Goal: Task Accomplishment & Management: Use online tool/utility

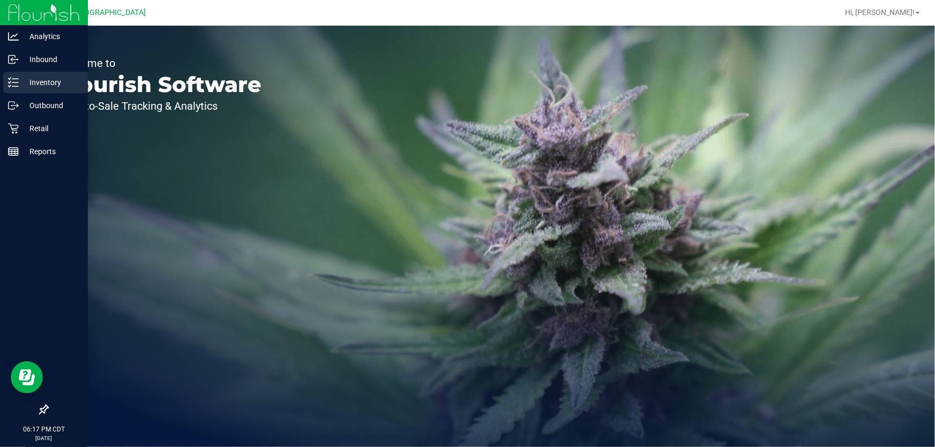
click at [27, 86] on p "Inventory" at bounding box center [51, 82] width 64 height 13
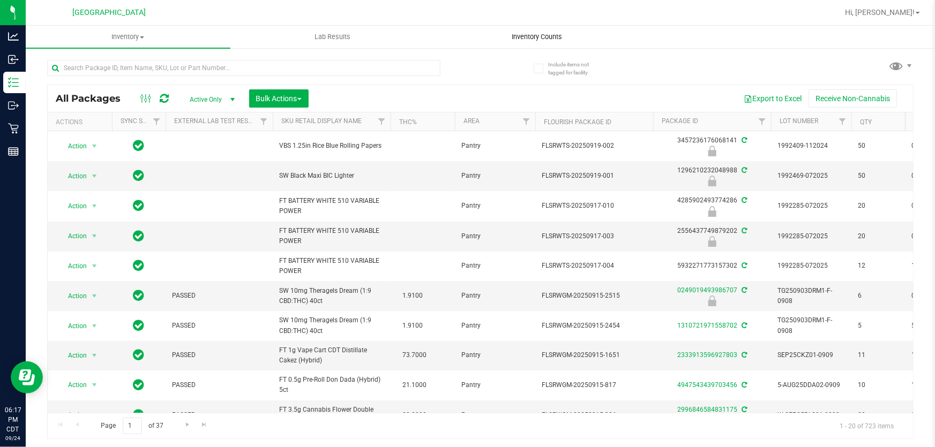
click at [534, 40] on span "Inventory Counts" at bounding box center [537, 37] width 79 height 10
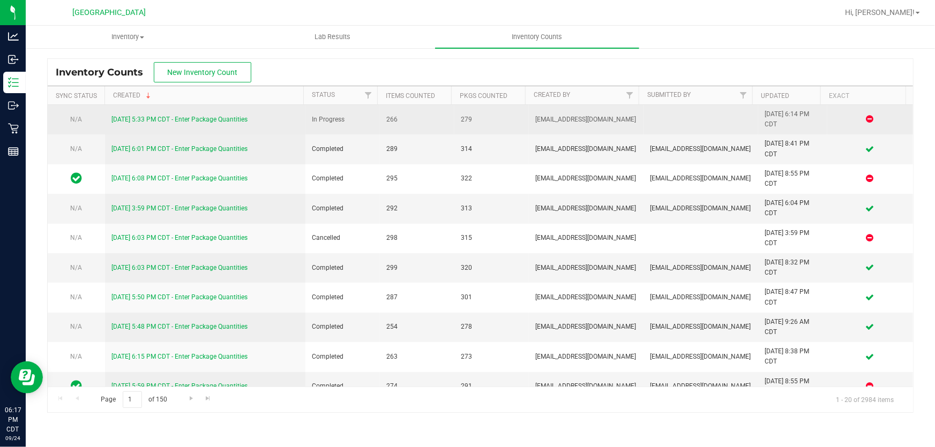
click at [190, 120] on link "[DATE] 5:33 PM CDT - Enter Package Quantities" at bounding box center [179, 119] width 136 height 7
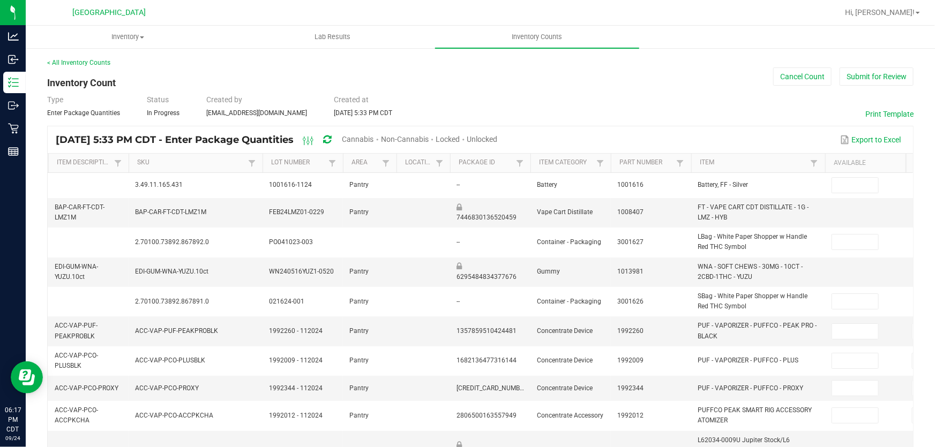
click at [374, 140] on span "Cannabis" at bounding box center [358, 139] width 32 height 9
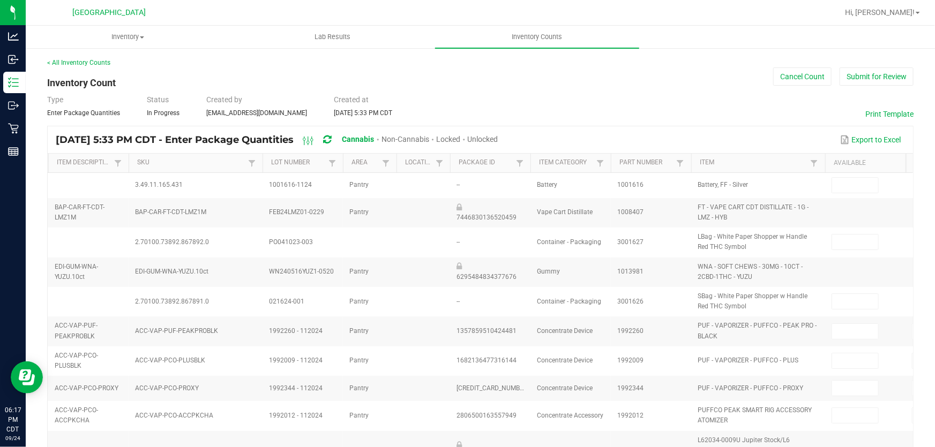
type input "12"
type input "15"
type input "8"
type input "2"
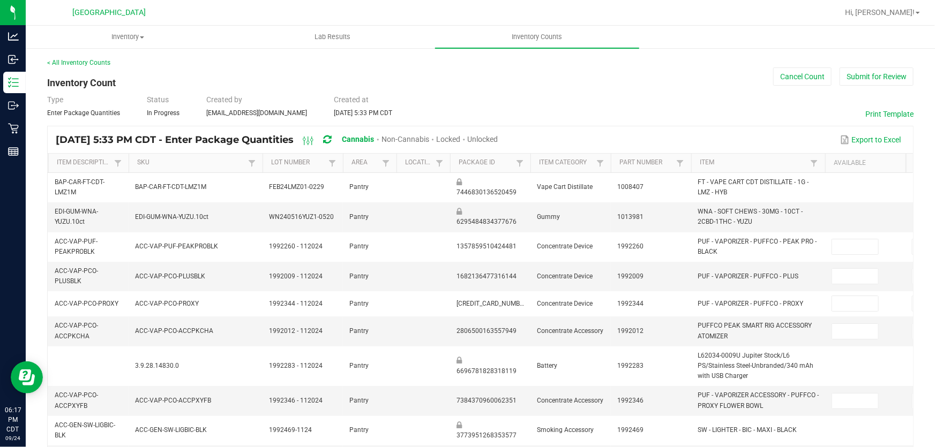
click at [498, 140] on span "Unlocked" at bounding box center [483, 139] width 31 height 9
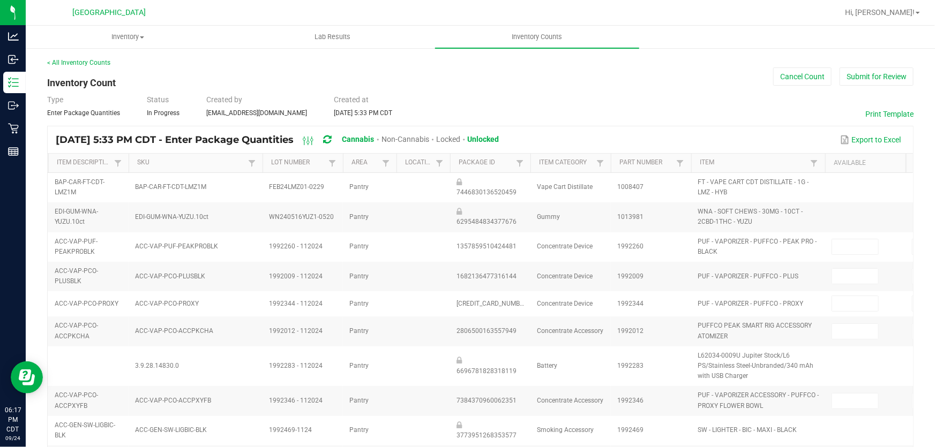
type input "15"
type input "0"
type input "2"
type input "0"
type input "2"
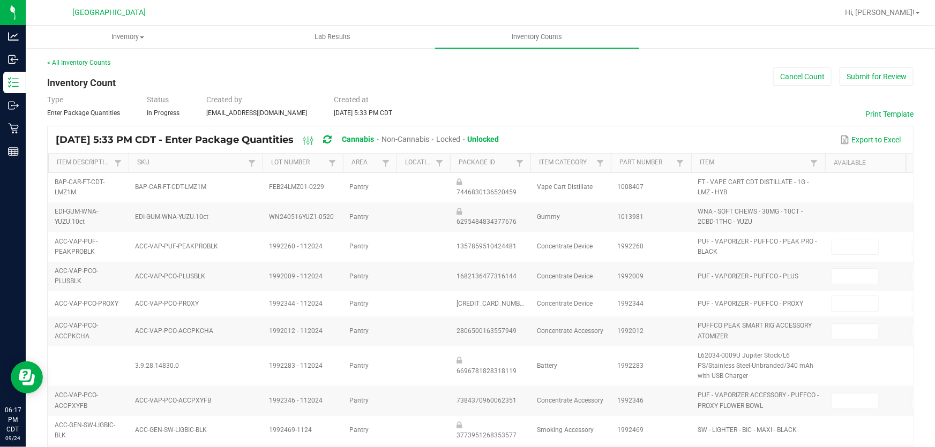
type input "9"
type input "11"
type input "8"
type input "0"
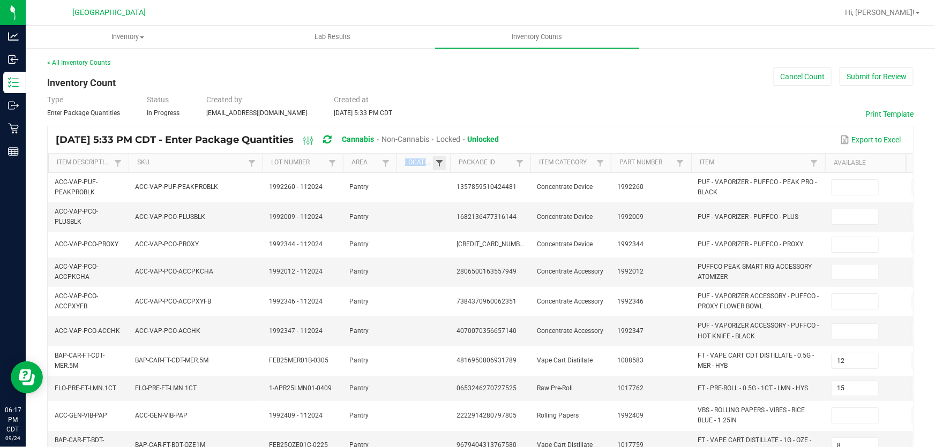
drag, startPoint x: 451, startPoint y: 162, endPoint x: 440, endPoint y: 162, distance: 10.7
click at [440, 162] on tr "Item Description SKU Lot Number Area Location Package Id Item Category Part Num…" at bounding box center [557, 163] width 1018 height 19
click at [452, 166] on th "Package Id" at bounding box center [490, 163] width 80 height 19
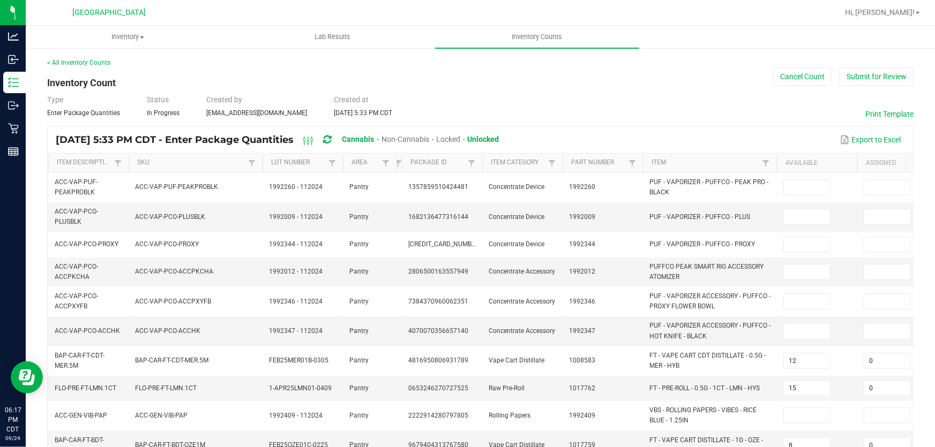
click at [376, 165] on tr "Item Description SKU Lot Number Area Location Package Id Item Category Part Num…" at bounding box center [533, 163] width 970 height 19
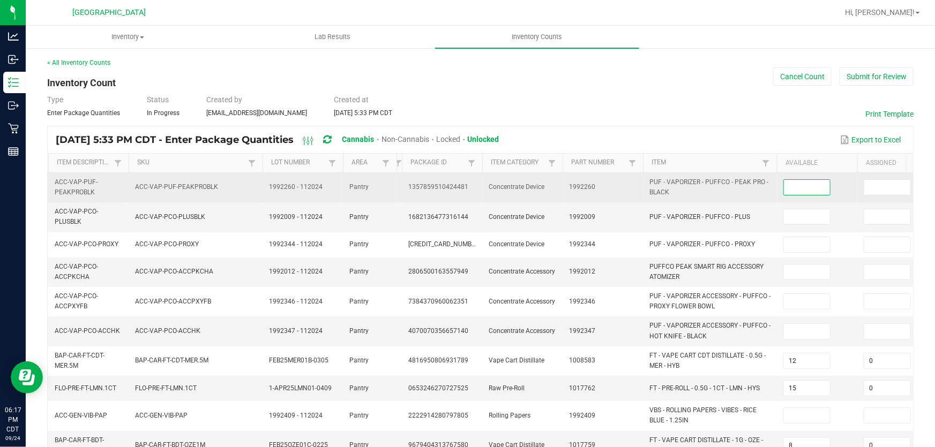
click at [791, 191] on input at bounding box center [807, 187] width 46 height 15
type input "0"
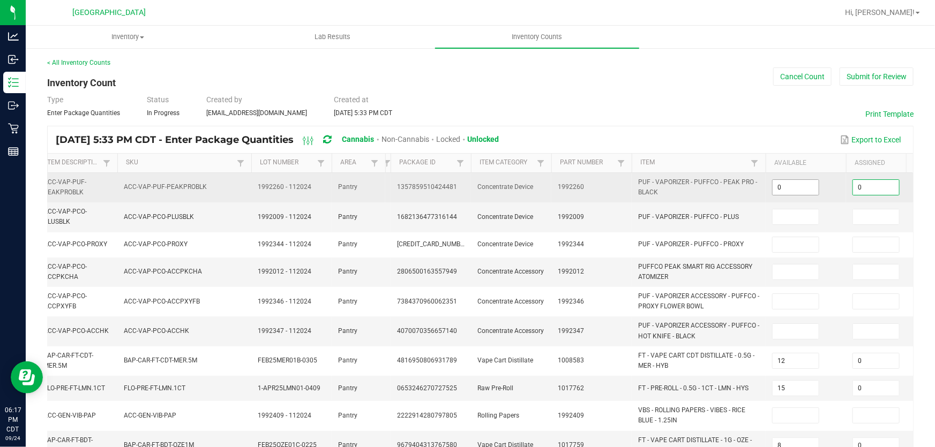
type input "0"
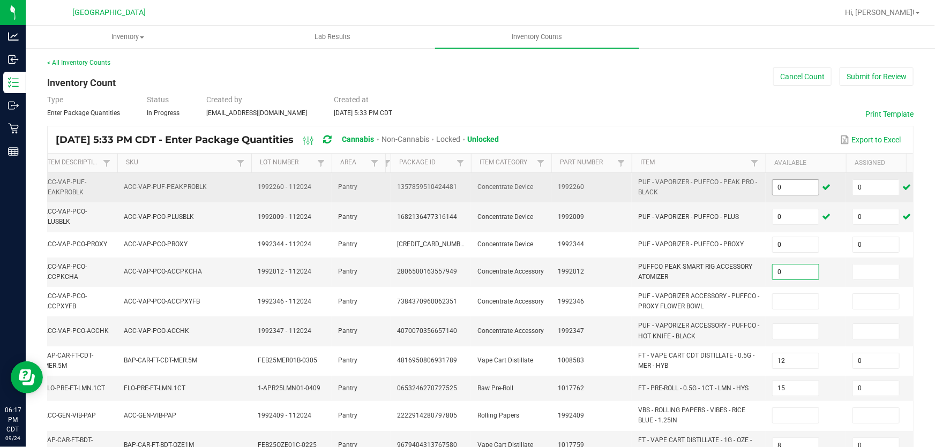
type input "0"
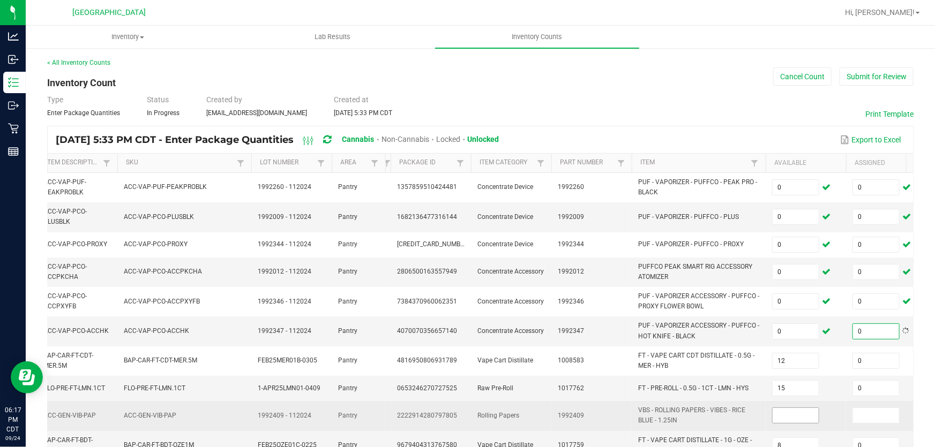
type input "0"
click at [793, 422] on input at bounding box center [795, 415] width 46 height 15
type input "0"
click at [757, 408] on span "VBS - ROLLING PAPERS - VIBES - RICE BLUE - 1.25IN" at bounding box center [698, 415] width 121 height 20
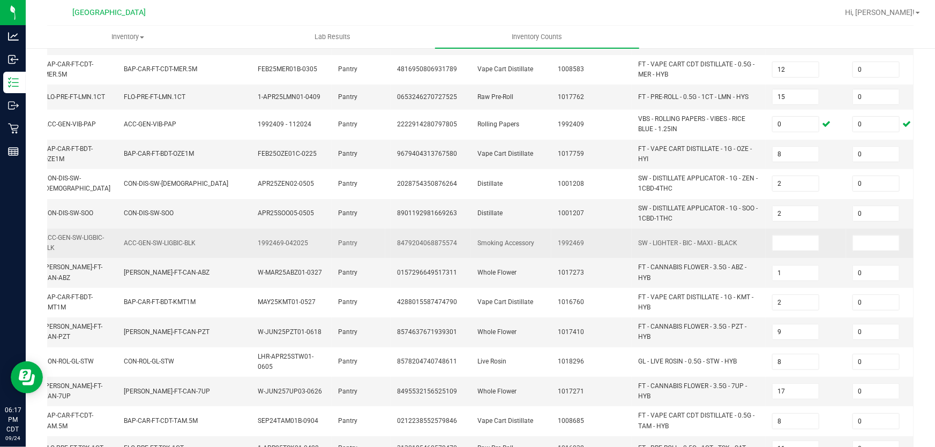
scroll to position [292, 0]
click at [785, 243] on input at bounding box center [795, 242] width 46 height 15
type input "0"
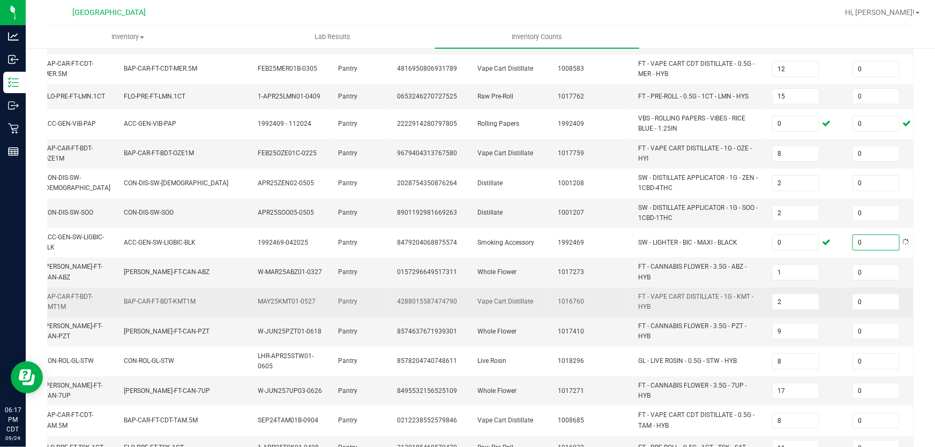
type input "0"
click at [751, 306] on span "FT - VAPE CART DISTILLATE - 1G - KMT - HYB" at bounding box center [698, 302] width 121 height 20
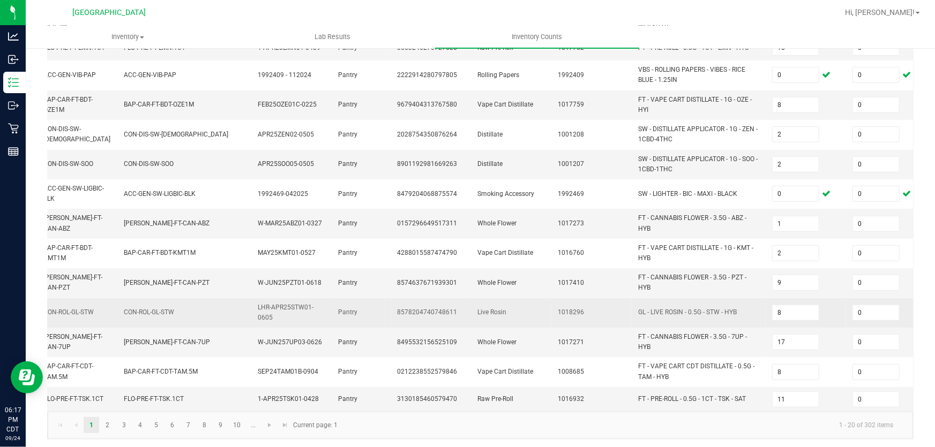
scroll to position [349, 0]
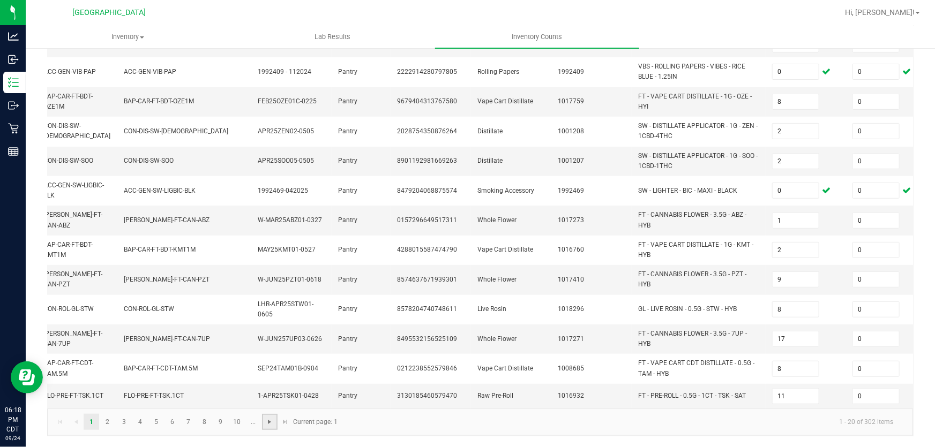
click at [269, 425] on span "Go to the next page" at bounding box center [269, 422] width 9 height 9
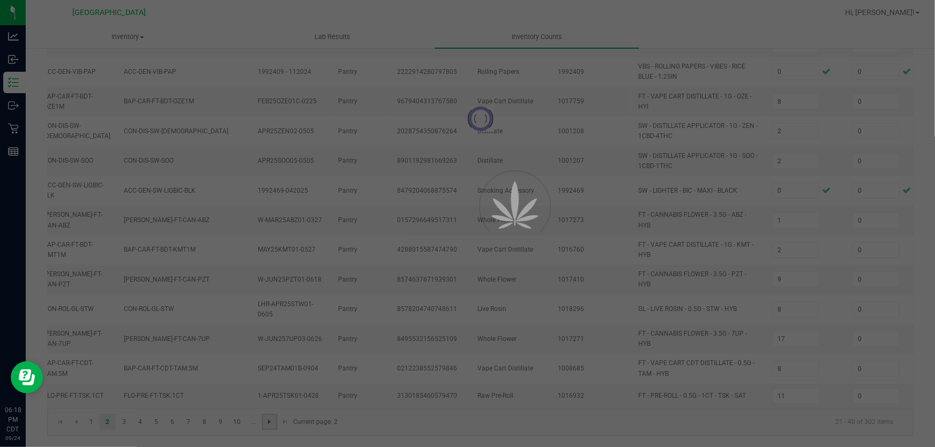
type input "5"
type input "6"
type input "4"
type input "2"
type input "3"
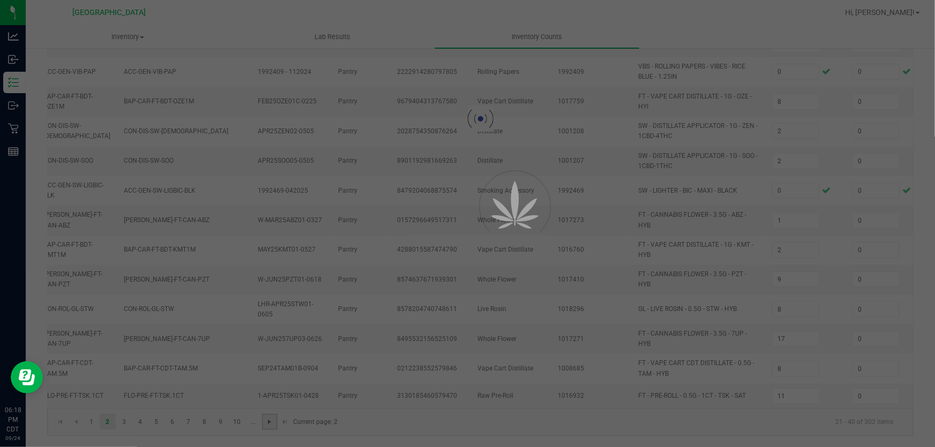
type input "4"
type input "7"
type input "9"
type input "11"
type input "2"
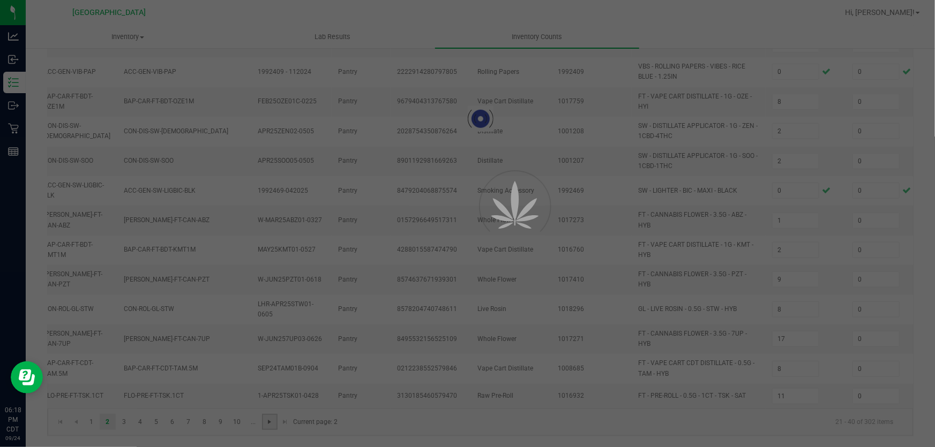
type input "18"
type input "11"
type input "4"
type input "12"
type input "1"
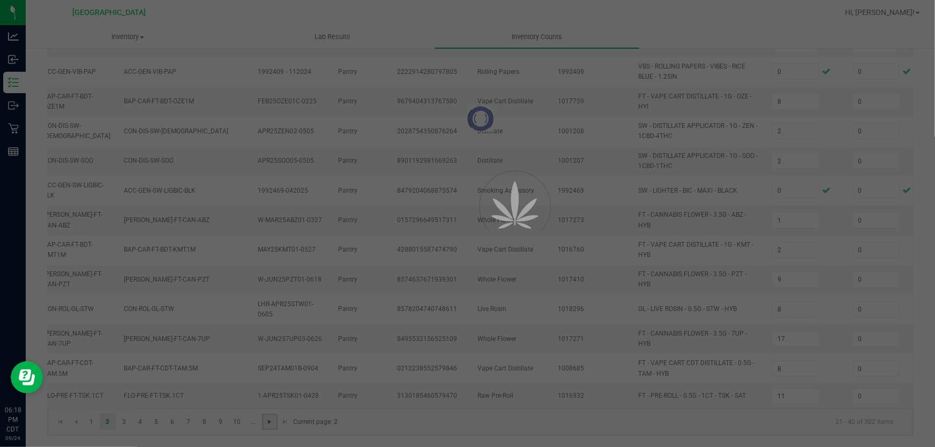
type input "3"
type input "7"
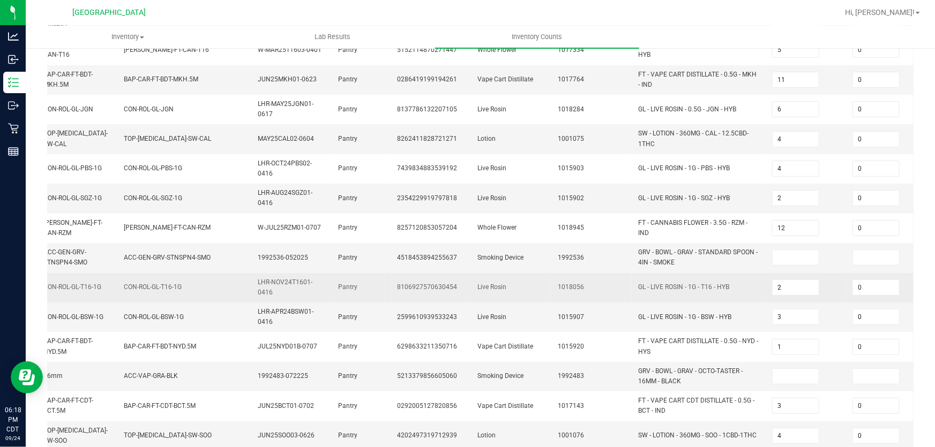
scroll to position [194, 0]
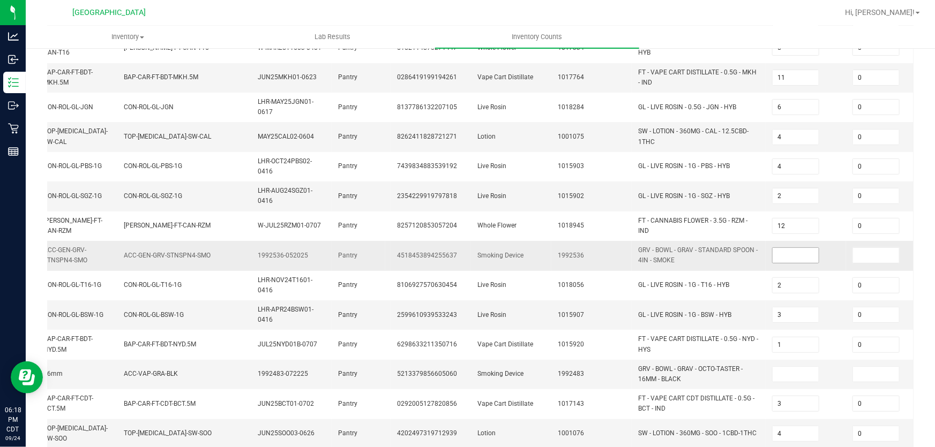
click at [800, 252] on input at bounding box center [795, 255] width 46 height 15
type input "0"
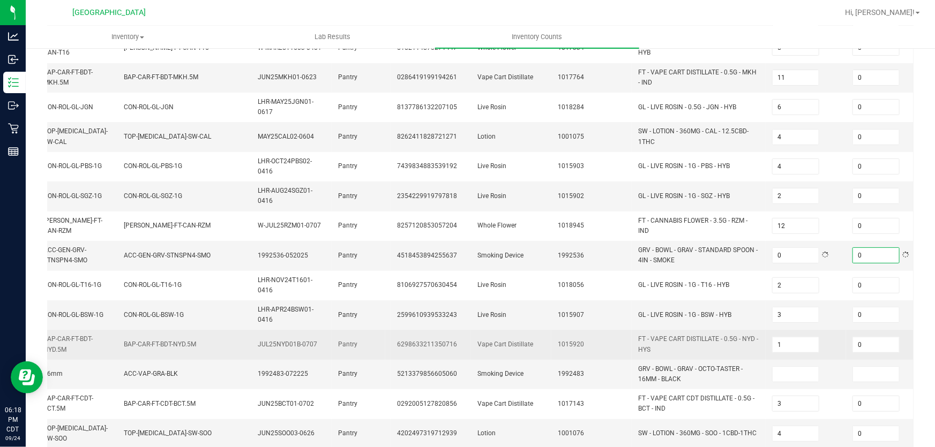
type input "0"
click at [755, 330] on td "FT - VAPE CART DISTILLATE - 0.5G - NYD - HYS" at bounding box center [698, 344] width 134 height 29
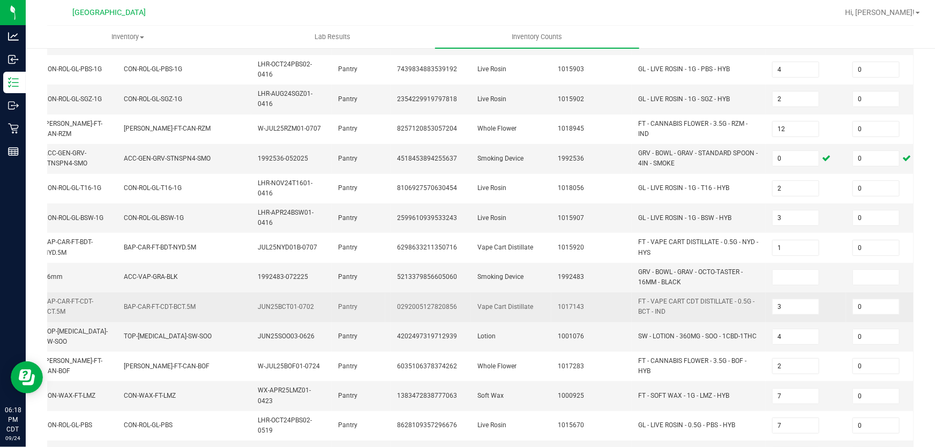
scroll to position [292, 0]
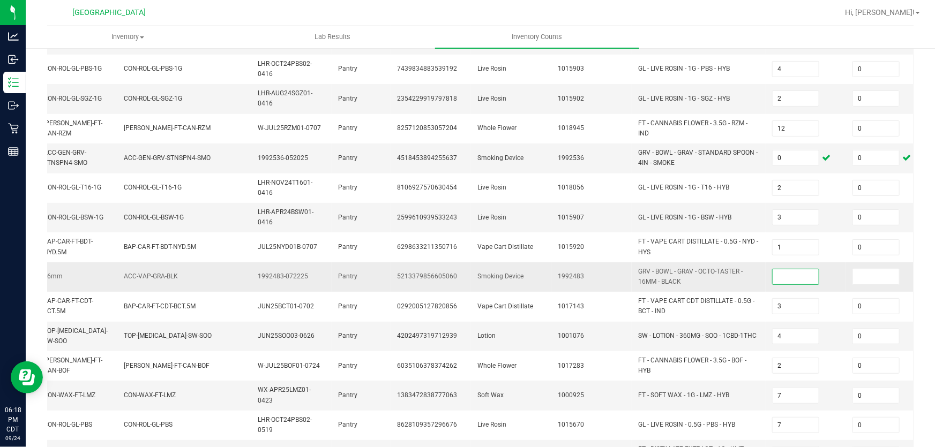
click at [791, 275] on input at bounding box center [795, 276] width 46 height 15
type input "0"
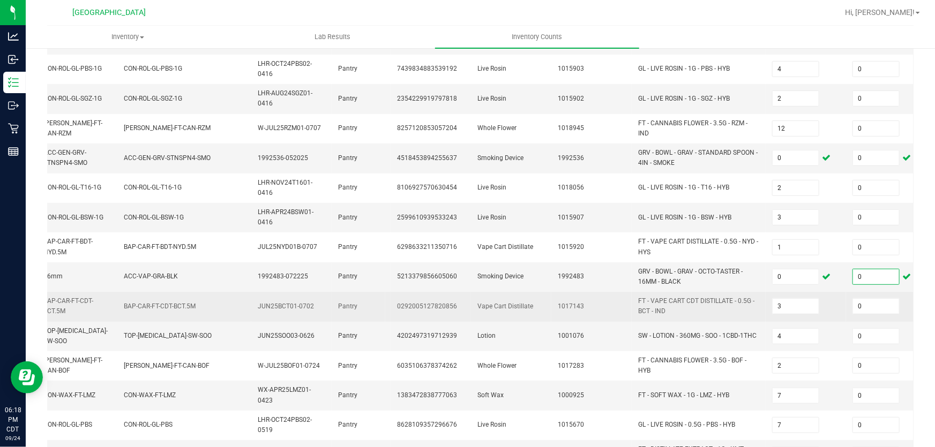
type input "0"
click at [756, 305] on span "FT - VAPE CART CDT DISTILLATE - 0.5G - BCT - IND" at bounding box center [698, 306] width 121 height 20
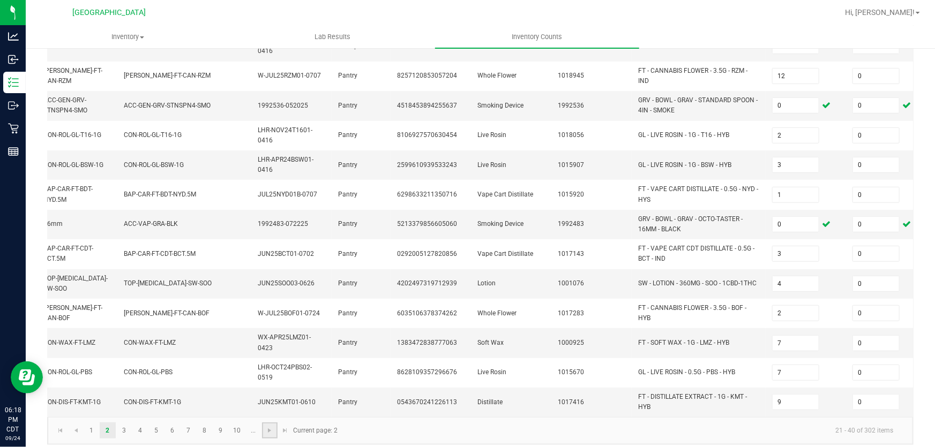
click at [264, 423] on link at bounding box center [270, 431] width 16 height 16
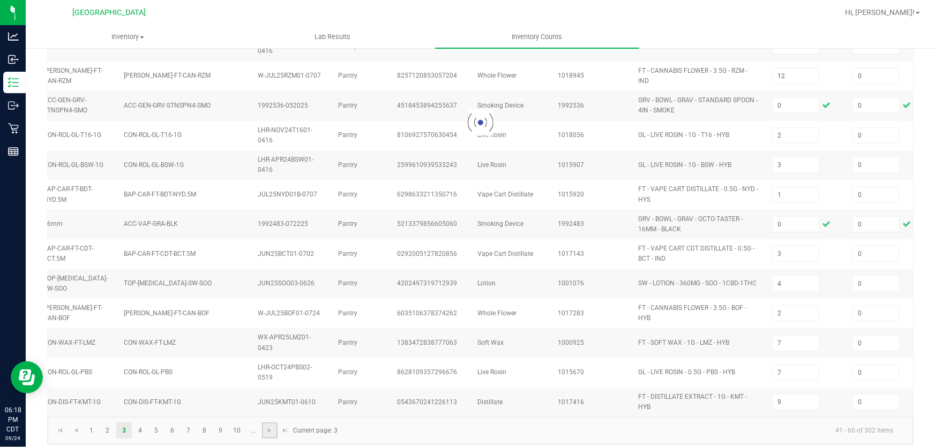
type input "4"
type input "3"
type input "2"
type input "1"
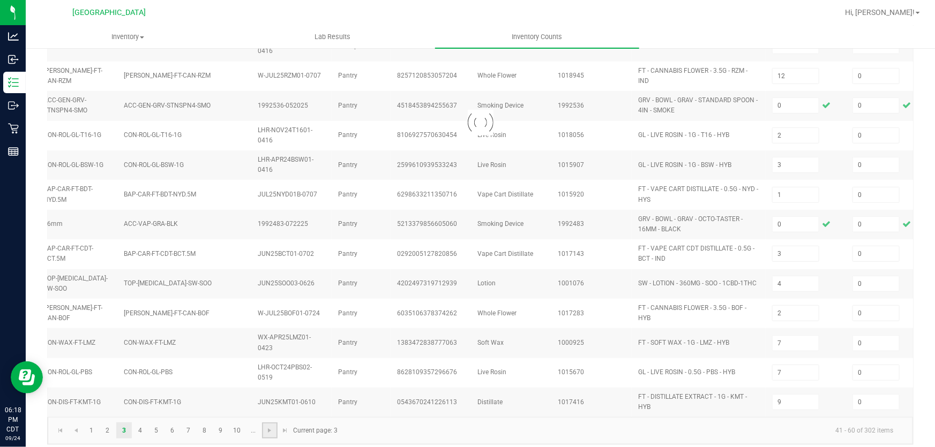
type input "8"
type input "3"
type input "11"
type input "14"
type input "23"
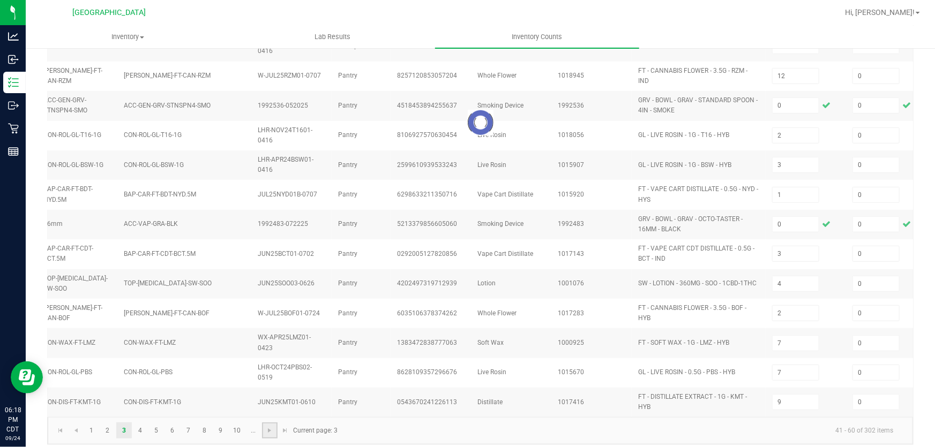
type input "5"
type input "2"
type input "7"
type input "5"
type input "7"
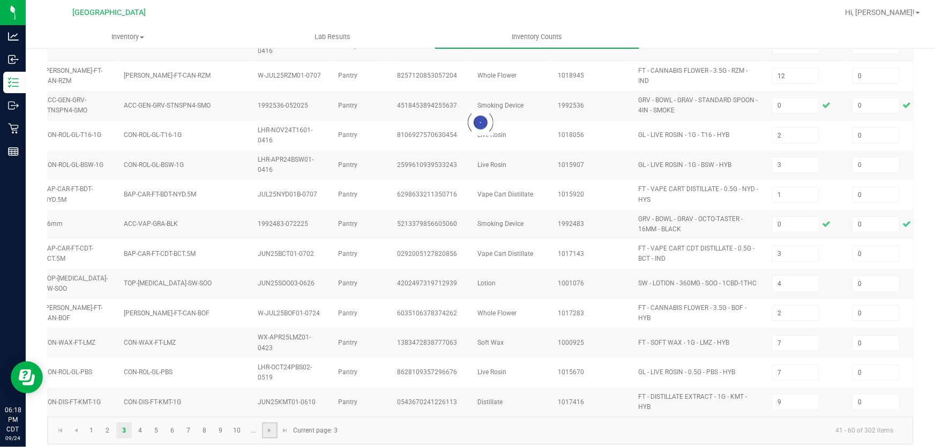
type input "8"
type input "4"
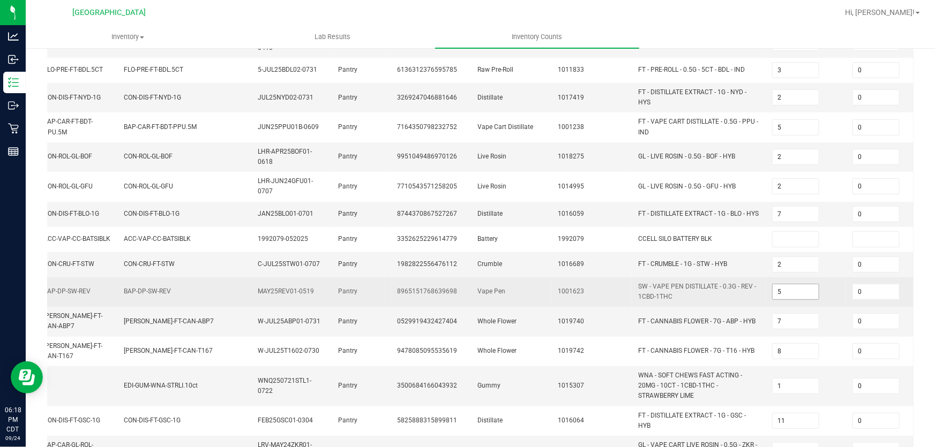
scroll to position [243, 0]
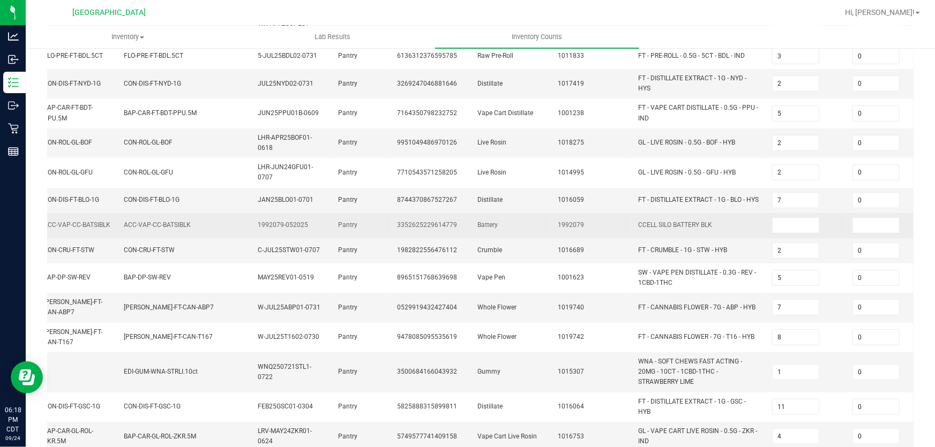
click at [792, 234] on td at bounding box center [805, 225] width 80 height 25
click at [792, 225] on input at bounding box center [795, 225] width 46 height 15
type input "0"
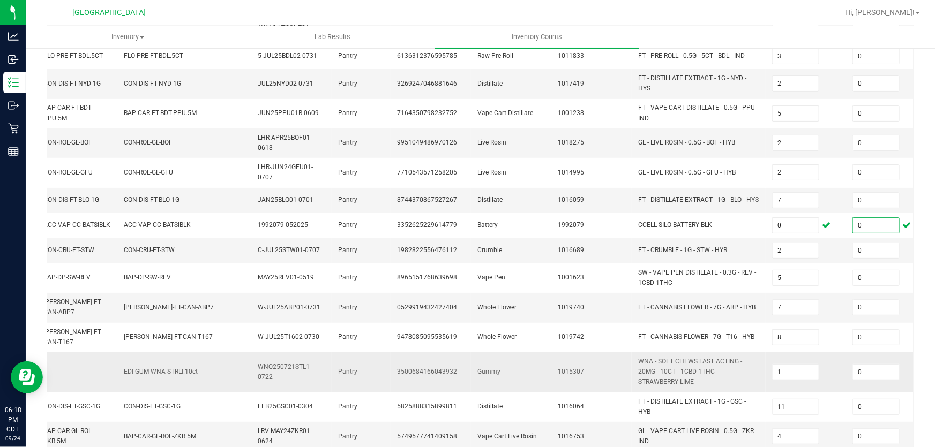
type input "0"
click at [750, 361] on span "WNA - SOFT CHEWS FAST ACTING - 20MG - 10CT - 1CBD-1THC - STRAWBERRY LIME" at bounding box center [698, 372] width 121 height 31
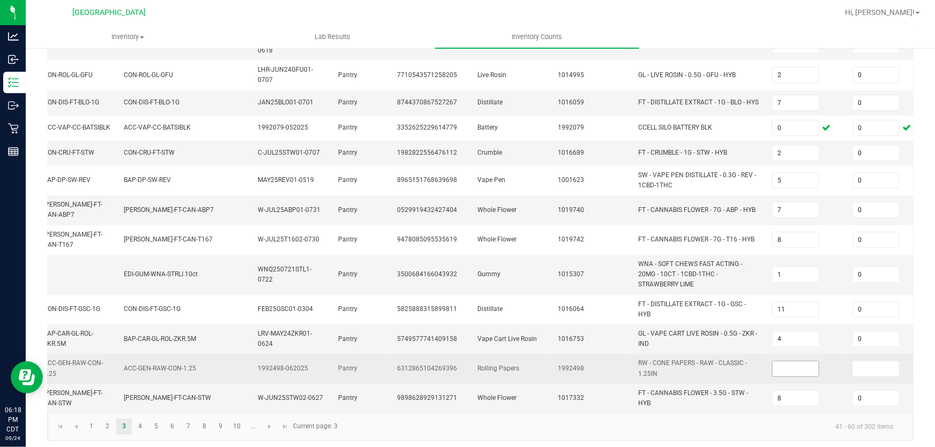
scroll to position [341, 0]
click at [787, 361] on input at bounding box center [795, 368] width 46 height 15
type input "0"
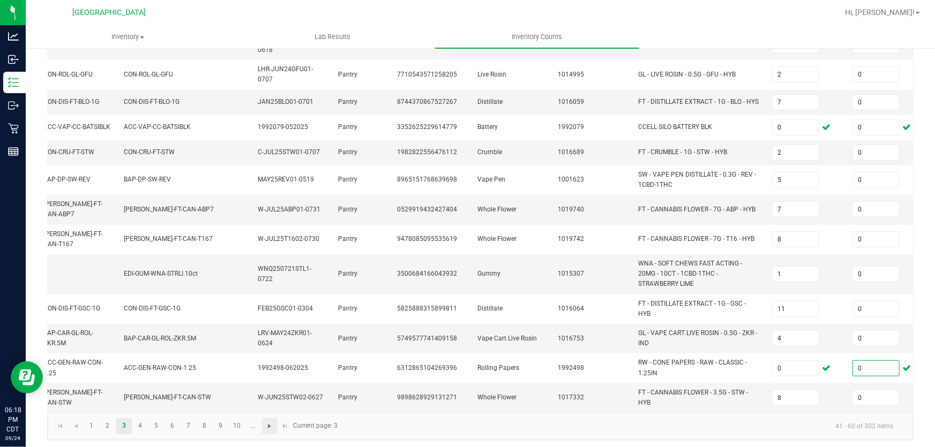
type input "0"
click at [273, 422] on span "Go to the next page" at bounding box center [269, 426] width 9 height 9
type input "11"
type input "6"
type input "5"
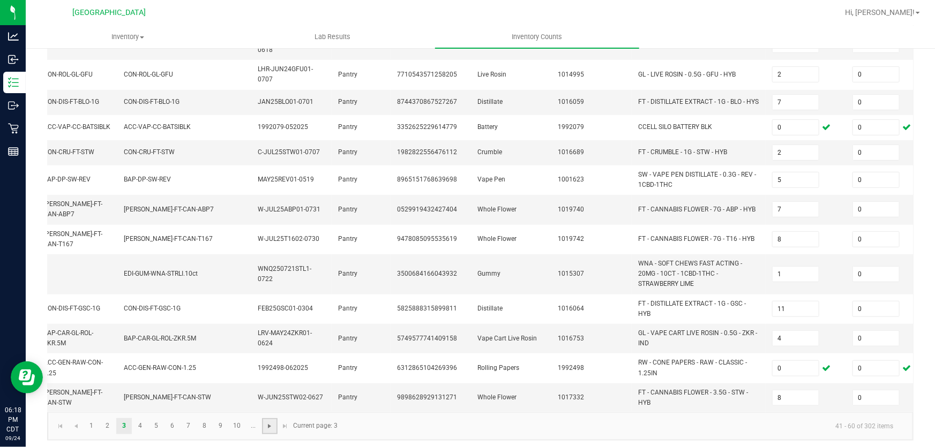
type input "8"
type input "3"
type input "9"
type input "2"
type input "10"
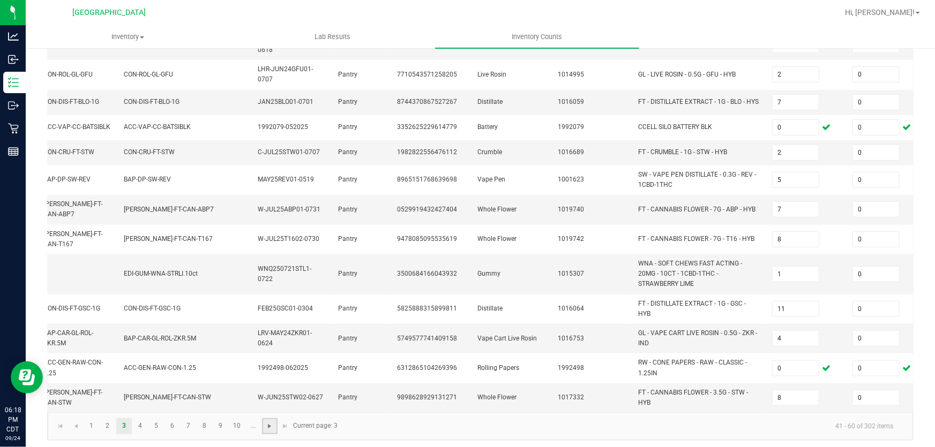
type input "10"
type input "7"
type input "9"
type input "11"
type input "3"
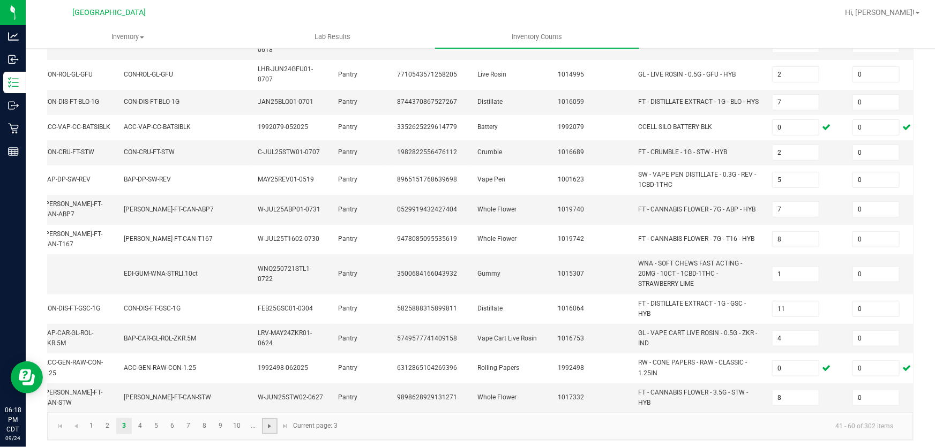
type input "6"
type input "1"
type input "9"
type input "12"
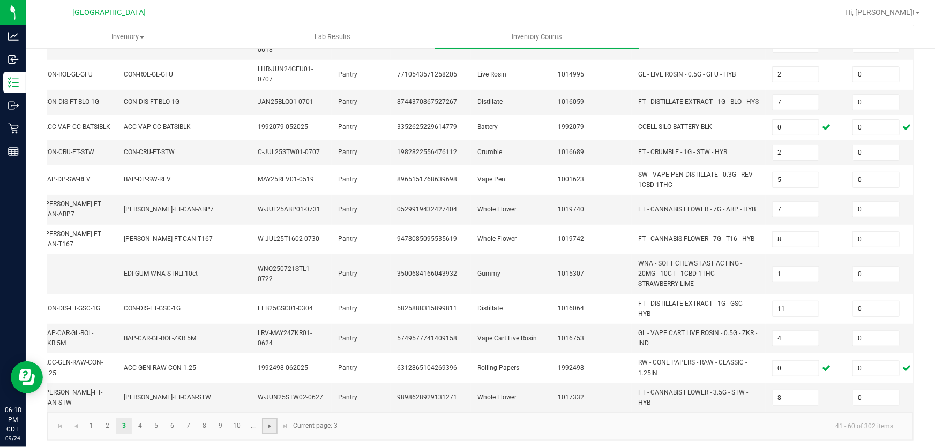
type input "10"
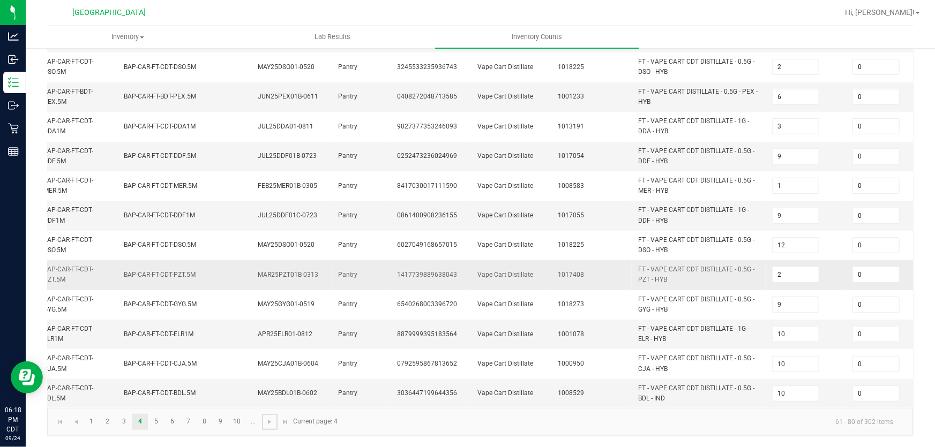
scroll to position [353, 0]
click at [273, 419] on span "Go to the next page" at bounding box center [269, 422] width 9 height 9
type input "5"
type input "7"
type input "6"
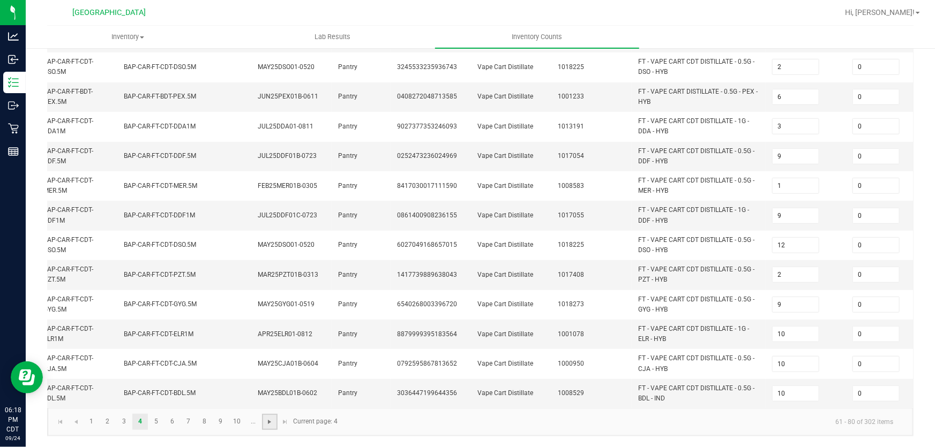
type input "2"
type input "10"
type input "6"
type input "5"
type input "3"
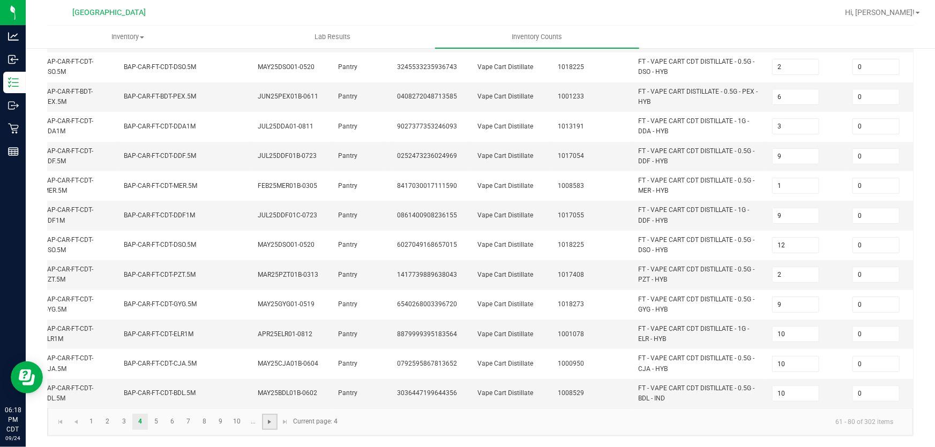
type input "1"
type input "16"
type input "10"
type input "3"
type input "12"
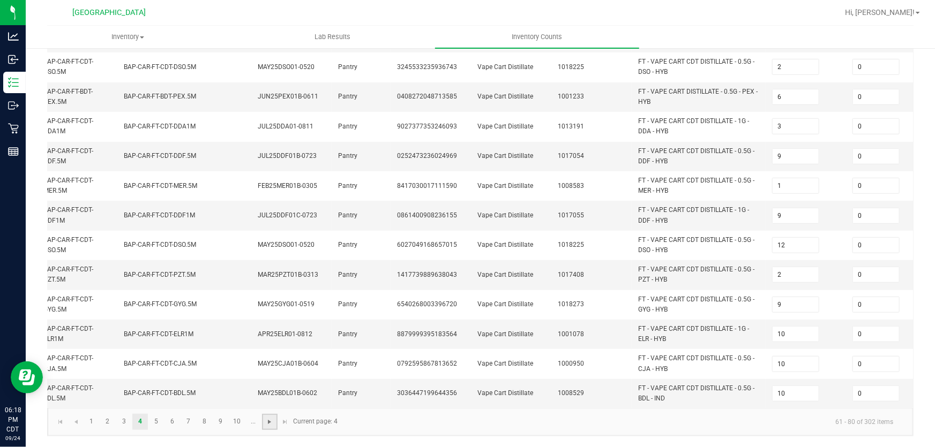
type input "2"
type input "3"
type input "5"
type input "8"
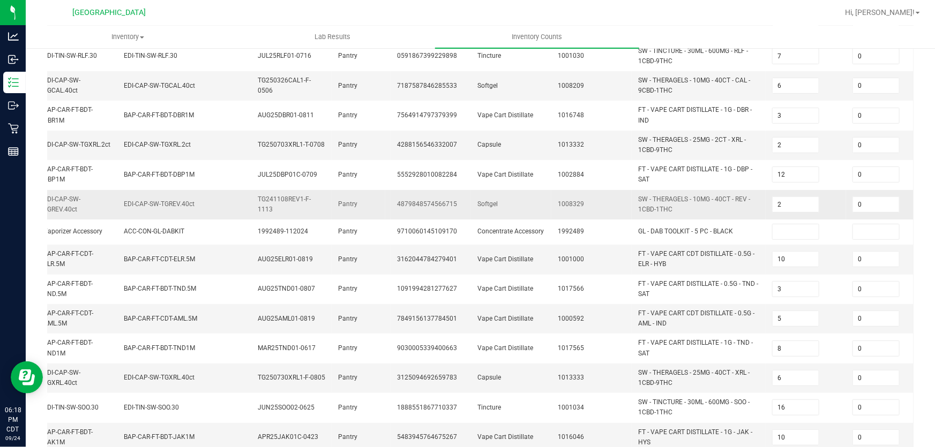
scroll to position [243, 0]
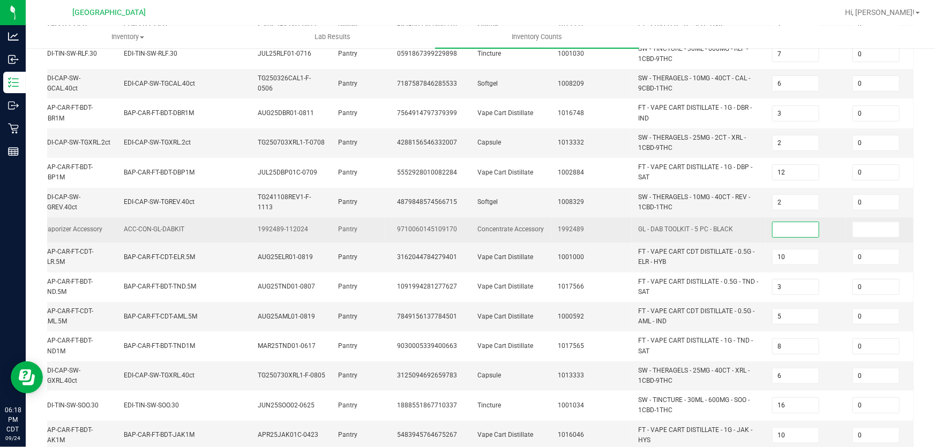
click at [812, 225] on input at bounding box center [795, 229] width 46 height 15
type input "0"
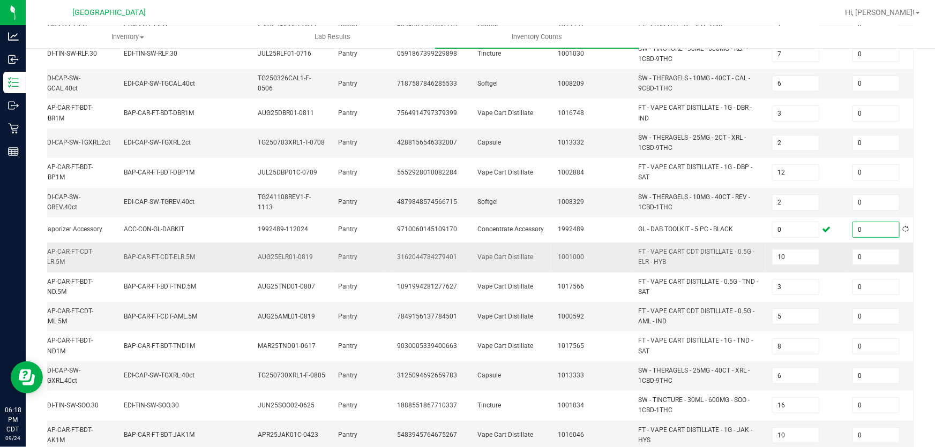
type input "0"
click at [761, 262] on td "FT - VAPE CART CDT DISTILLATE - 0.5G - ELR - HYB" at bounding box center [698, 257] width 134 height 29
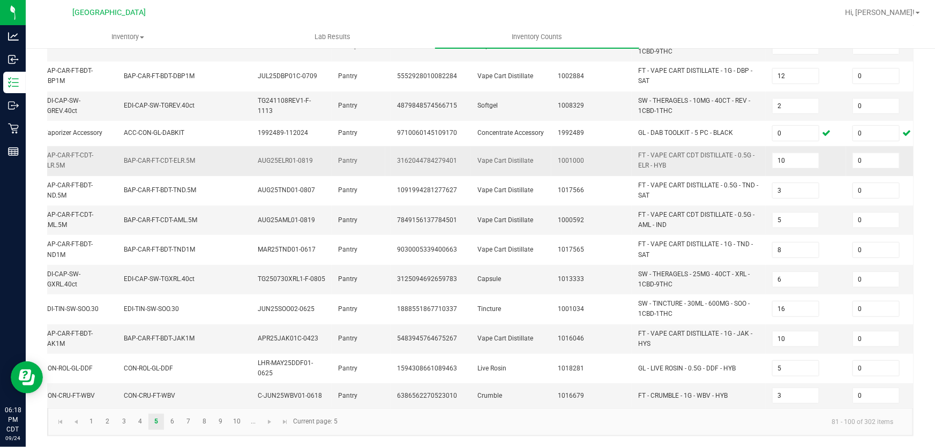
scroll to position [344, 0]
click at [266, 423] on span "Go to the next page" at bounding box center [269, 422] width 9 height 9
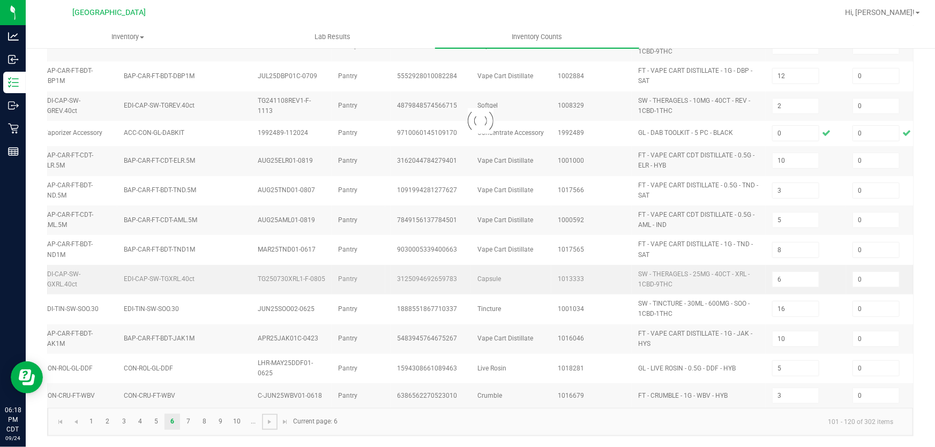
type input "2"
type input "4"
type input "8"
type input "40"
type input "1"
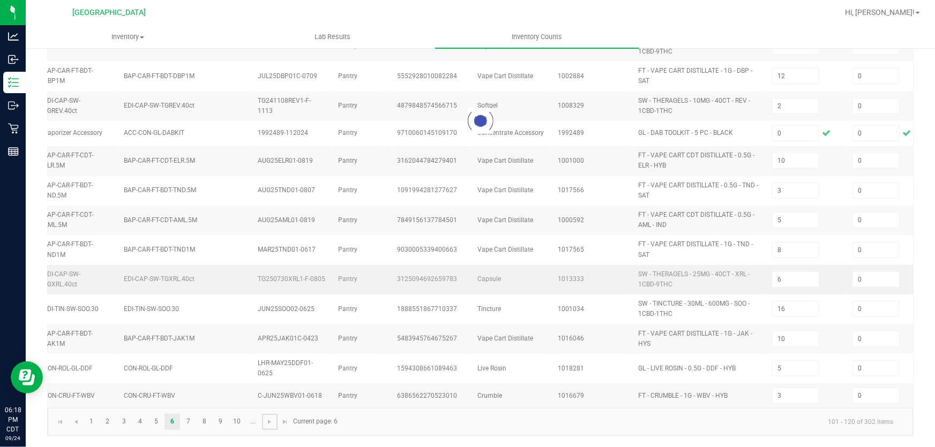
type input "16"
type input "8"
type input "6"
type input "17"
type input "12"
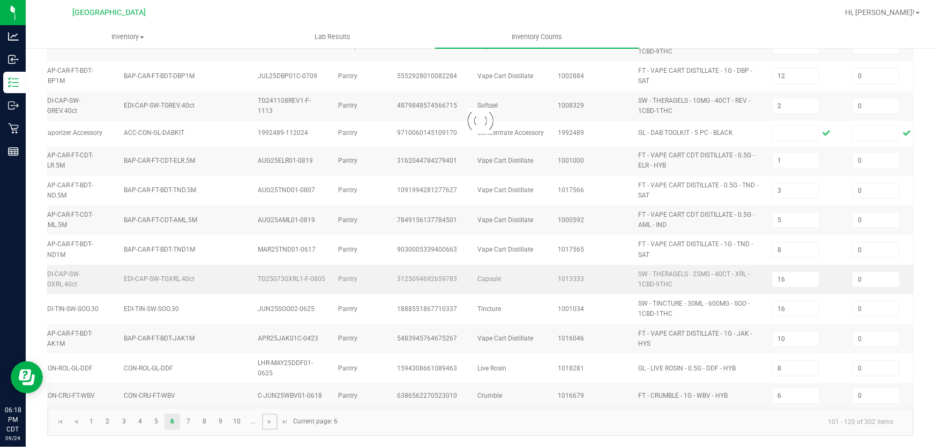
type input "3"
type input "12"
type input "10"
type input "1"
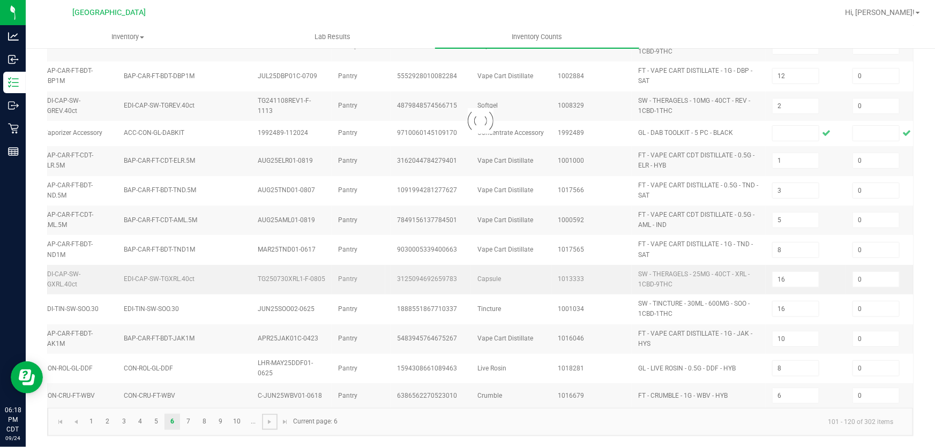
type input "8"
type input "23"
type input "2"
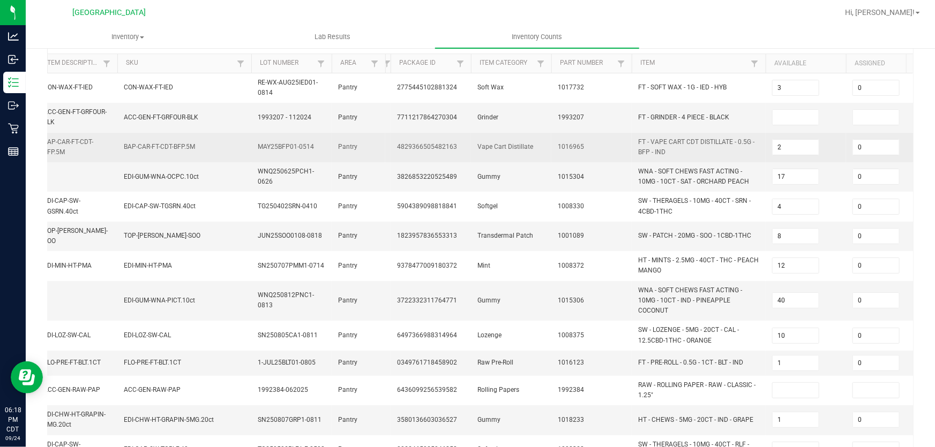
scroll to position [4, 0]
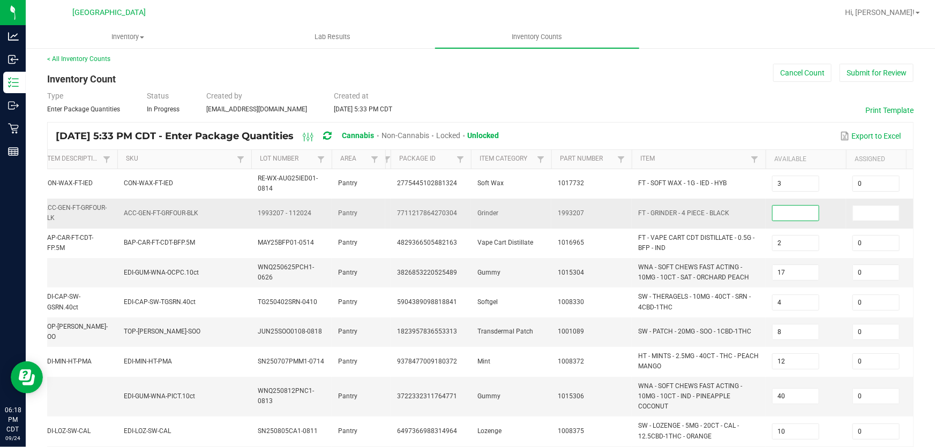
click at [787, 210] on input at bounding box center [795, 213] width 46 height 15
type input "0"
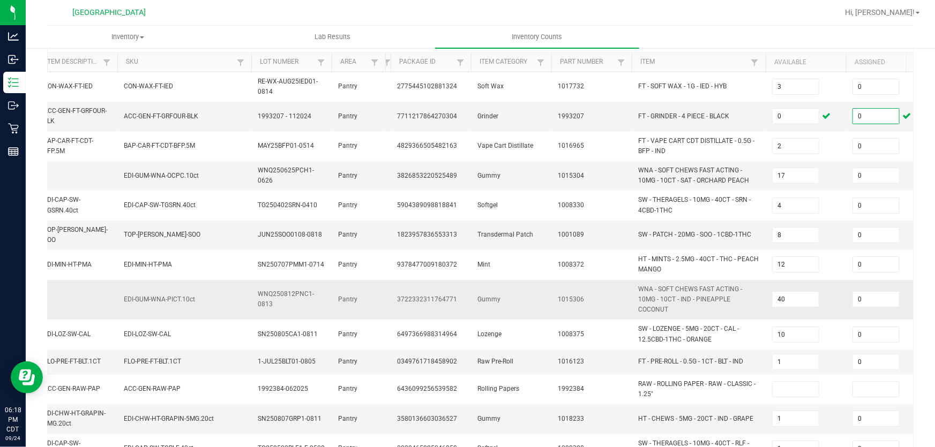
scroll to position [101, 0]
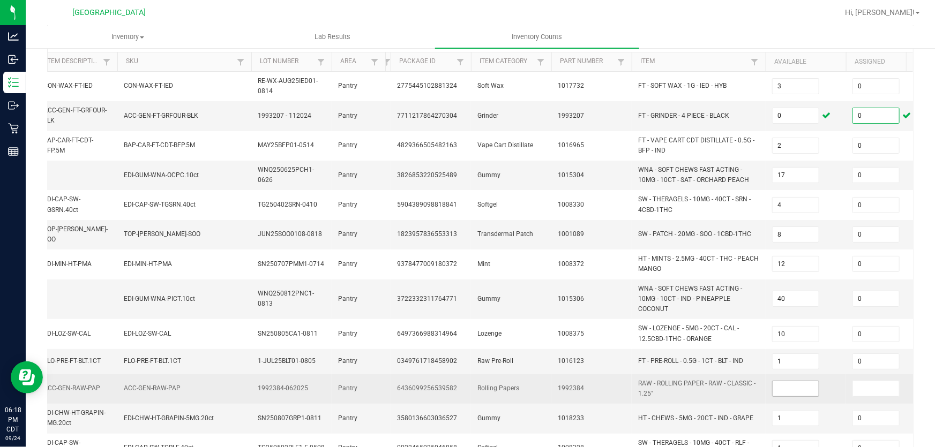
type input "0"
click at [774, 381] on input at bounding box center [795, 388] width 46 height 15
type input "0"
click at [730, 388] on span "RAW - ROLLING PAPER - RAW - CLASSIC - 1.25"" at bounding box center [698, 389] width 121 height 20
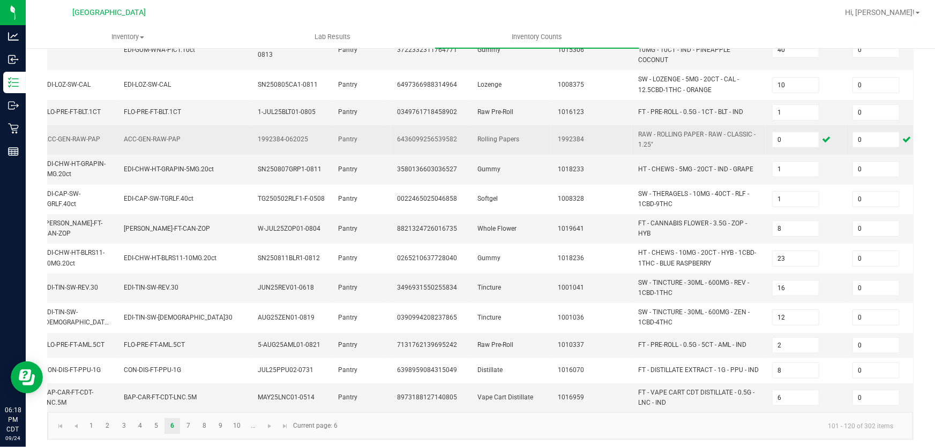
scroll to position [355, 0]
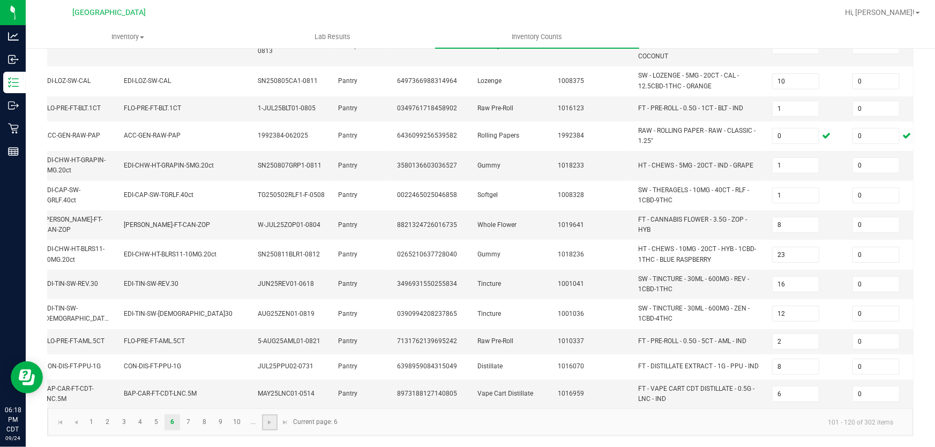
click at [267, 428] on link at bounding box center [270, 423] width 16 height 16
type input "5"
type input "3"
type input "1"
type input "3"
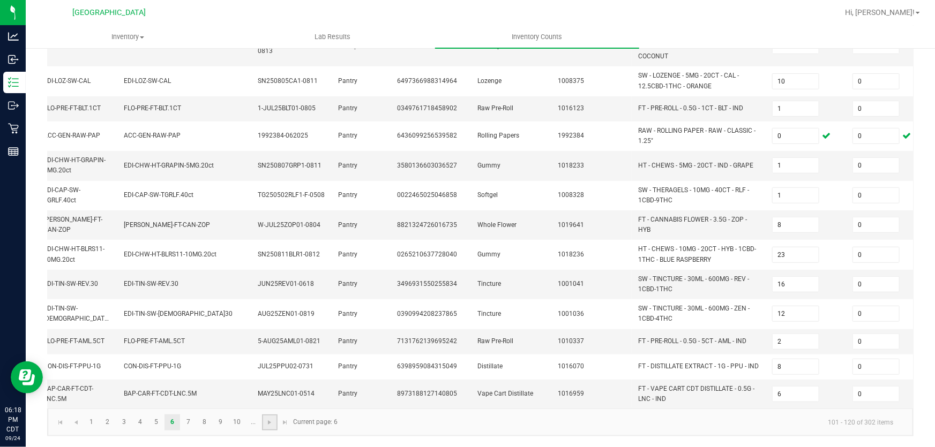
type input "6"
type input "10"
type input "5"
type input "37"
type input "5"
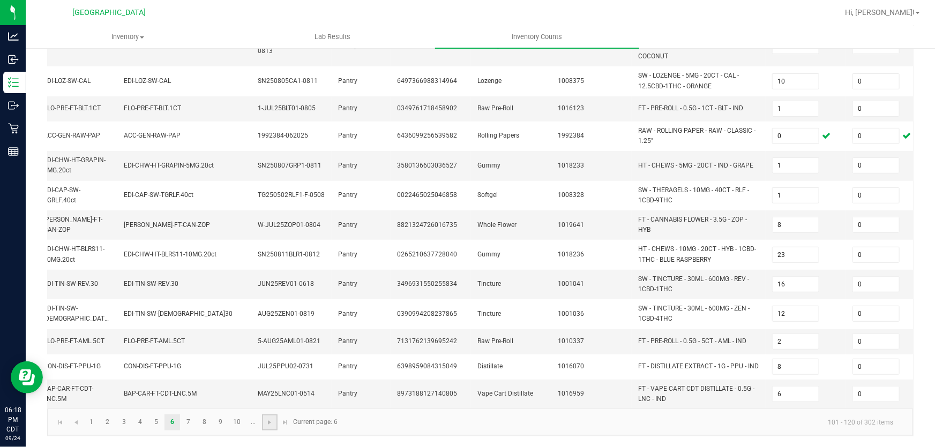
type input "8"
type input "13"
type input "1"
type input "9"
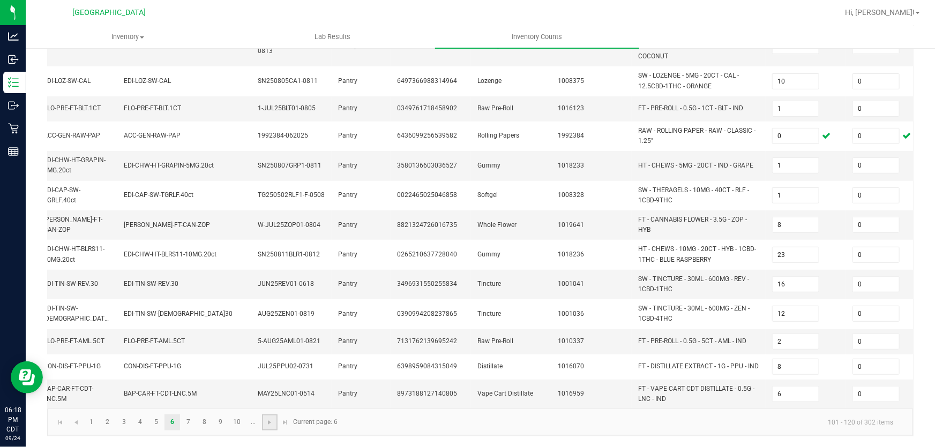
type input "6"
type input "3"
type input "7"
type input "5"
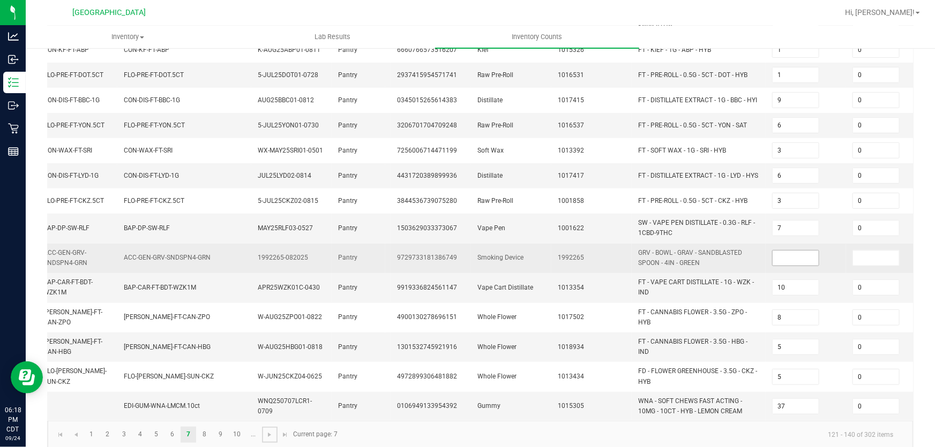
scroll to position [331, 0]
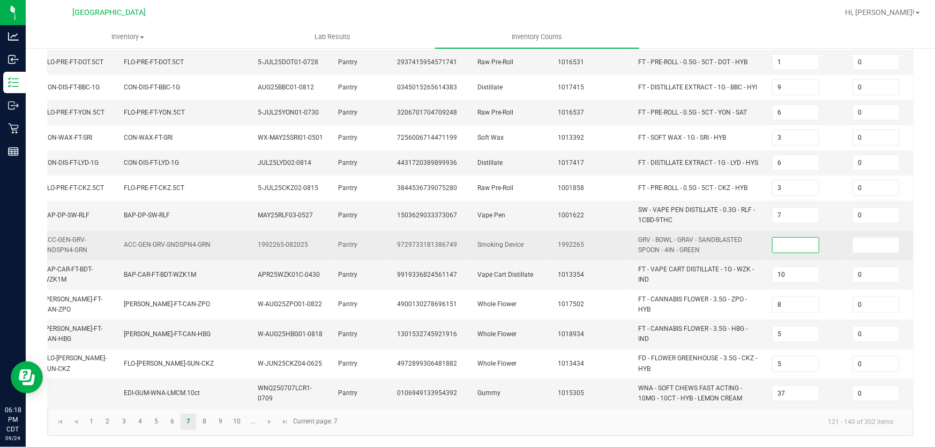
click at [793, 238] on input at bounding box center [795, 245] width 46 height 15
type input "0"
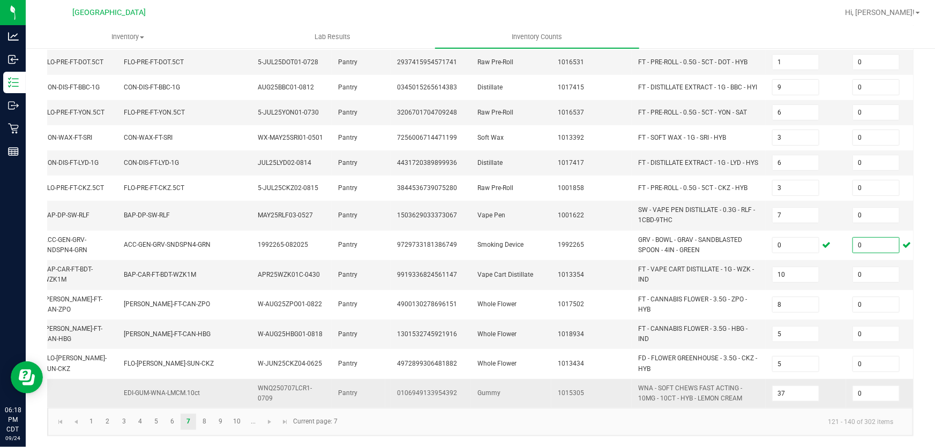
type input "0"
click at [750, 386] on span "WNA - SOFT CHEWS FAST ACTING - 10MG - 10CT - HYB - LEMON CREAM" at bounding box center [698, 393] width 121 height 20
click at [272, 423] on span "Go to the next page" at bounding box center [269, 422] width 9 height 9
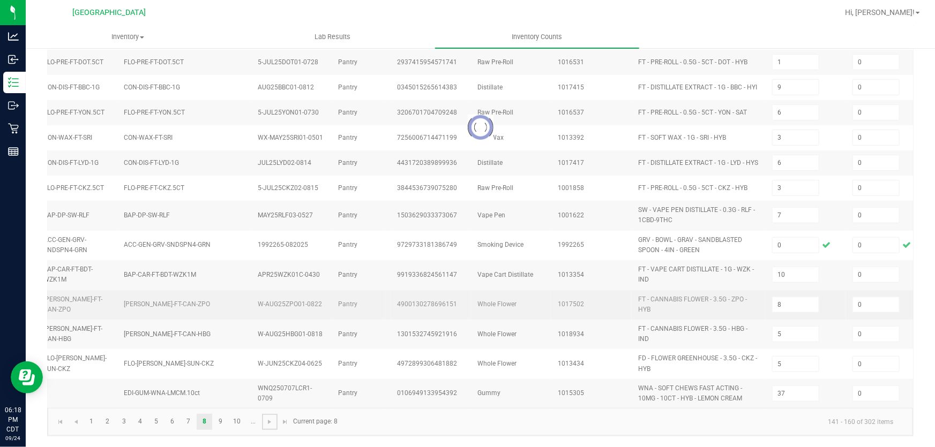
type input "15"
type input "4"
type input "8"
type input "10"
type input "9"
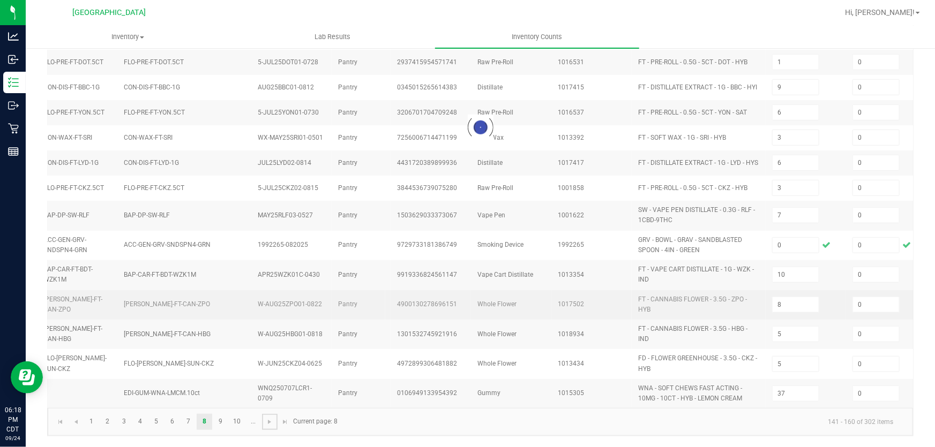
type input "4"
type input "33"
type input "6"
type input "10"
type input "2"
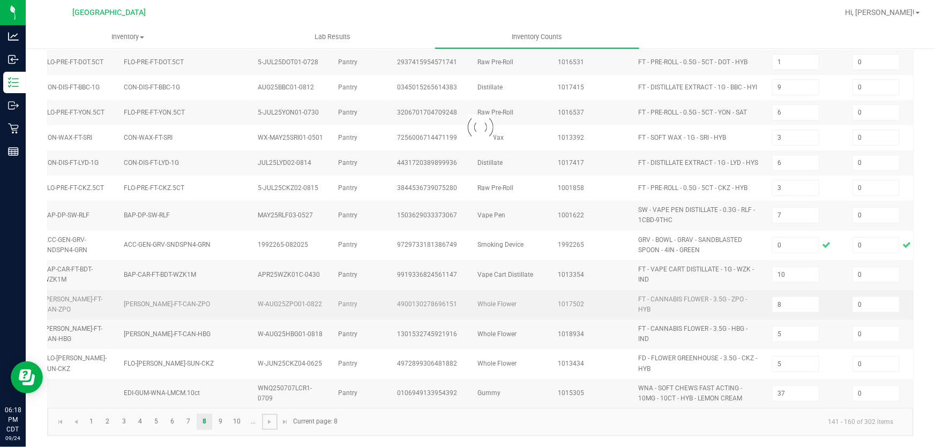
type input "18"
type input "10"
type input "12"
type input "1"
type input "6"
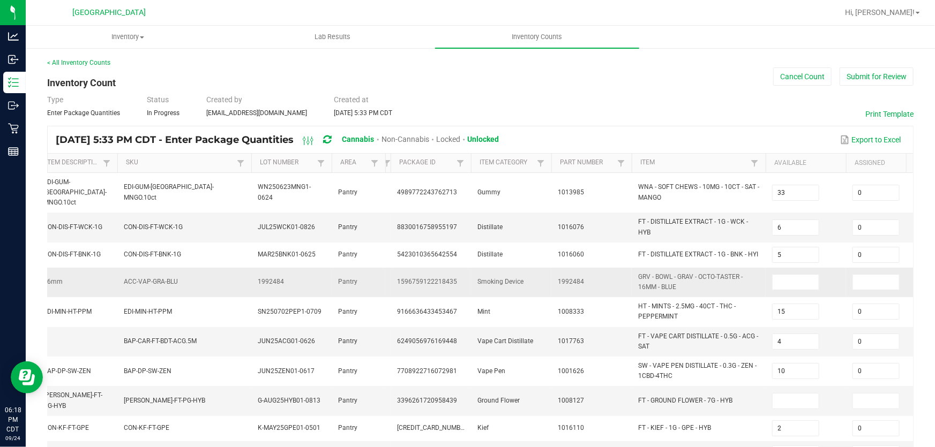
scroll to position [48, 0]
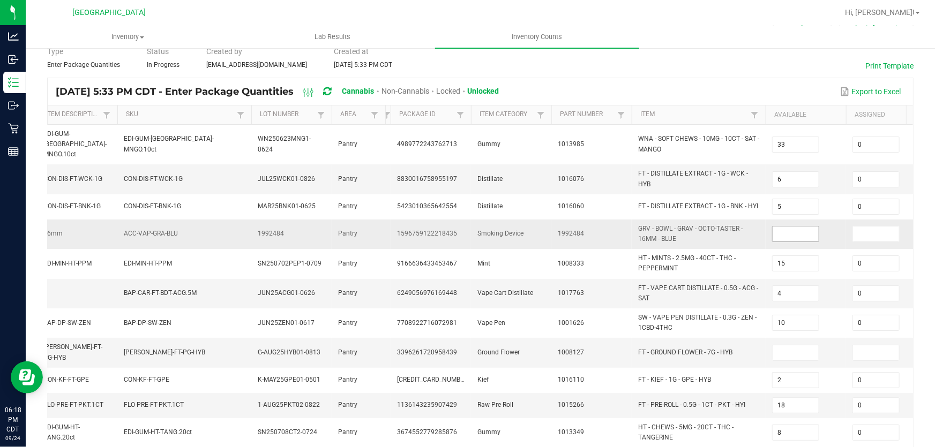
click at [799, 227] on input at bounding box center [795, 234] width 46 height 15
type input "0"
click at [792, 345] on input at bounding box center [795, 352] width 46 height 15
type input "0"
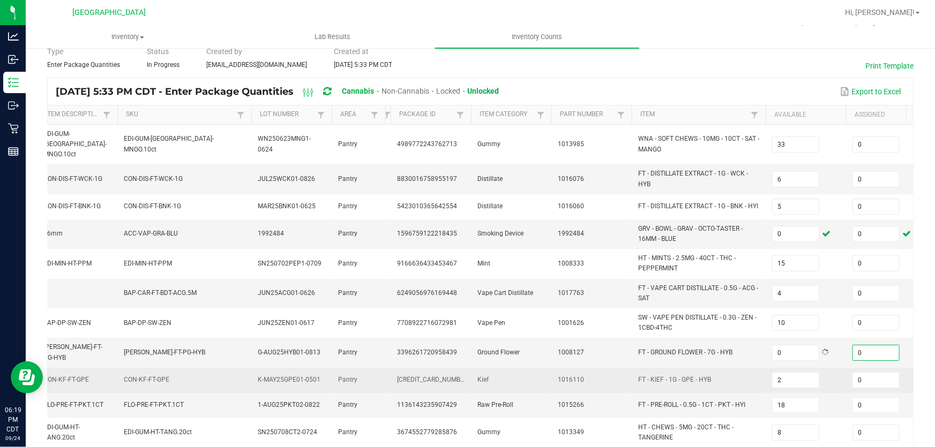
type input "0"
click at [732, 368] on td "FT - KIEF - 1G - GPE - HYB" at bounding box center [698, 380] width 134 height 25
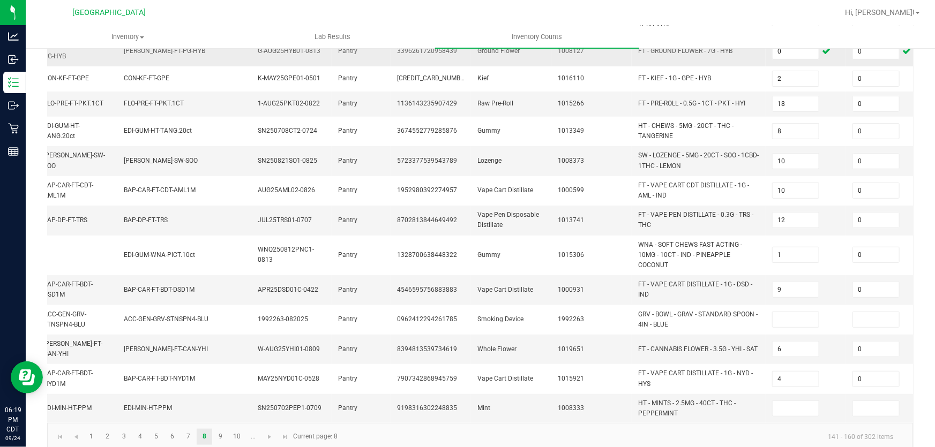
scroll to position [350, 0]
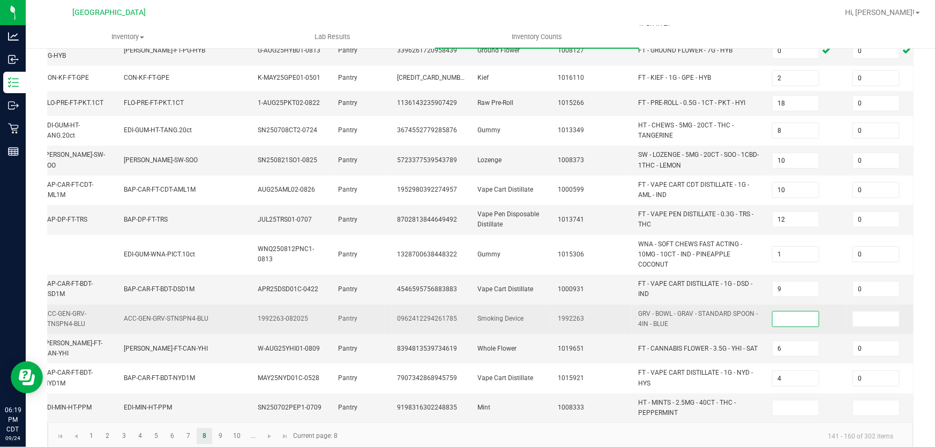
click at [801, 312] on input at bounding box center [795, 319] width 46 height 15
type input "0"
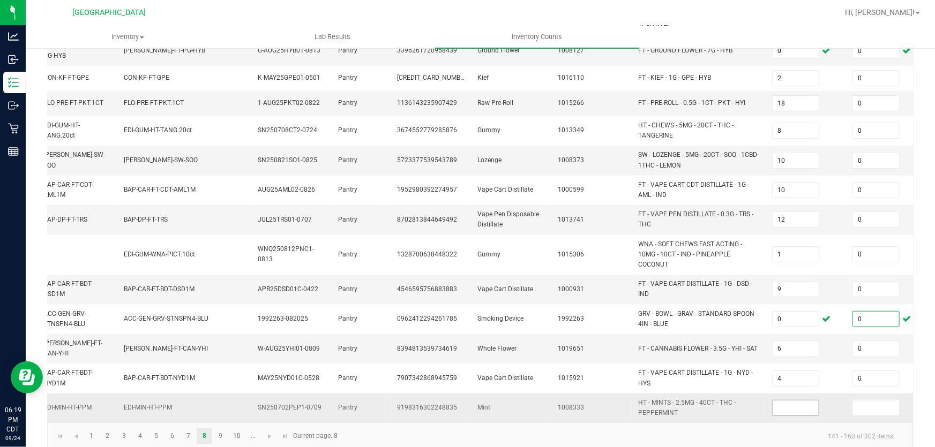
type input "0"
click at [793, 401] on input at bounding box center [795, 408] width 46 height 15
type input "0"
click at [266, 432] on span "Go to the next page" at bounding box center [269, 436] width 9 height 9
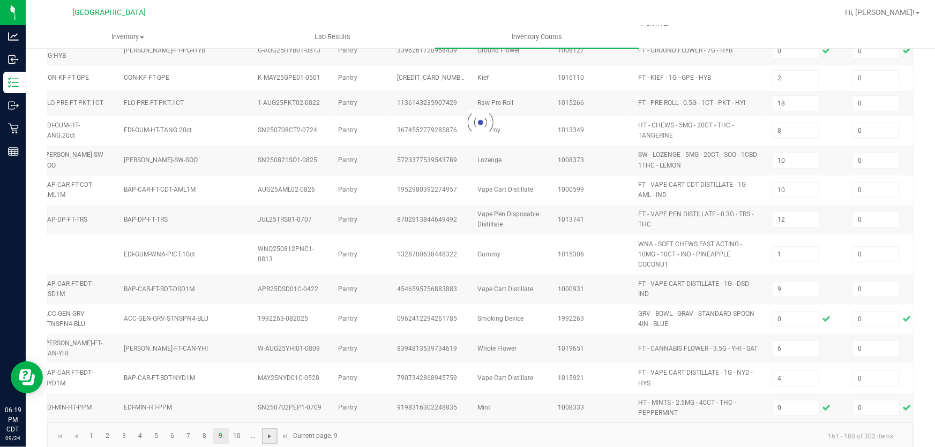
type input "12"
type input "2"
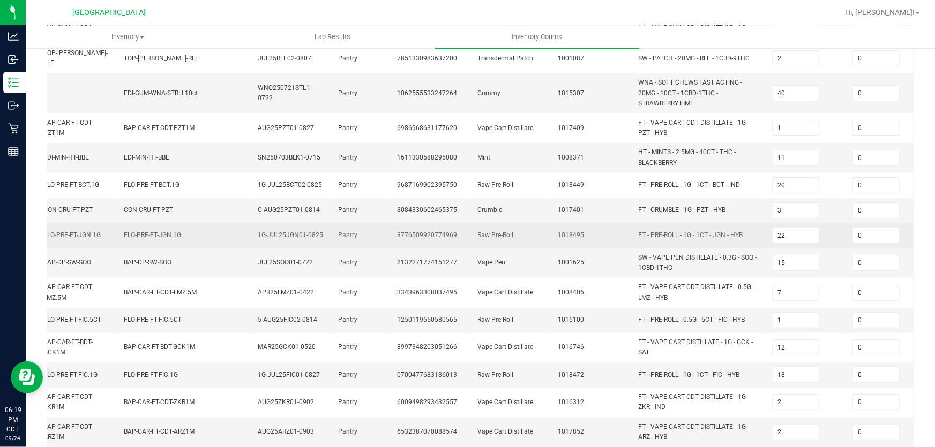
scroll to position [336, 0]
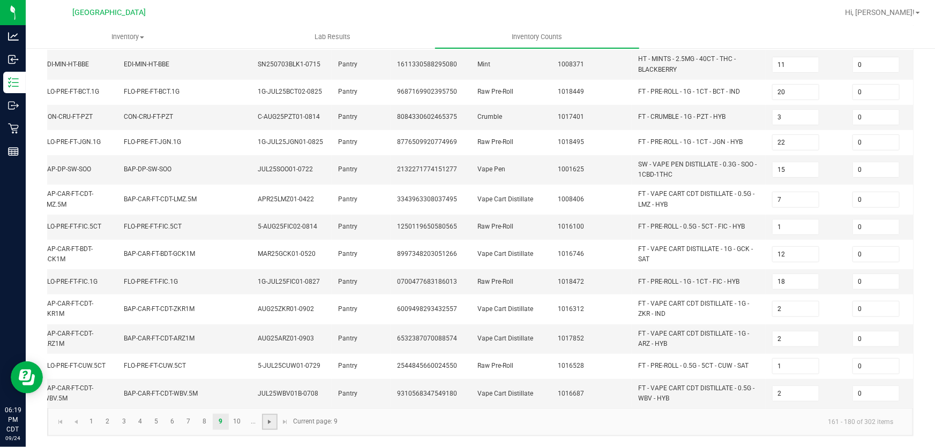
click at [273, 426] on span "Go to the next page" at bounding box center [269, 422] width 9 height 9
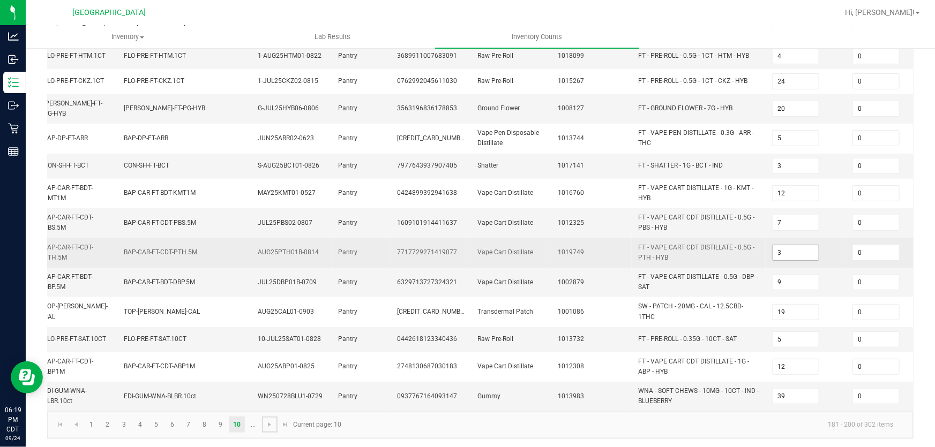
scroll to position [331, 0]
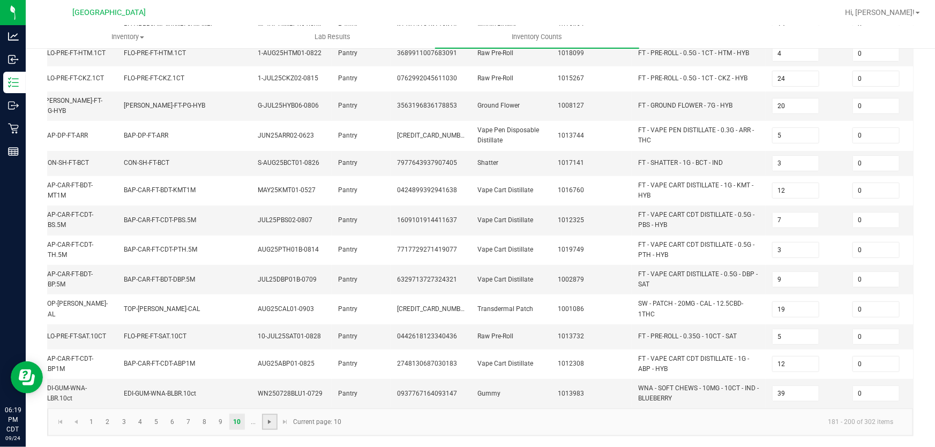
click at [273, 423] on span "Go to the next page" at bounding box center [269, 422] width 9 height 9
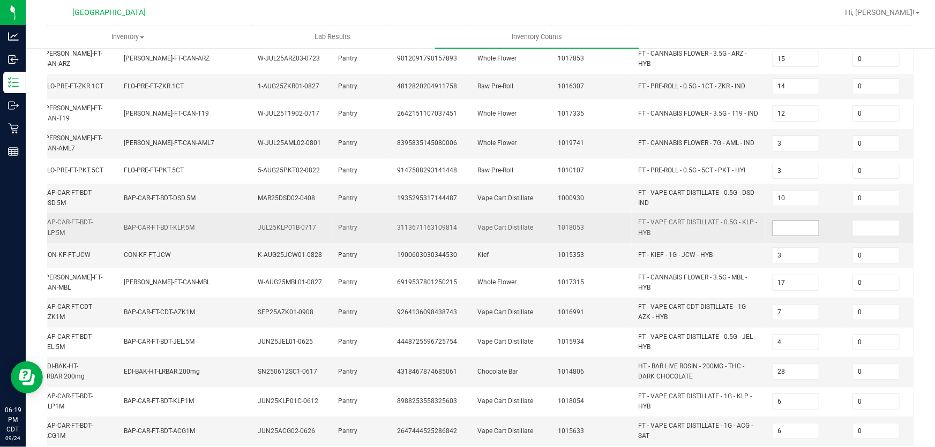
scroll to position [146, 0]
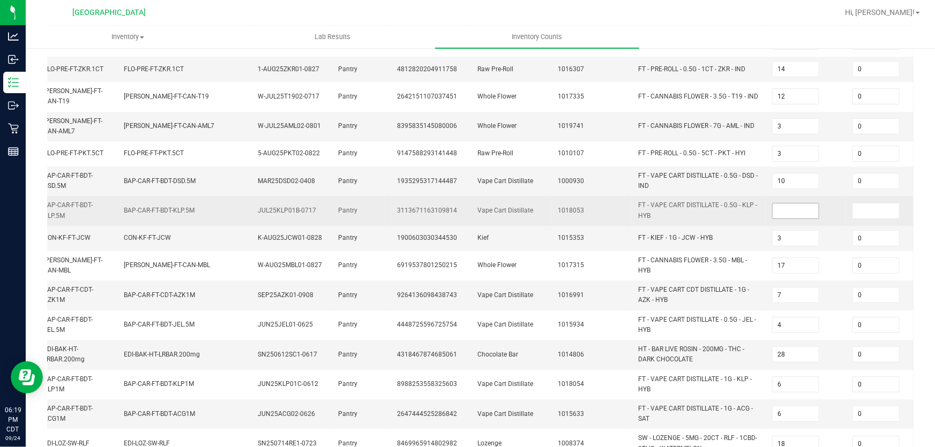
click at [793, 204] on input at bounding box center [795, 211] width 46 height 15
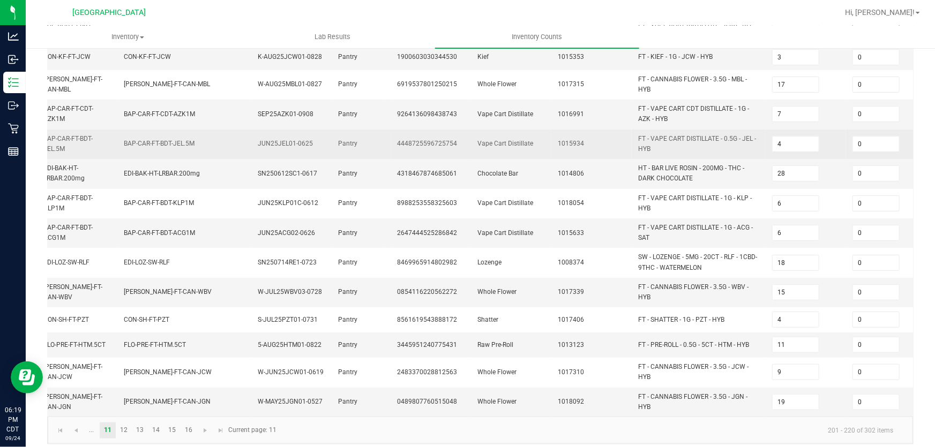
scroll to position [331, 0]
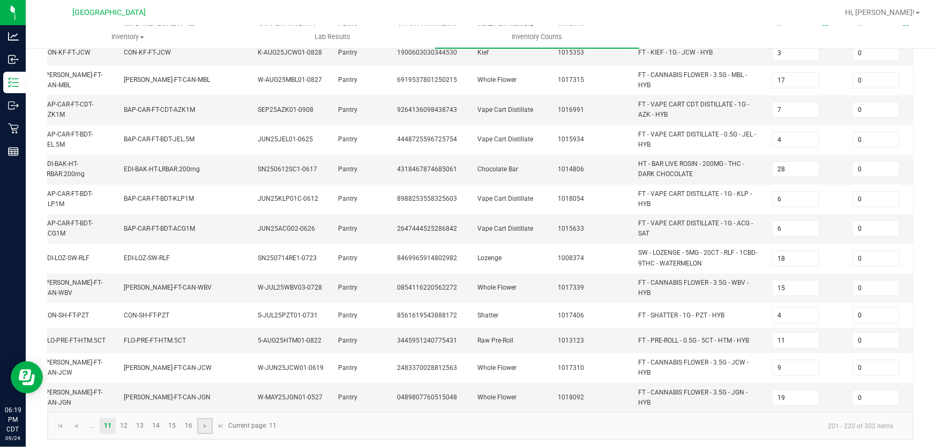
click at [203, 430] on link at bounding box center [205, 426] width 16 height 16
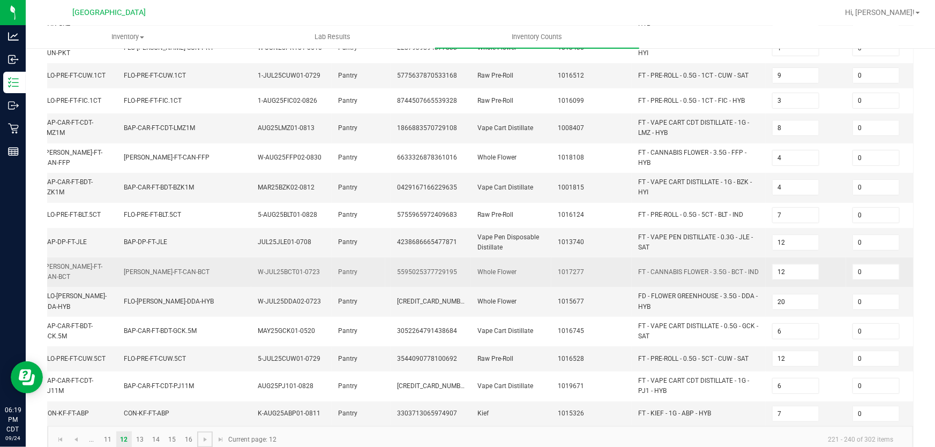
scroll to position [326, 0]
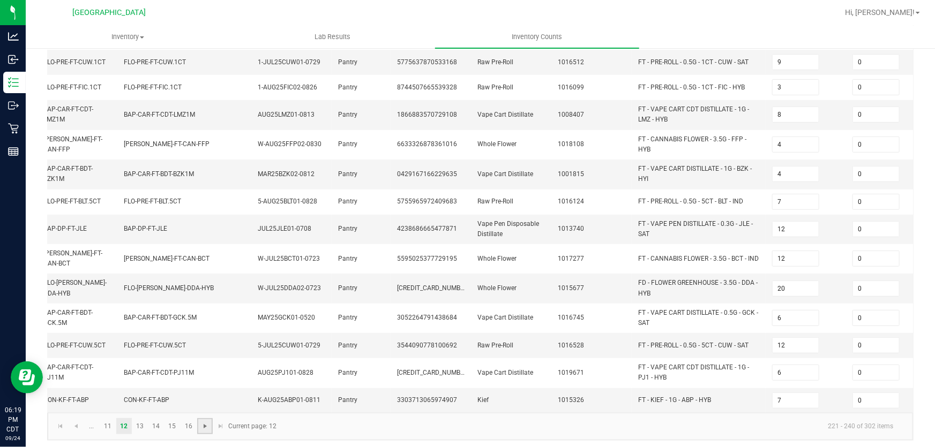
click at [208, 422] on span "Go to the next page" at bounding box center [205, 426] width 9 height 9
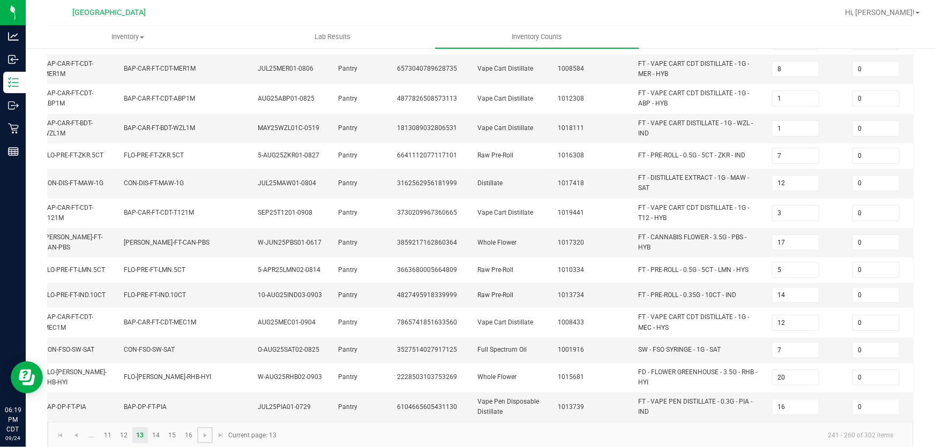
scroll to position [331, 0]
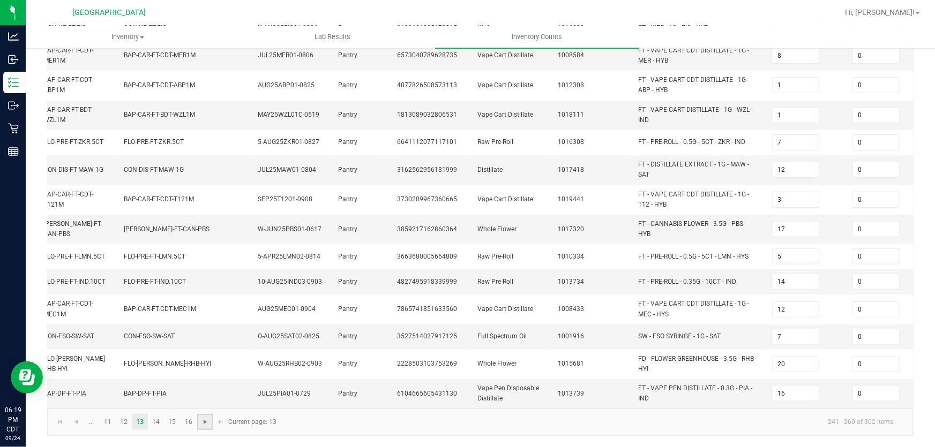
click at [205, 425] on span "Go to the next page" at bounding box center [205, 422] width 9 height 9
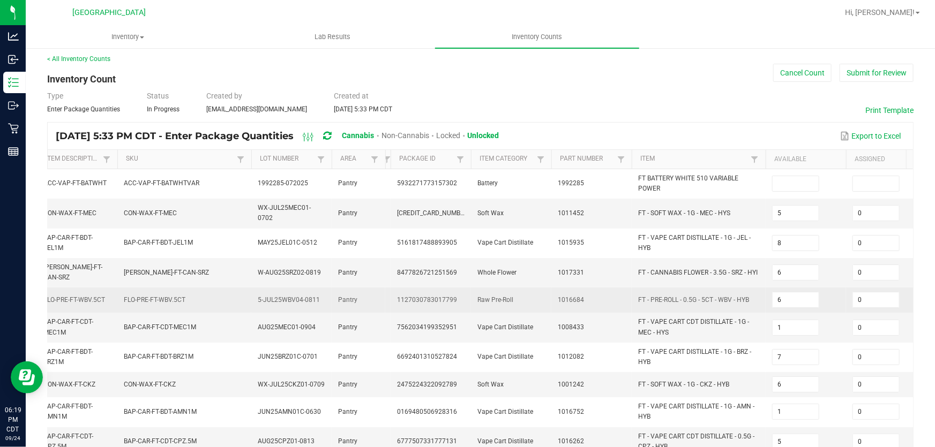
scroll to position [0, 0]
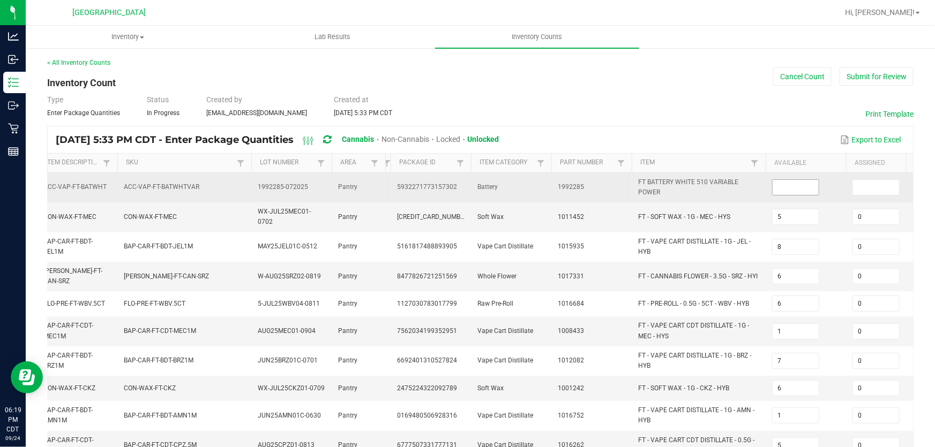
click at [801, 194] on span at bounding box center [795, 187] width 47 height 16
click at [799, 187] on input at bounding box center [795, 187] width 46 height 15
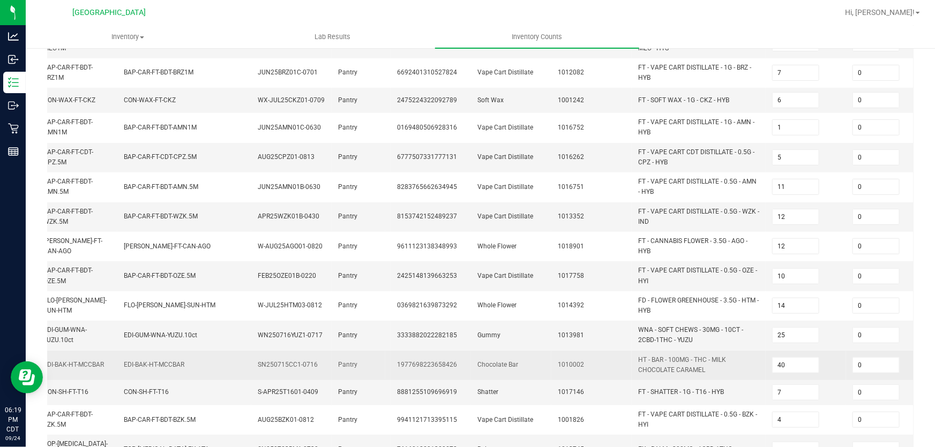
scroll to position [335, 0]
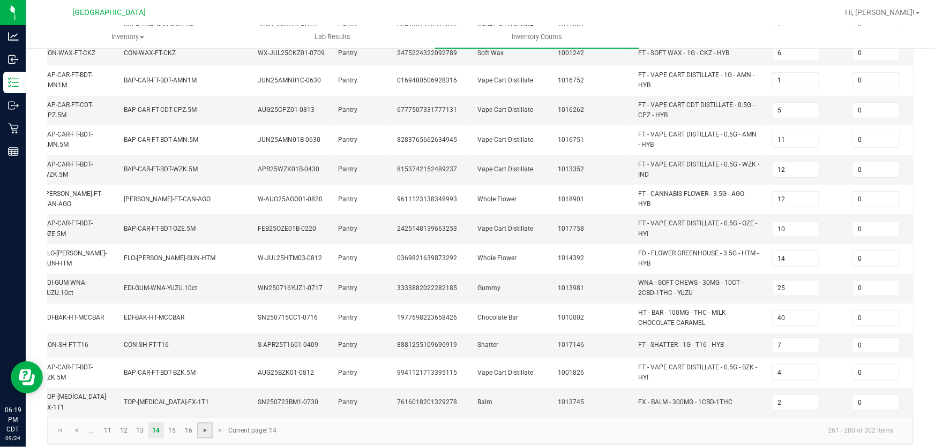
click at [201, 426] on span "Go to the next page" at bounding box center [205, 430] width 9 height 9
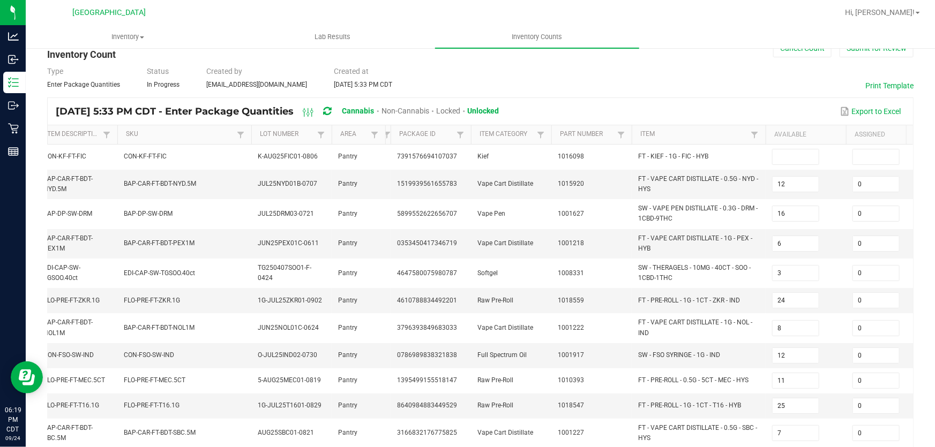
scroll to position [0, 0]
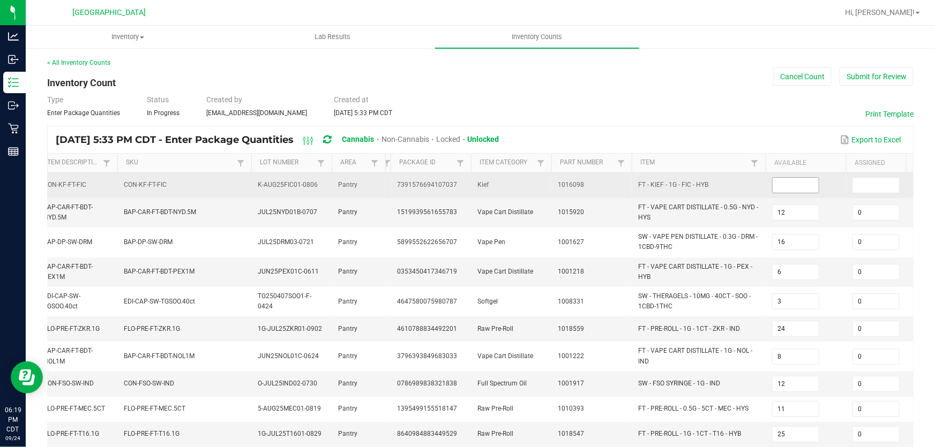
click at [800, 178] on input at bounding box center [795, 185] width 46 height 15
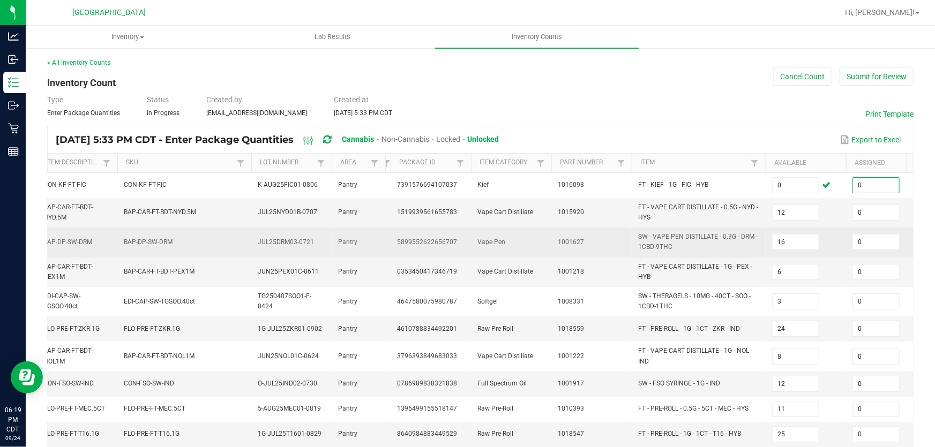
click at [764, 255] on td "SW - VAPE PEN DISTILLATE - 0.3G - DRM - 1CBD-9THC" at bounding box center [698, 242] width 134 height 29
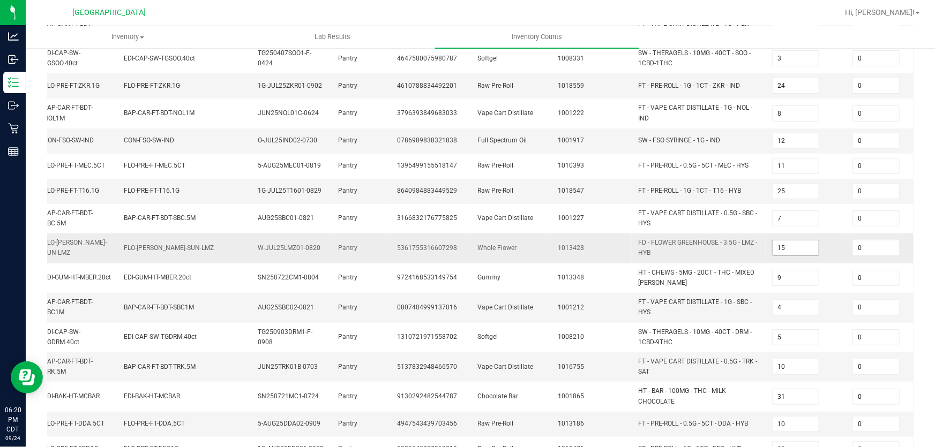
scroll to position [326, 0]
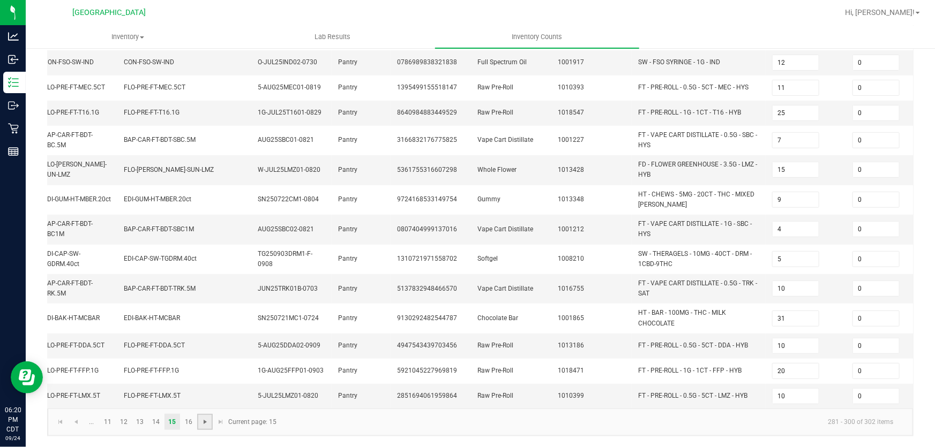
click at [207, 424] on span "Go to the next page" at bounding box center [205, 422] width 9 height 9
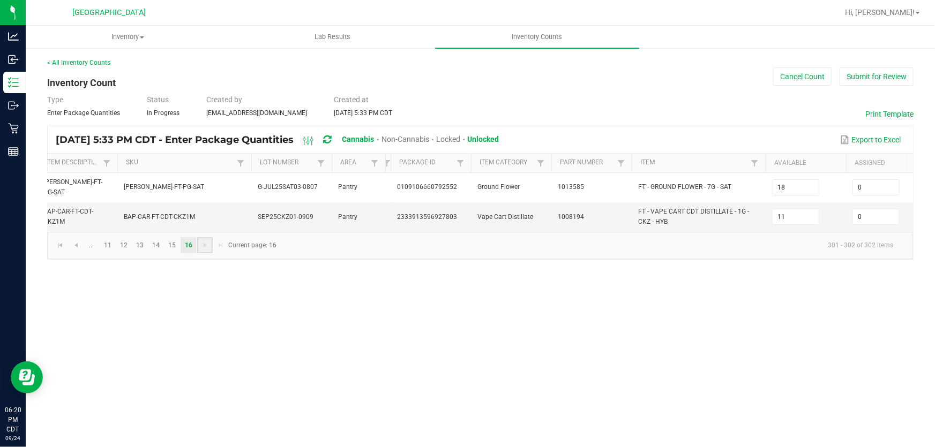
scroll to position [0, 0]
click at [881, 74] on button "Submit for Review" at bounding box center [876, 76] width 74 height 18
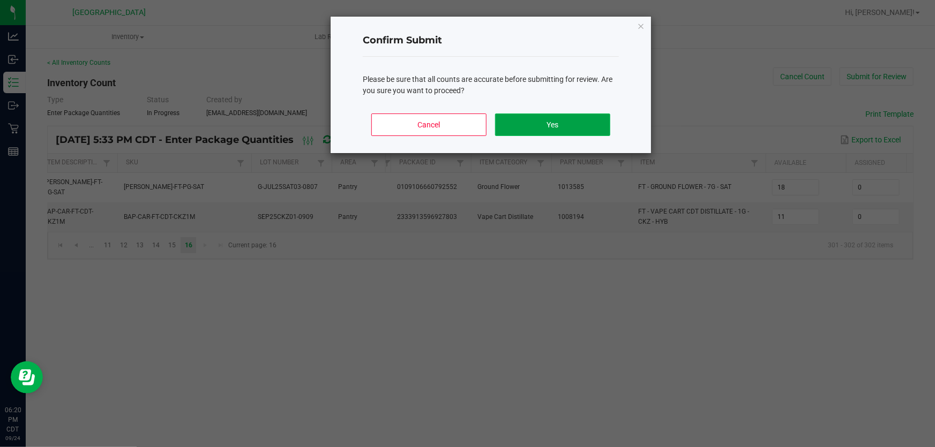
click at [565, 132] on button "Yes" at bounding box center [552, 125] width 115 height 22
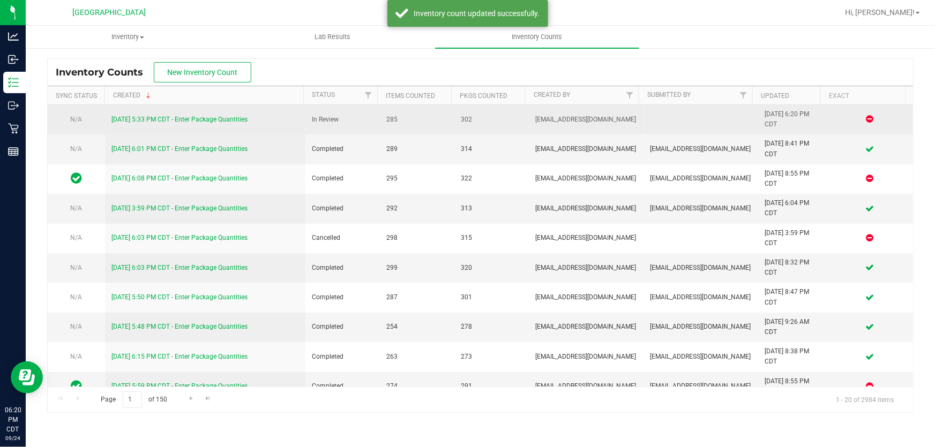
click at [212, 118] on link "[DATE] 5:33 PM CDT - Enter Package Quantities" at bounding box center [179, 119] width 136 height 7
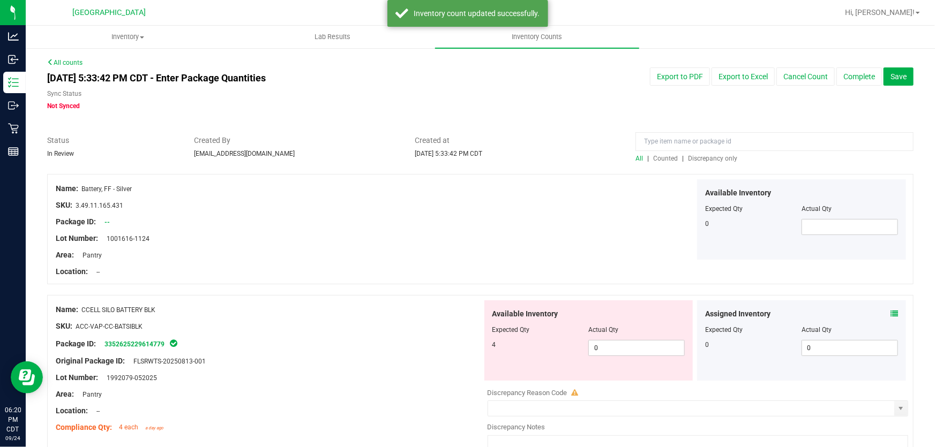
click at [699, 161] on span "Discrepancy only" at bounding box center [712, 158] width 49 height 7
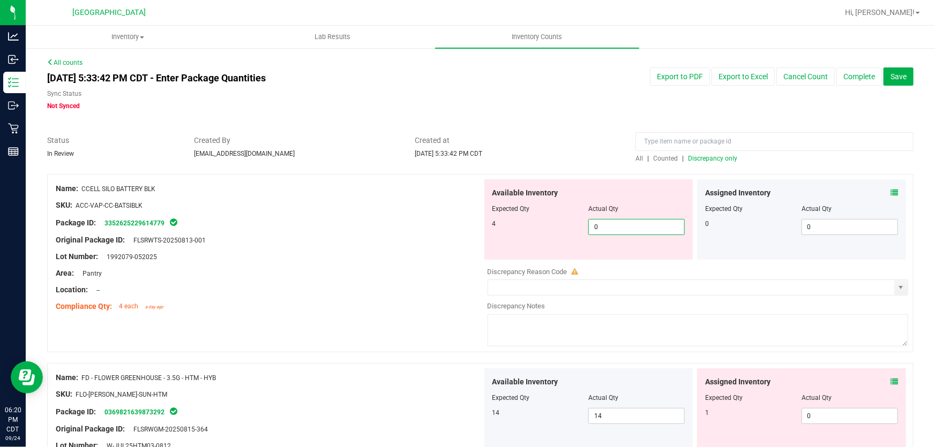
drag, startPoint x: 635, startPoint y: 229, endPoint x: 175, endPoint y: 269, distance: 461.9
click at [175, 269] on div "Name: CCELL SILO BATTERY BLK SKU: ACC-VAP-CC-BATSIBLK Package ID: 3352625229614…" at bounding box center [480, 263] width 866 height 178
click at [175, 269] on div "Area: Pantry" at bounding box center [269, 273] width 426 height 11
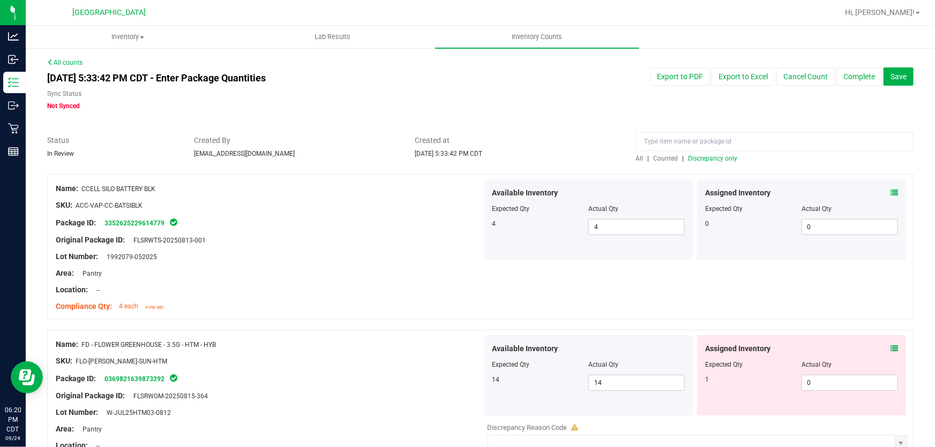
scroll to position [97, 0]
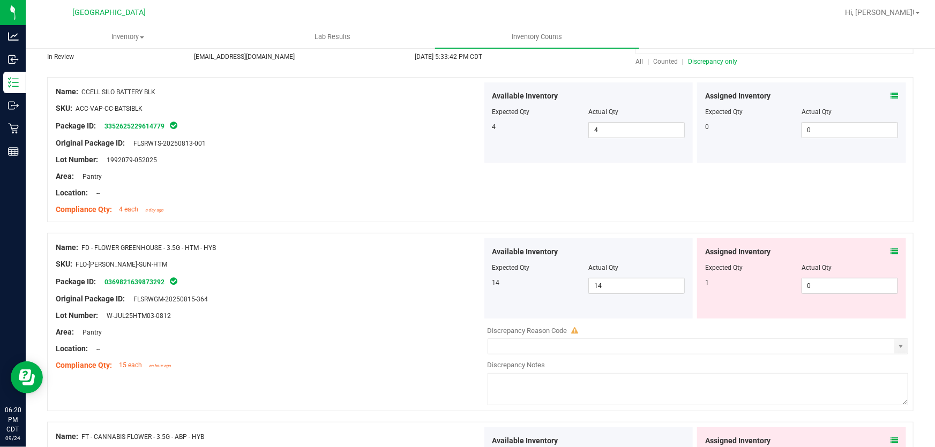
click at [890, 250] on icon at bounding box center [893, 251] width 7 height 7
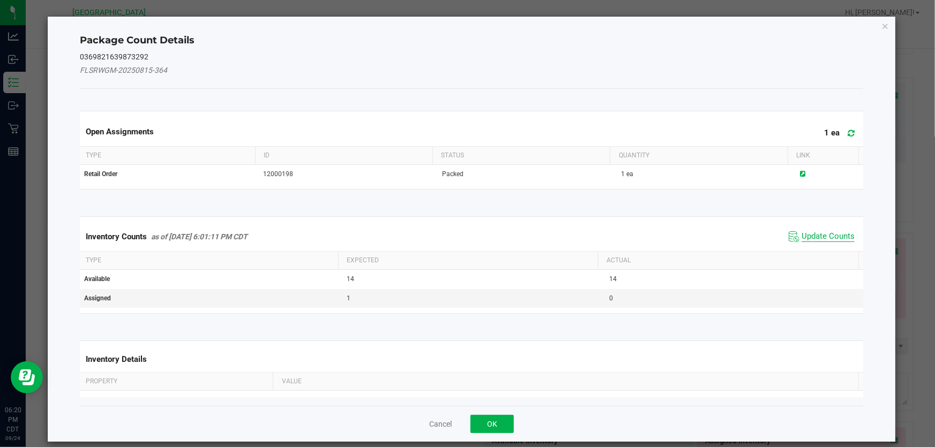
click at [822, 231] on span "Update Counts" at bounding box center [827, 236] width 53 height 11
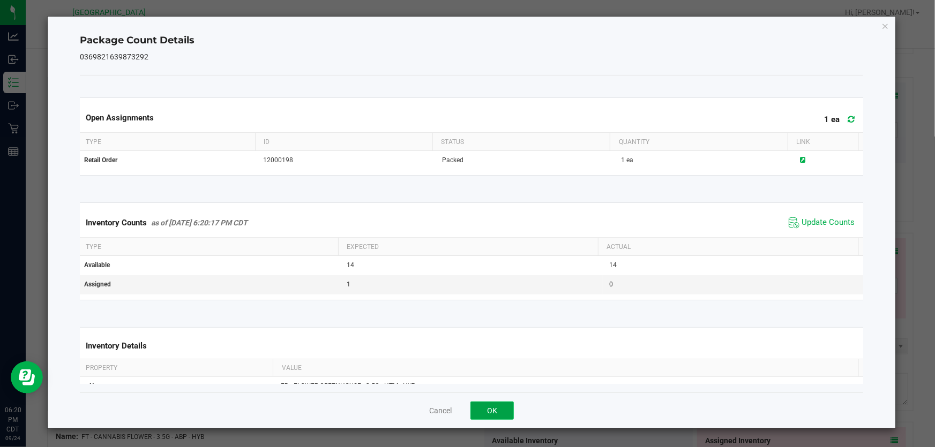
click at [498, 409] on button "OK" at bounding box center [491, 411] width 43 height 18
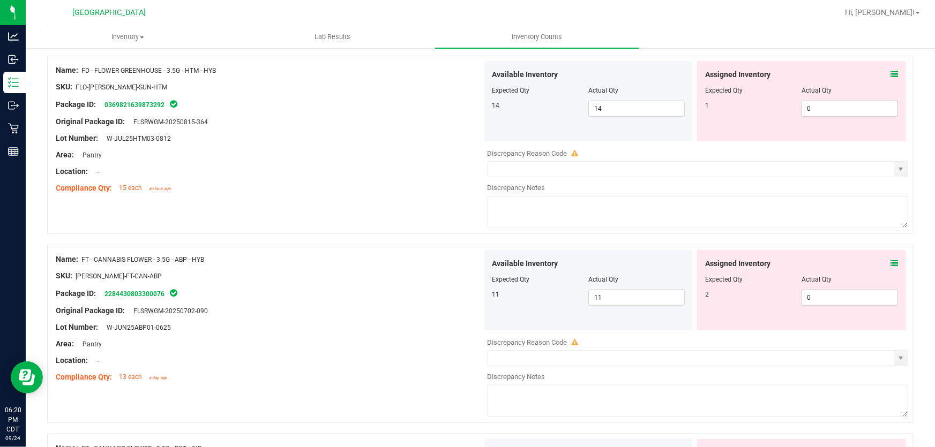
scroll to position [292, 0]
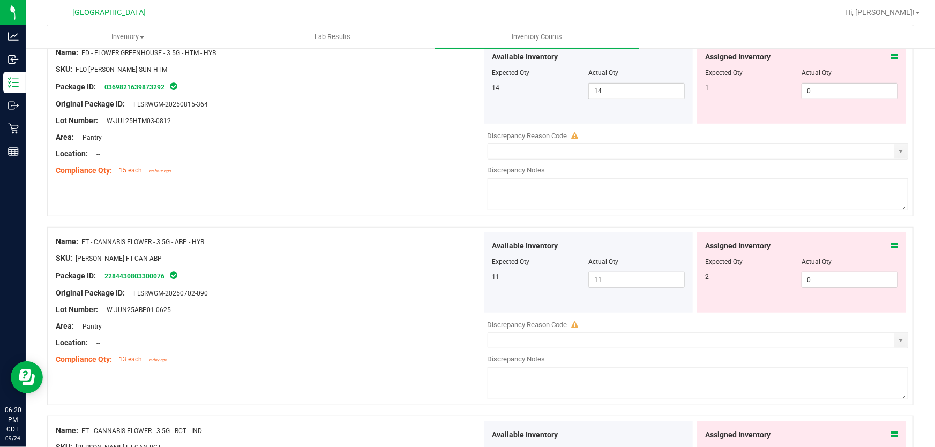
click at [890, 244] on icon at bounding box center [893, 245] width 7 height 7
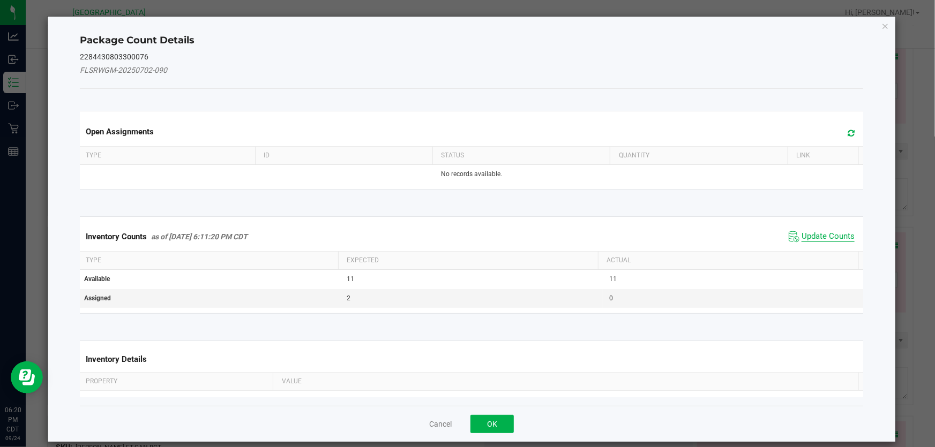
click at [824, 239] on span "Update Counts" at bounding box center [827, 236] width 53 height 11
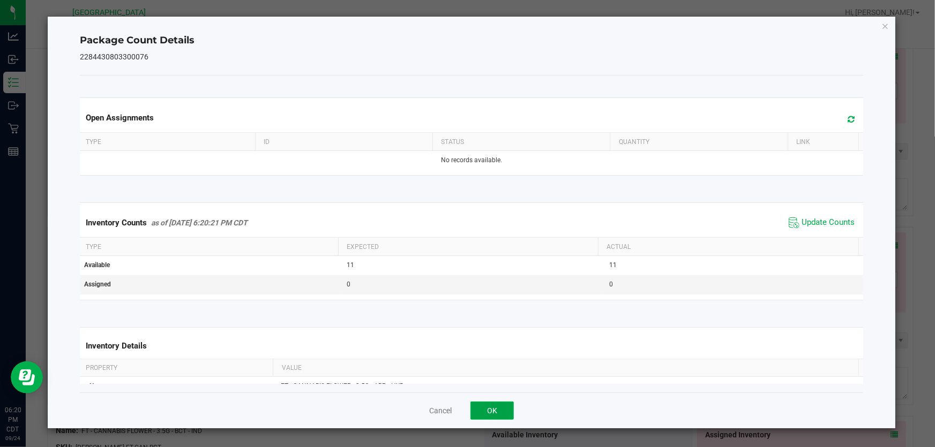
click at [500, 418] on button "OK" at bounding box center [491, 411] width 43 height 18
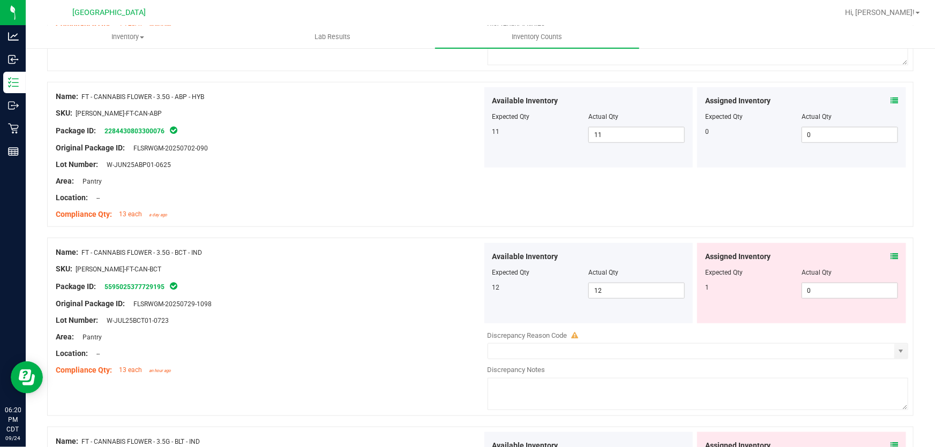
scroll to position [438, 0]
click at [890, 254] on icon at bounding box center [893, 255] width 7 height 7
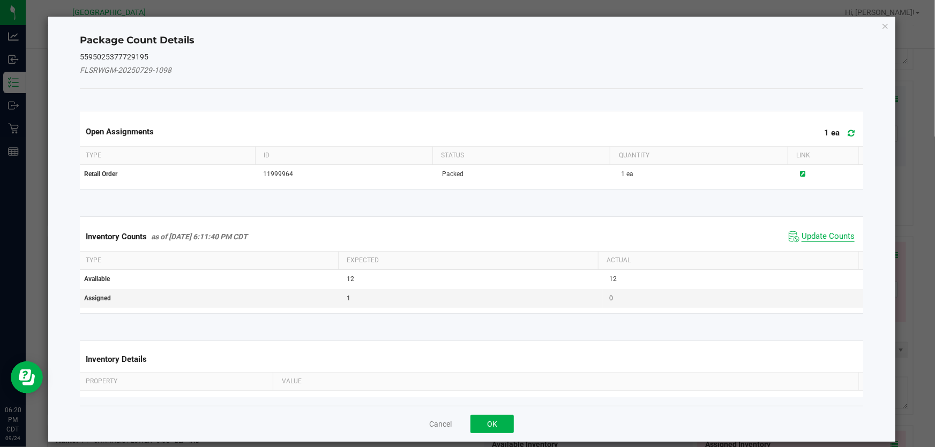
click at [826, 234] on span "Update Counts" at bounding box center [827, 236] width 53 height 11
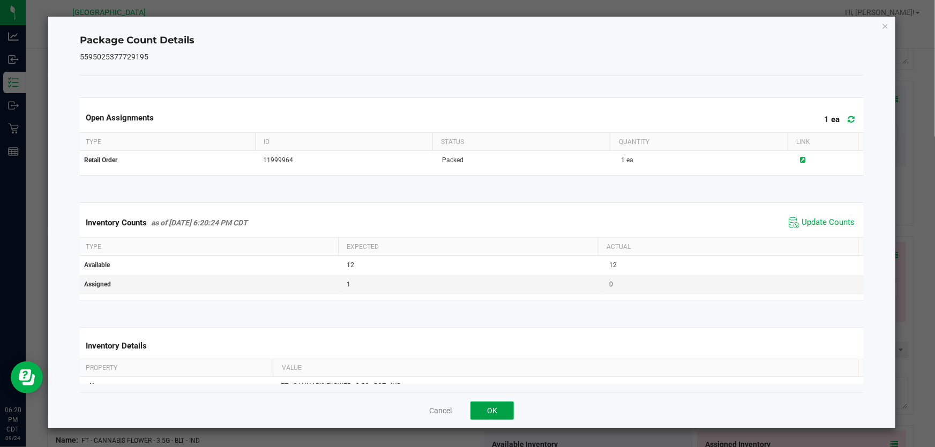
click at [494, 407] on button "OK" at bounding box center [491, 411] width 43 height 18
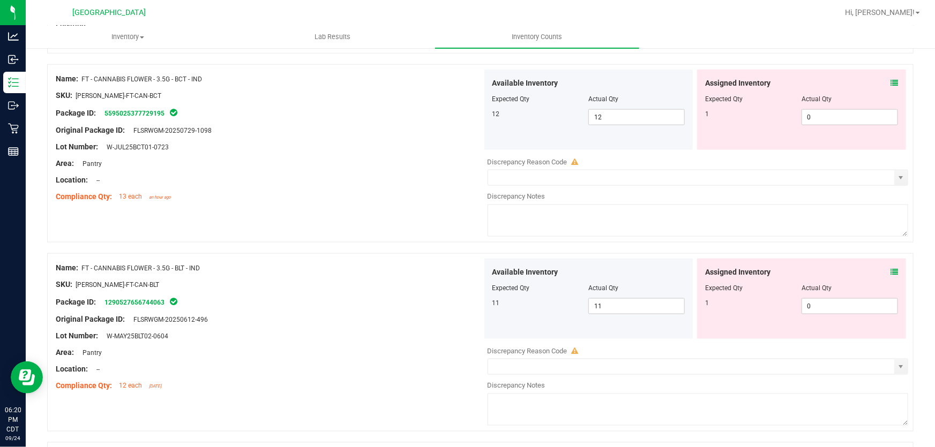
scroll to position [633, 0]
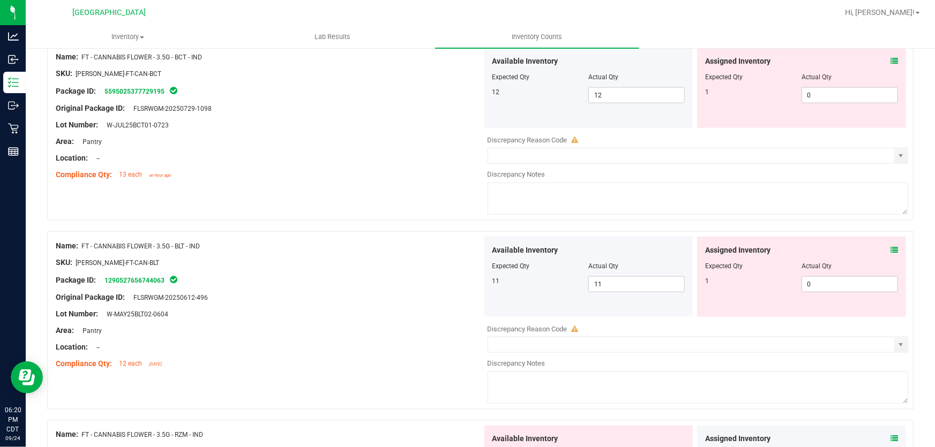
click at [882, 251] on div "Assigned Inventory" at bounding box center [801, 250] width 193 height 11
click at [890, 251] on icon at bounding box center [893, 249] width 7 height 7
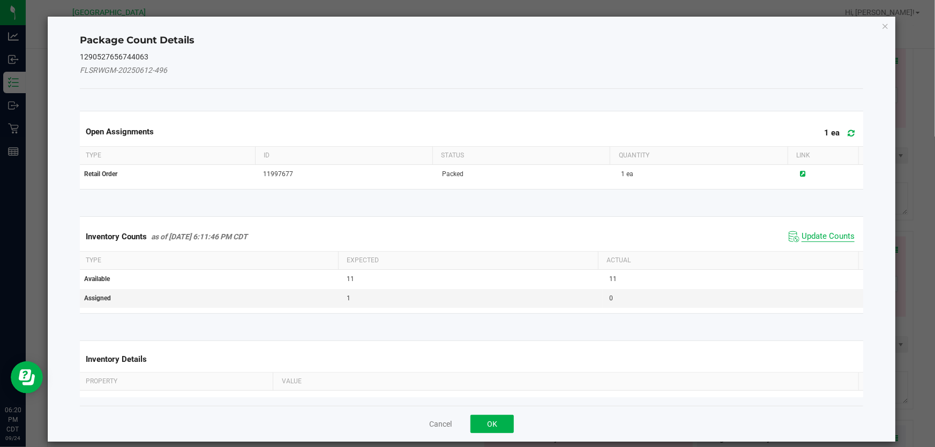
click at [831, 238] on span "Update Counts" at bounding box center [827, 236] width 53 height 11
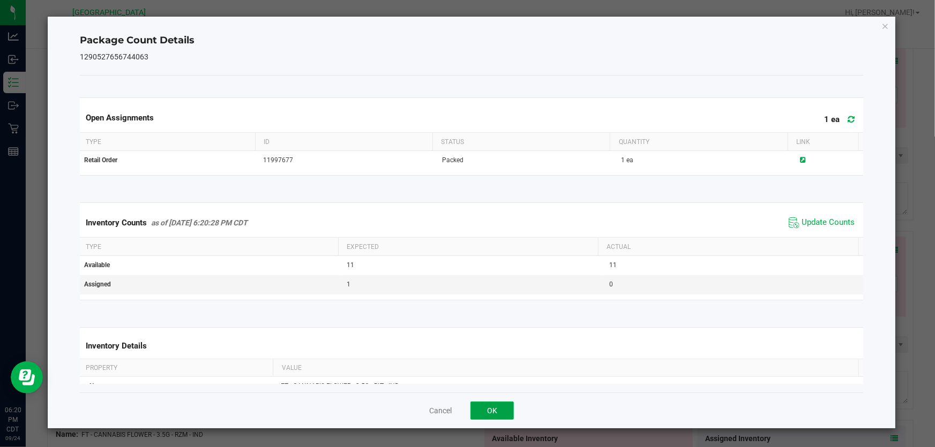
click at [482, 412] on button "OK" at bounding box center [491, 411] width 43 height 18
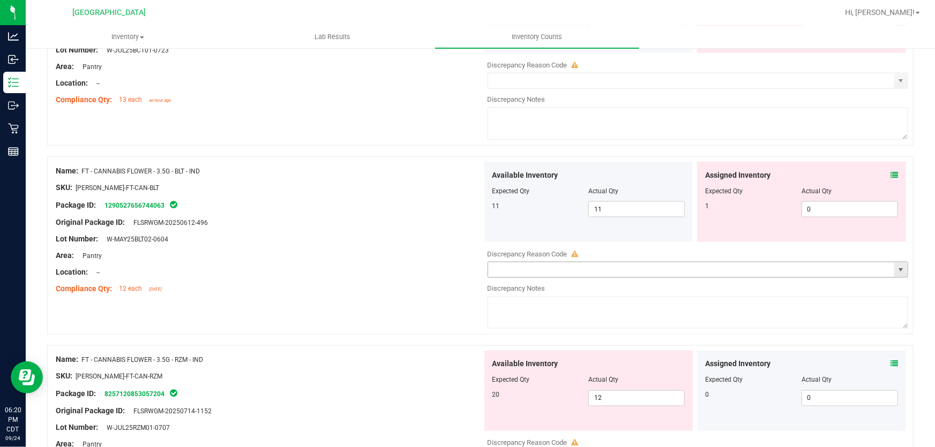
scroll to position [779, 0]
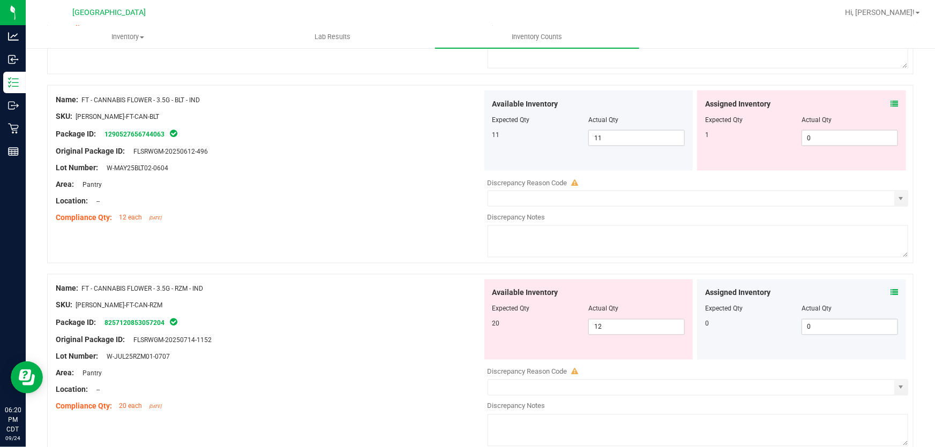
click at [890, 296] on icon at bounding box center [893, 292] width 7 height 7
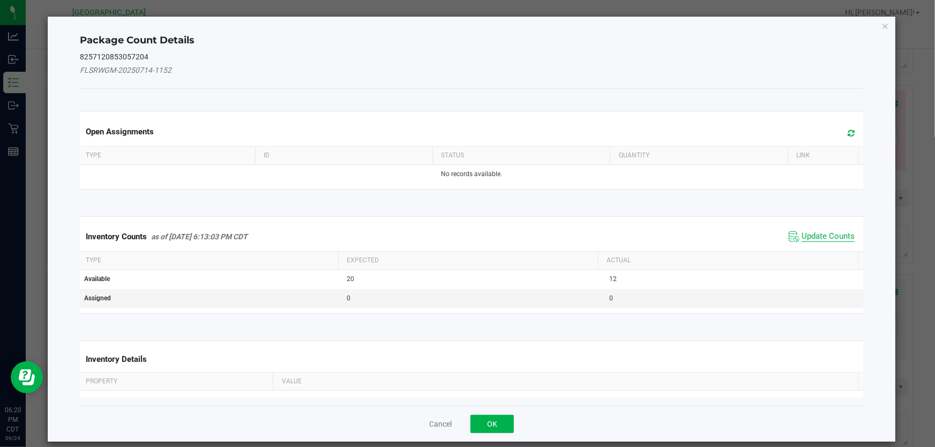
click at [804, 237] on span "Update Counts" at bounding box center [827, 236] width 53 height 11
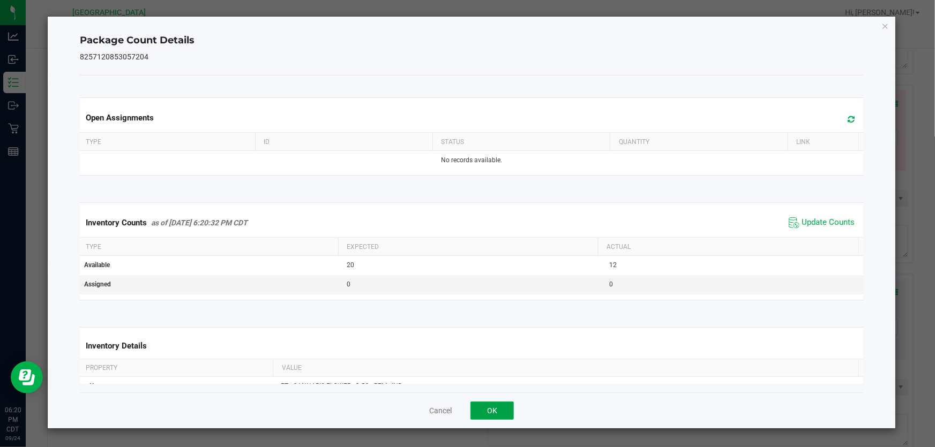
click at [492, 413] on button "OK" at bounding box center [491, 411] width 43 height 18
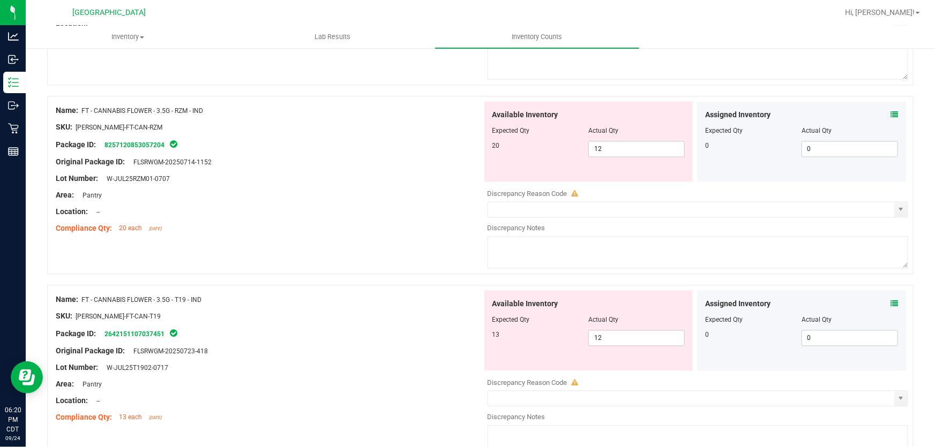
scroll to position [974, 0]
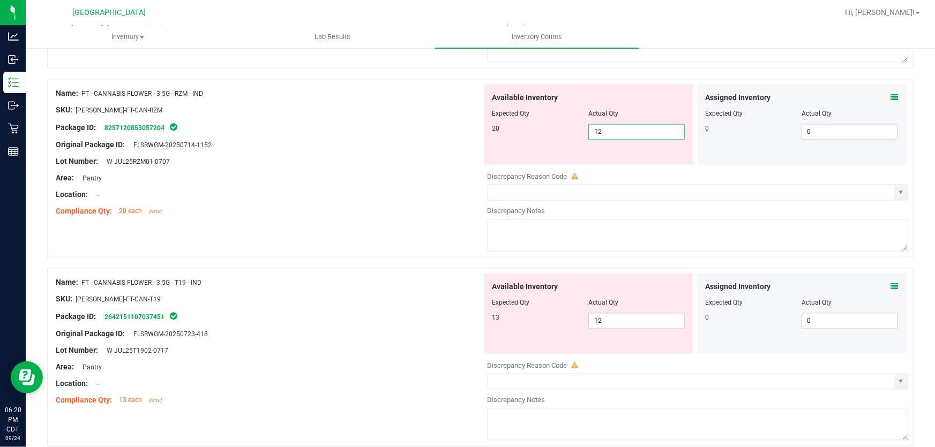
drag, startPoint x: 651, startPoint y: 135, endPoint x: 84, endPoint y: 131, distance: 567.7
click at [108, 111] on div "Name: FT - CANNABIS FLOWER - 3.5G - RZM - IND SKU: [PERSON_NAME]-FT-CAN-RZM Pac…" at bounding box center [480, 168] width 866 height 178
click at [352, 210] on div "Compliance Qty: 20 each [DATE]" at bounding box center [269, 211] width 426 height 11
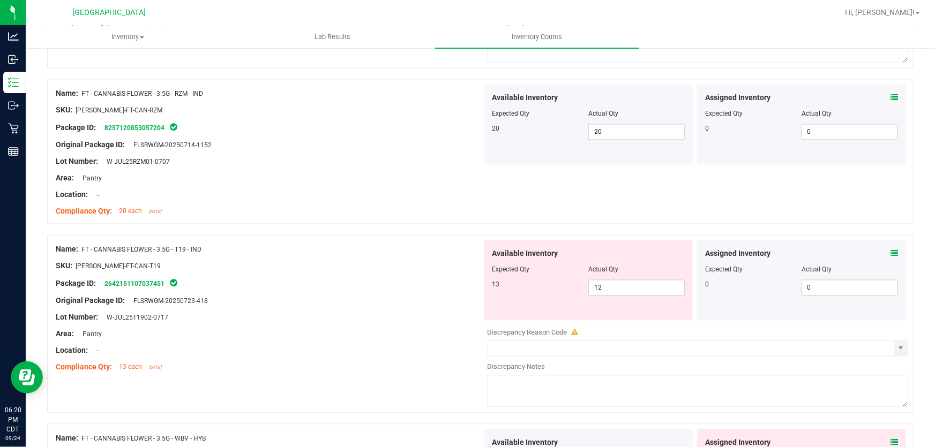
click at [890, 255] on icon at bounding box center [893, 253] width 7 height 7
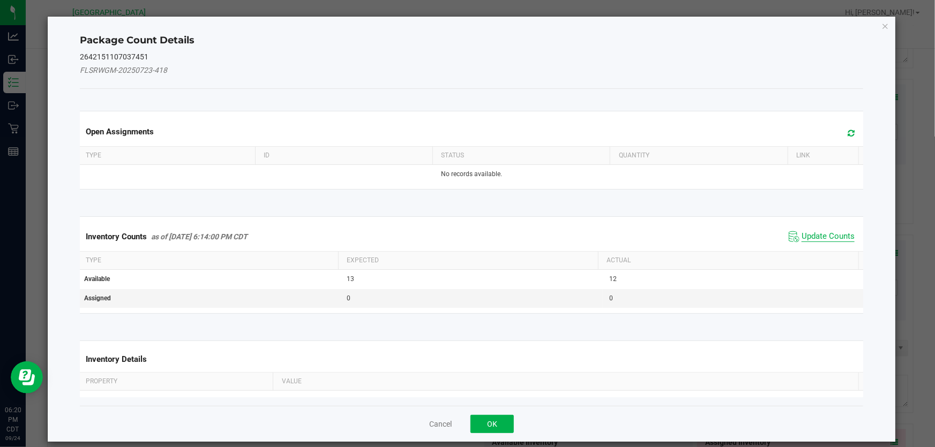
click at [825, 238] on span "Update Counts" at bounding box center [827, 236] width 53 height 11
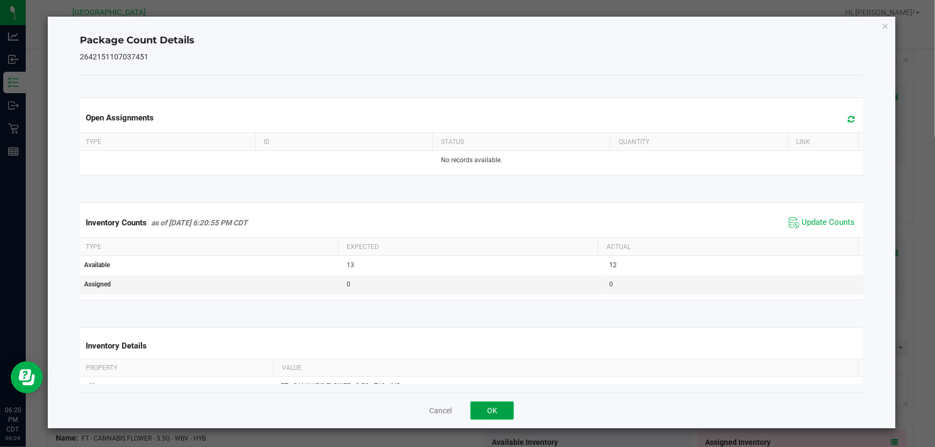
click at [506, 409] on button "OK" at bounding box center [491, 411] width 43 height 18
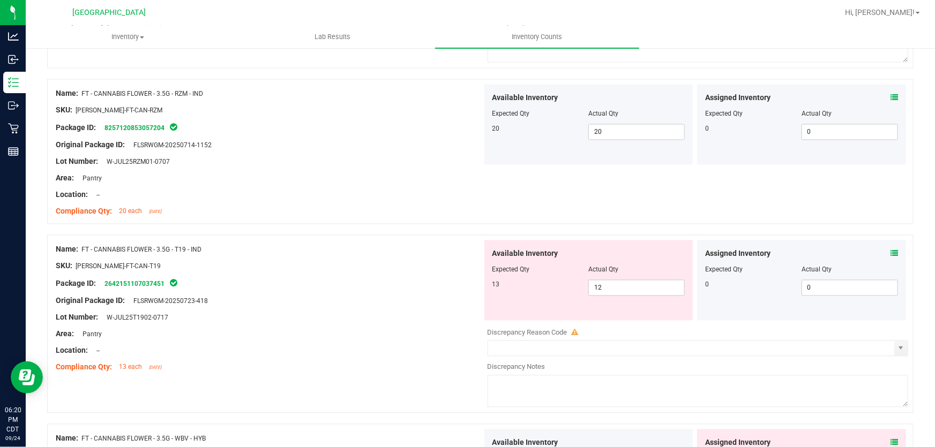
scroll to position [1071, 0]
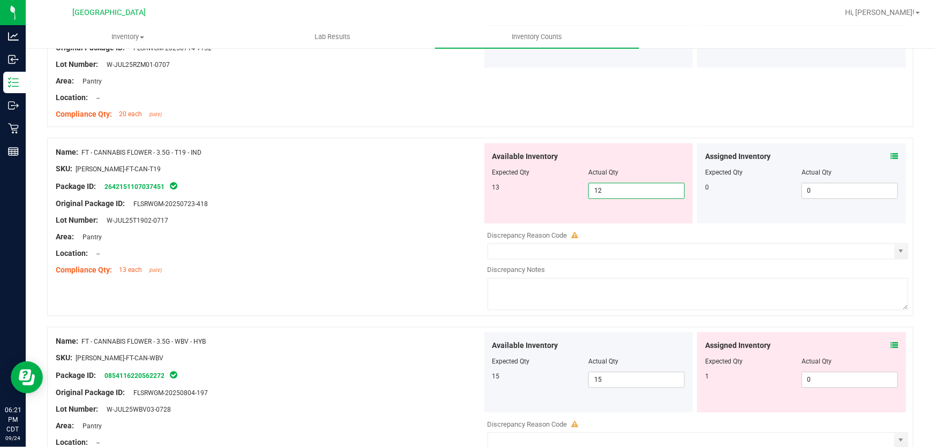
drag, startPoint x: 619, startPoint y: 190, endPoint x: 200, endPoint y: 190, distance: 418.3
click at [200, 190] on div "Name: FT - CANNABIS FLOWER - 3.5G - T19 - IND SKU: [PERSON_NAME]-FT-CAN-T19 Pac…" at bounding box center [480, 227] width 866 height 178
click at [280, 229] on div at bounding box center [269, 228] width 426 height 5
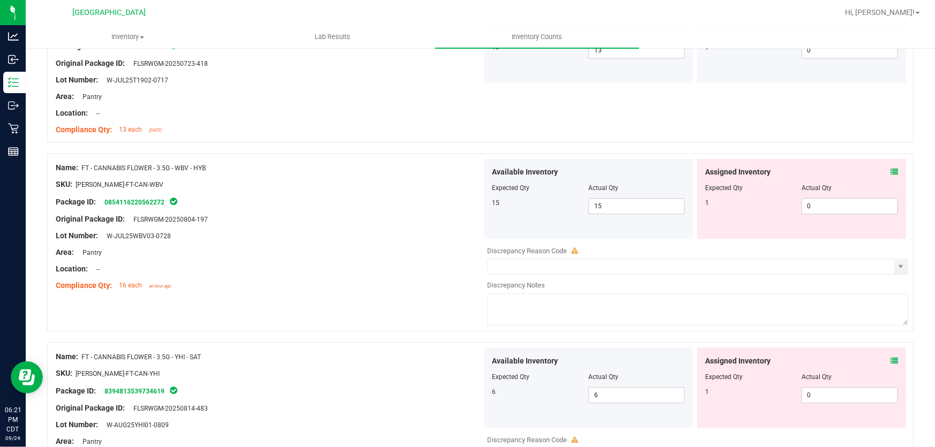
scroll to position [1217, 0]
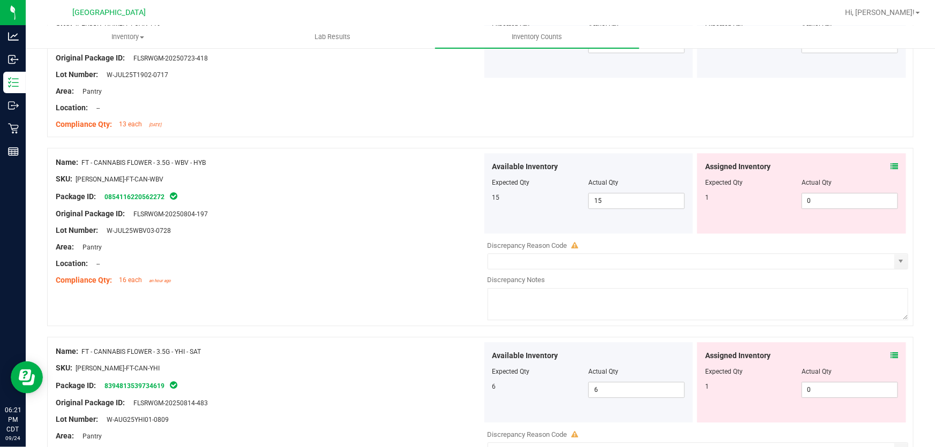
click at [890, 167] on icon at bounding box center [893, 166] width 7 height 7
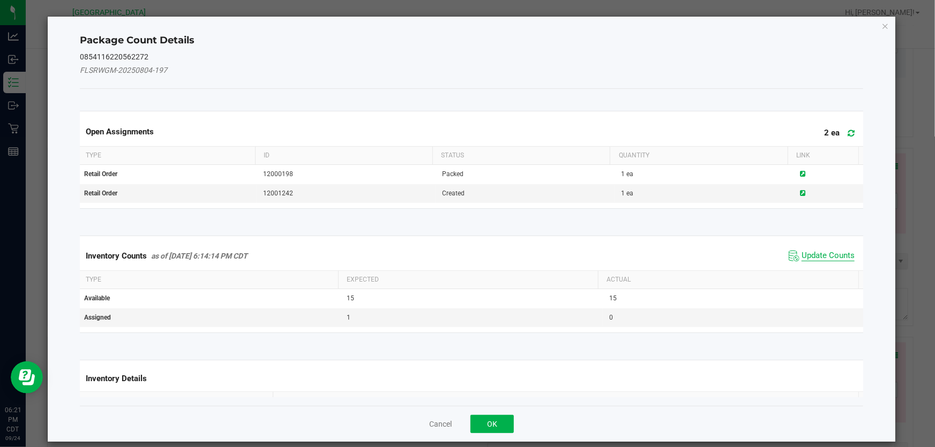
click at [815, 260] on span "Update Counts" at bounding box center [827, 256] width 53 height 11
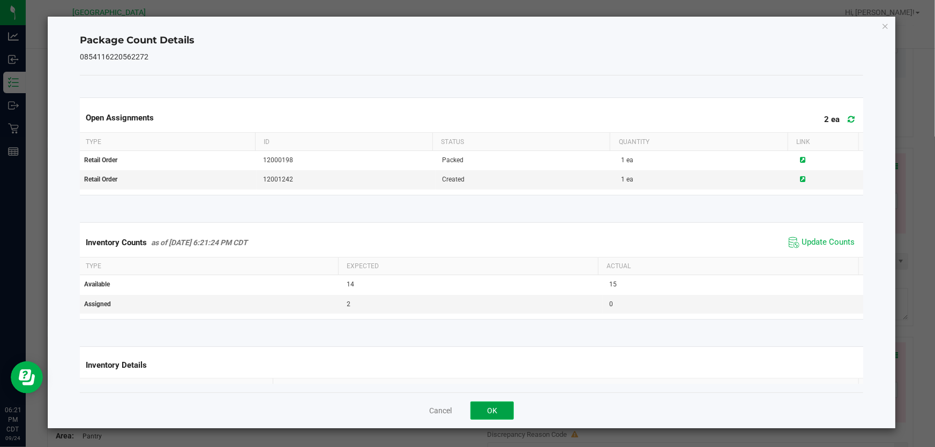
click at [496, 404] on button "OK" at bounding box center [491, 411] width 43 height 18
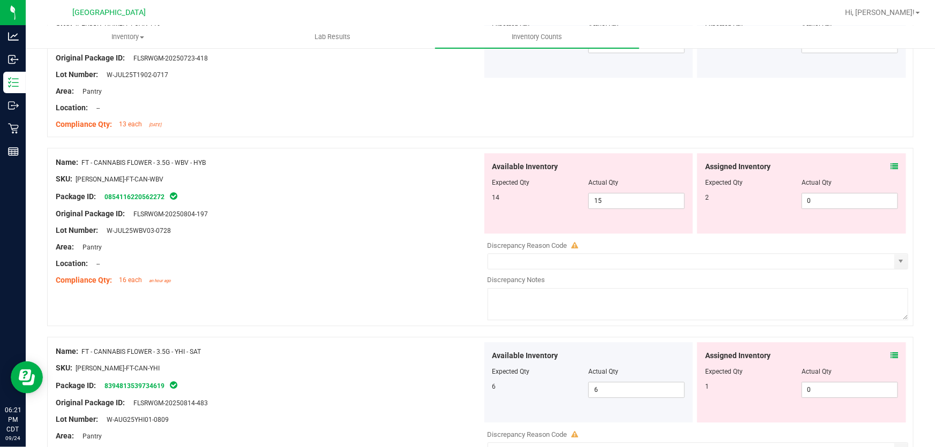
click at [890, 166] on icon at bounding box center [893, 166] width 7 height 7
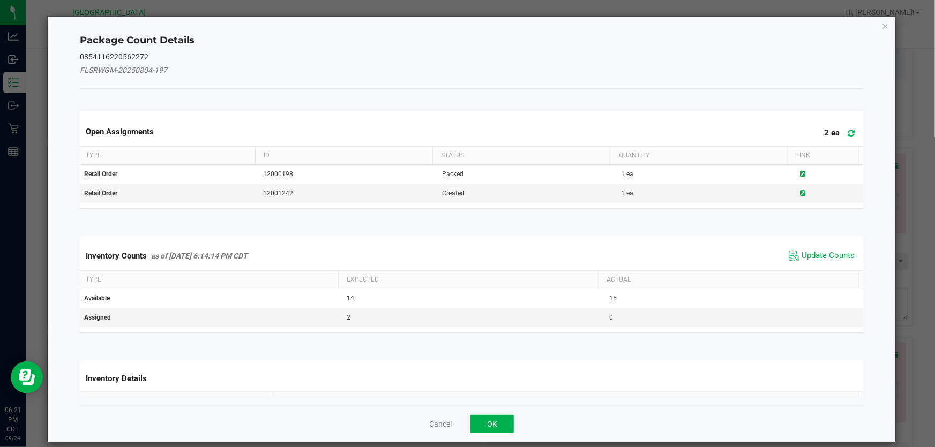
click at [804, 249] on span "Update Counts" at bounding box center [821, 256] width 71 height 16
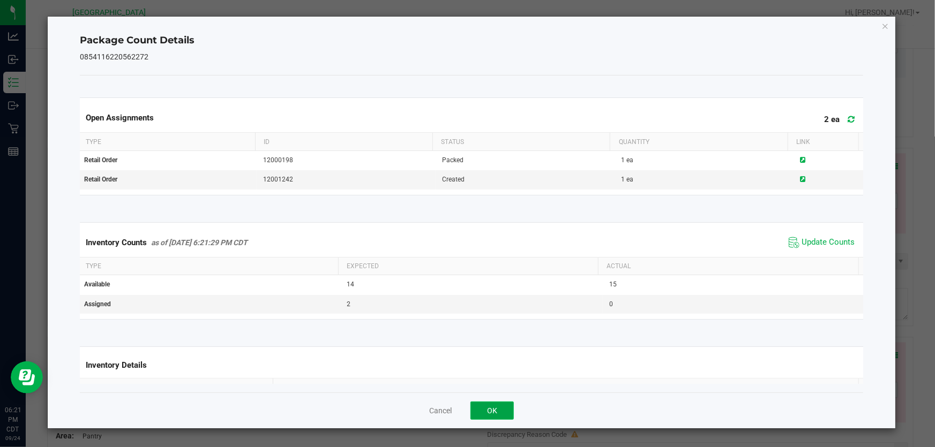
click at [507, 405] on button "OK" at bounding box center [491, 411] width 43 height 18
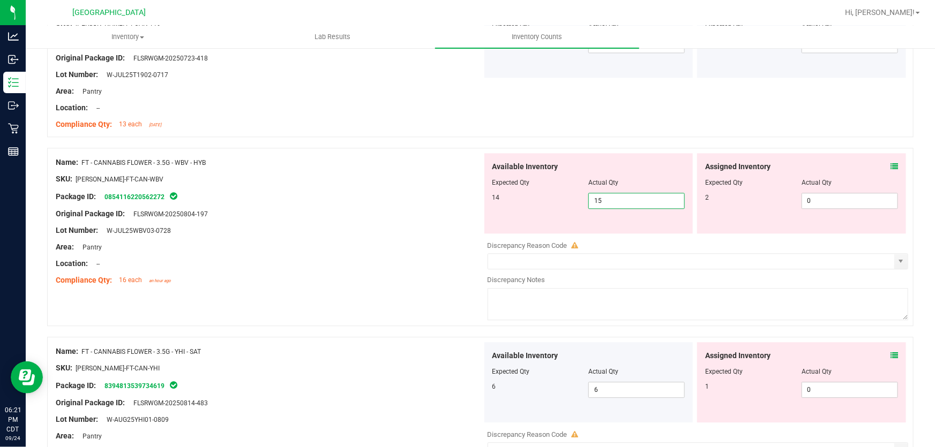
drag, startPoint x: 643, startPoint y: 200, endPoint x: 492, endPoint y: 200, distance: 151.0
click at [492, 200] on div "14 15 15" at bounding box center [588, 201] width 193 height 16
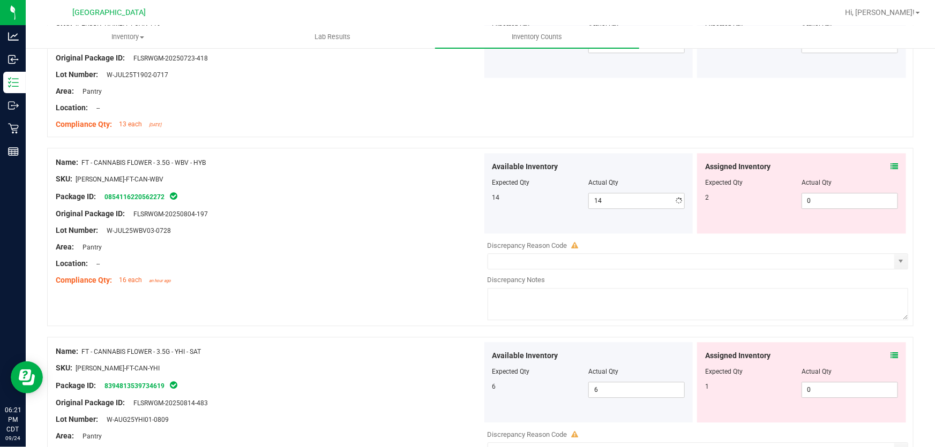
click at [440, 192] on div "Package ID: 0854116220562272" at bounding box center [269, 196] width 426 height 13
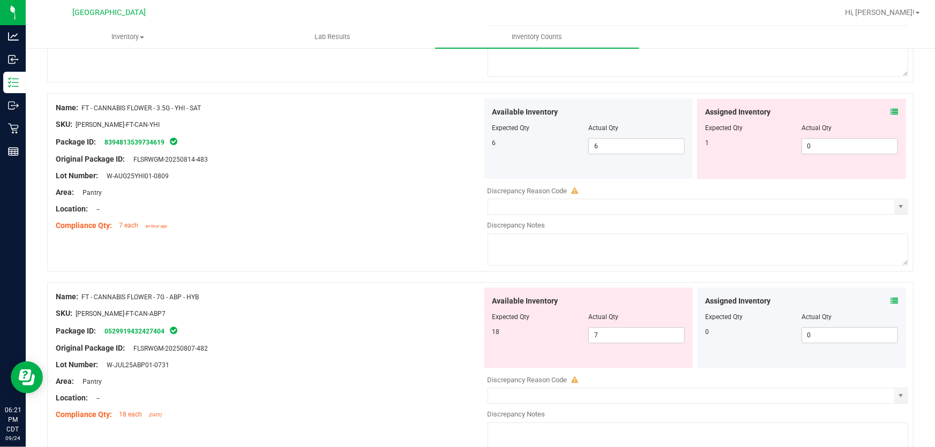
scroll to position [1509, 0]
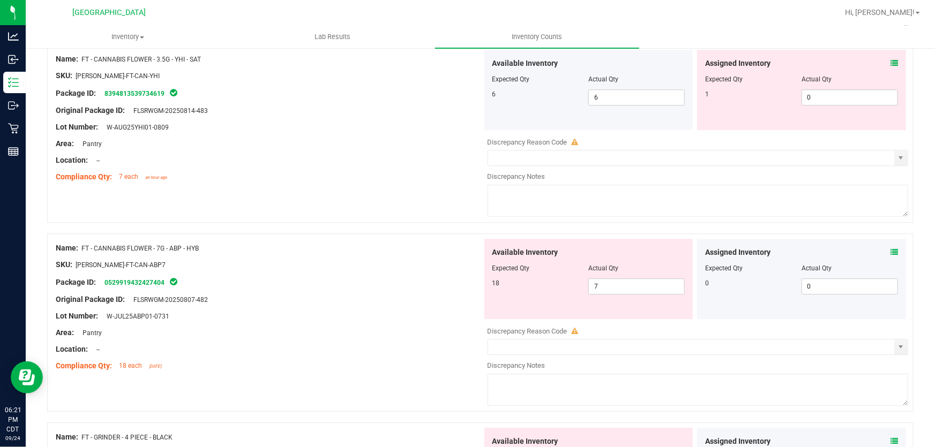
click at [894, 250] on div "Assigned Inventory Expected Qty Actual Qty 0 0 0" at bounding box center [801, 279] width 209 height 80
click at [890, 251] on icon at bounding box center [893, 252] width 7 height 7
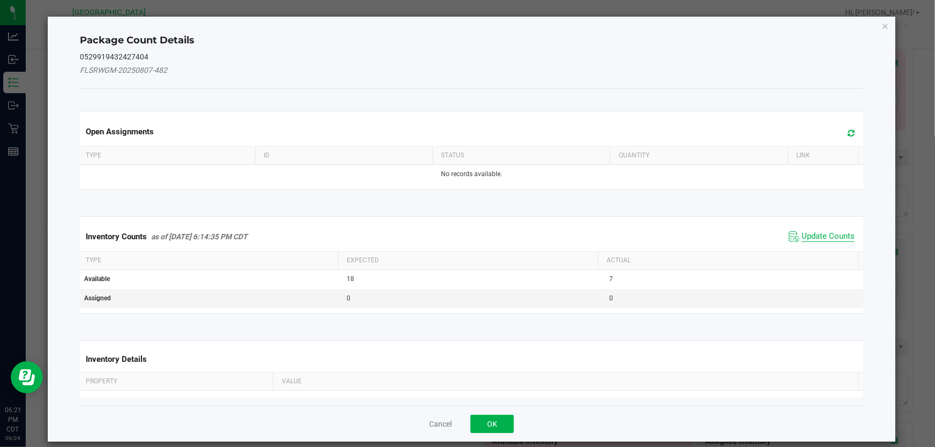
click at [801, 232] on span "Update Counts" at bounding box center [827, 236] width 53 height 11
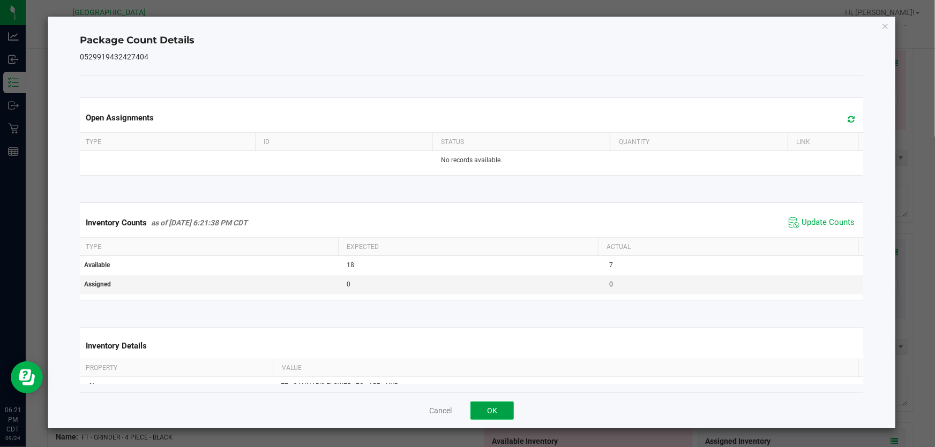
click at [493, 412] on button "OK" at bounding box center [491, 411] width 43 height 18
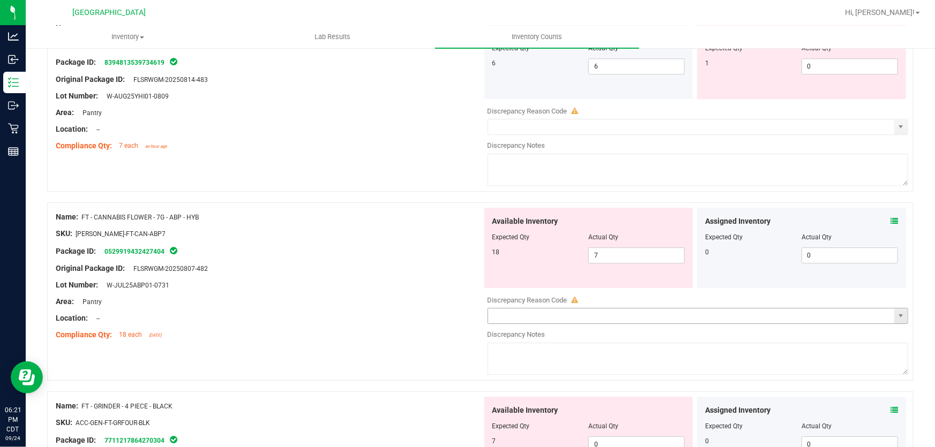
scroll to position [1558, 0]
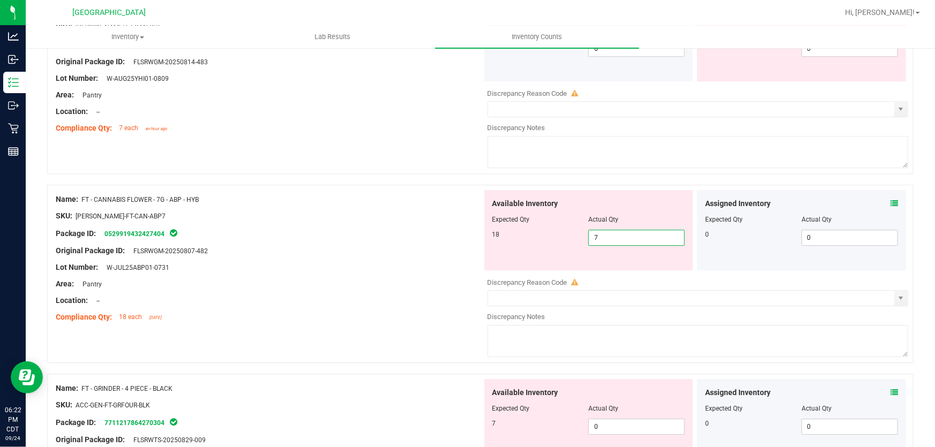
drag, startPoint x: 632, startPoint y: 240, endPoint x: 319, endPoint y: 240, distance: 313.3
click at [320, 240] on div "Name: FT - CANNABIS FLOWER - 7G - ABP - HYB SKU: [PERSON_NAME]-FT-CAN-ABP7 Pack…" at bounding box center [480, 274] width 866 height 178
click at [319, 240] on div at bounding box center [269, 242] width 426 height 5
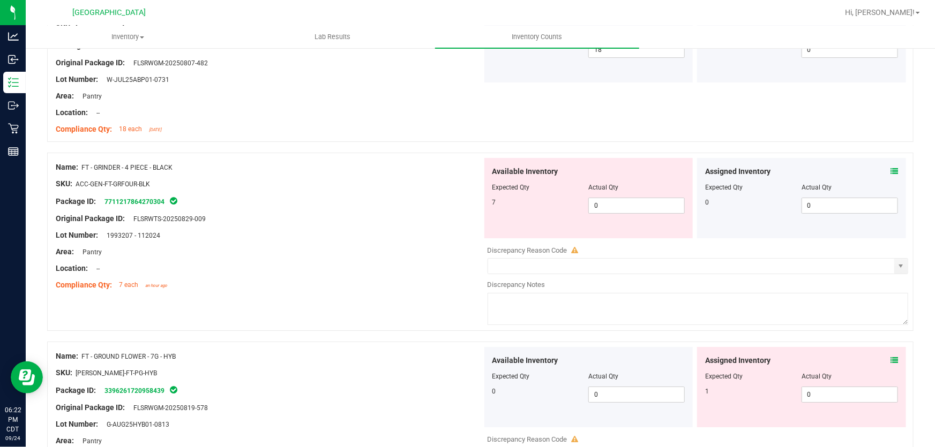
scroll to position [1752, 0]
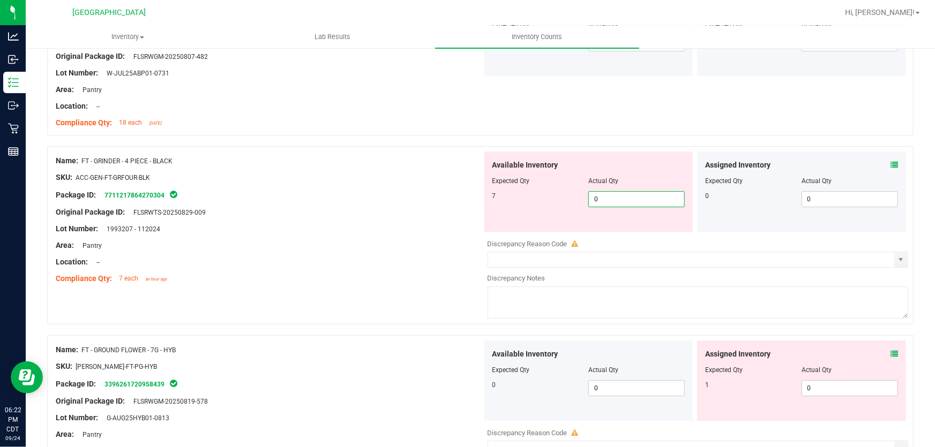
drag, startPoint x: 637, startPoint y: 198, endPoint x: 272, endPoint y: 206, distance: 364.8
click at [272, 206] on div "Name: FT - GRINDER - 4 PIECE - BLACK SKU: ACC-GEN-FT-GRFOUR-BLK Package ID: 771…" at bounding box center [480, 235] width 866 height 178
click at [272, 207] on div "Original Package ID: FLSRWTS-20250829-009" at bounding box center [269, 212] width 426 height 11
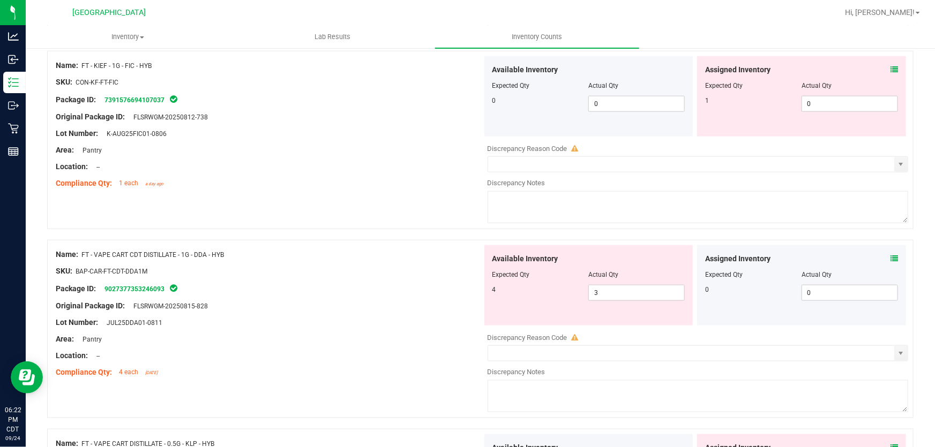
scroll to position [2629, 0]
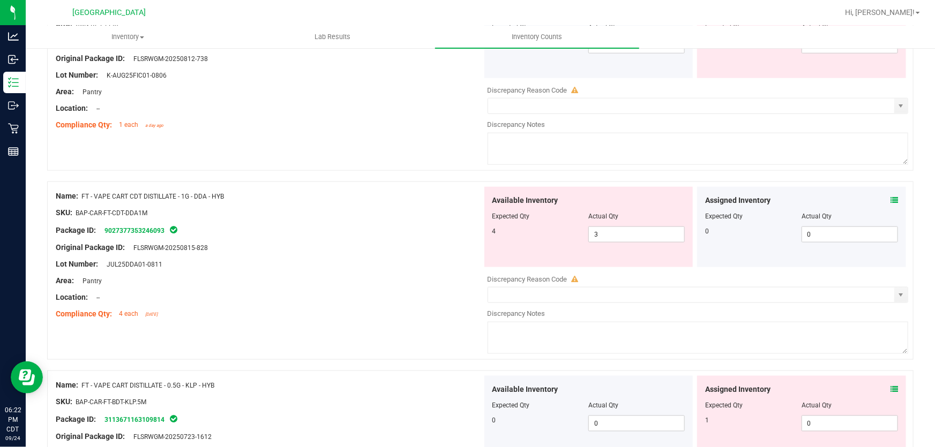
click at [890, 197] on icon at bounding box center [893, 200] width 7 height 7
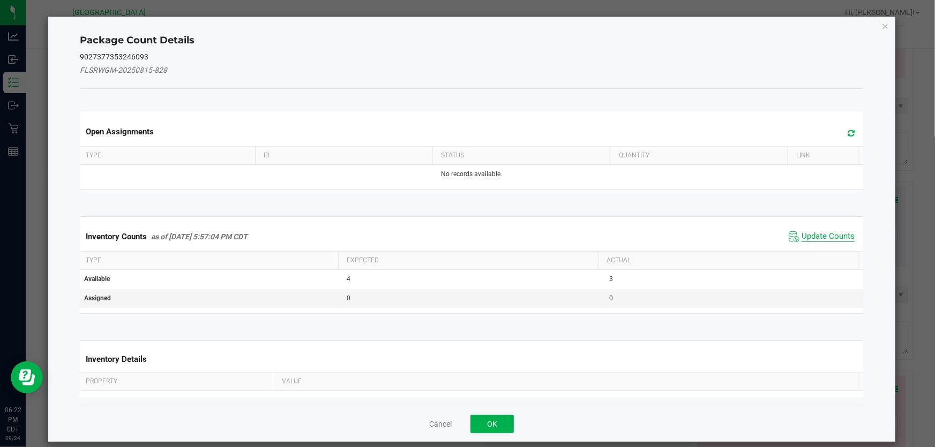
click at [801, 239] on span "Update Counts" at bounding box center [827, 236] width 53 height 11
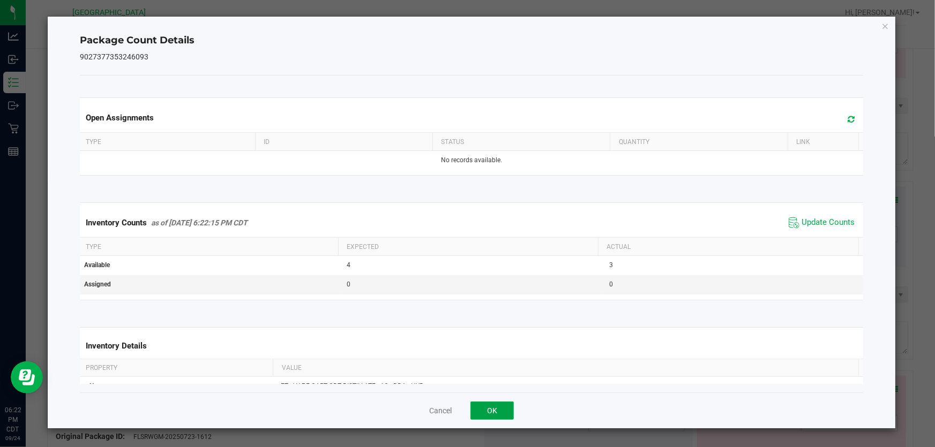
click at [487, 412] on button "OK" at bounding box center [491, 411] width 43 height 18
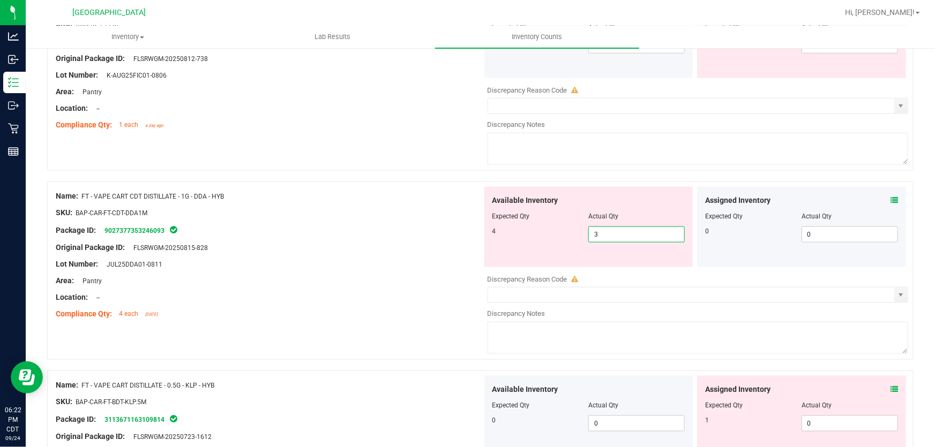
drag, startPoint x: 619, startPoint y: 229, endPoint x: 186, endPoint y: 253, distance: 433.4
click at [187, 253] on div "Name: FT - VAPE CART CDT DISTILLATE - 1G - DDA - HYB SKU: BAP-CAR-FT-CDT-DDA1M …" at bounding box center [480, 271] width 866 height 178
click at [186, 253] on div at bounding box center [269, 255] width 426 height 5
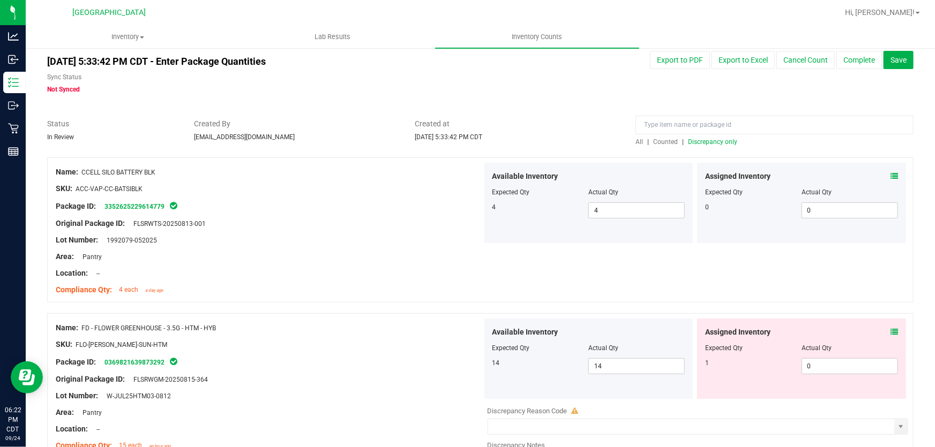
scroll to position [0, 0]
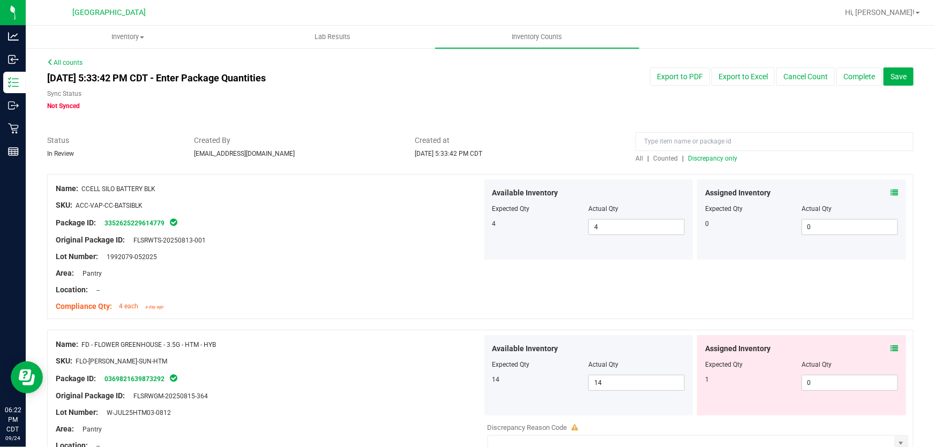
click at [719, 157] on span "Discrepancy only" at bounding box center [712, 158] width 49 height 7
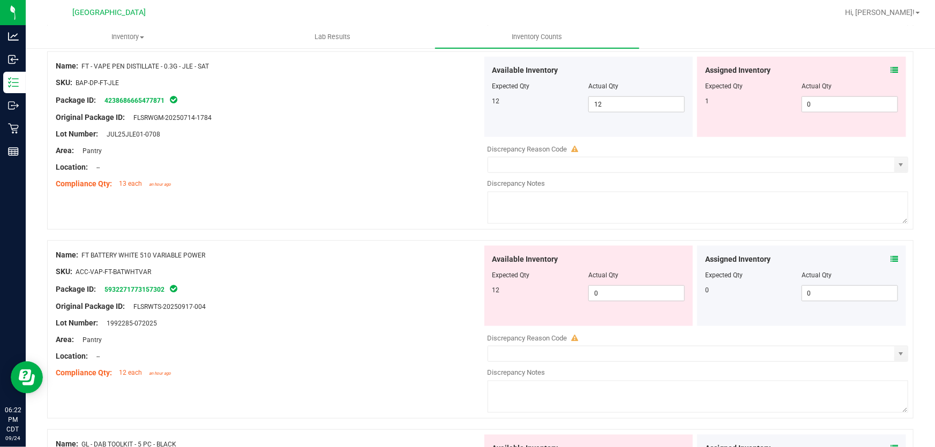
scroll to position [2678, 0]
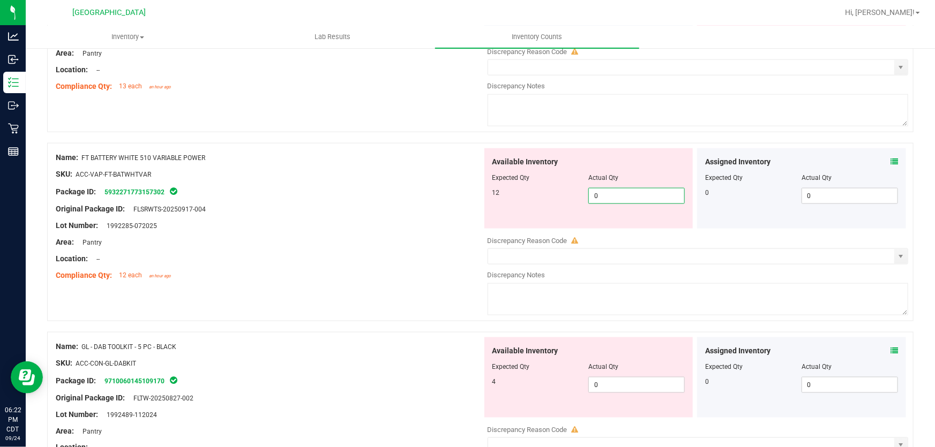
drag, startPoint x: 632, startPoint y: 197, endPoint x: 291, endPoint y: 237, distance: 343.5
click at [291, 237] on div "Name: FT BATTERY WHITE 510 VARIABLE POWER SKU: ACC-VAP-FT-BATWHTVAR Package ID:…" at bounding box center [480, 232] width 866 height 178
drag, startPoint x: 505, startPoint y: 110, endPoint x: 479, endPoint y: 129, distance: 32.1
click at [501, 116] on textarea at bounding box center [697, 110] width 421 height 32
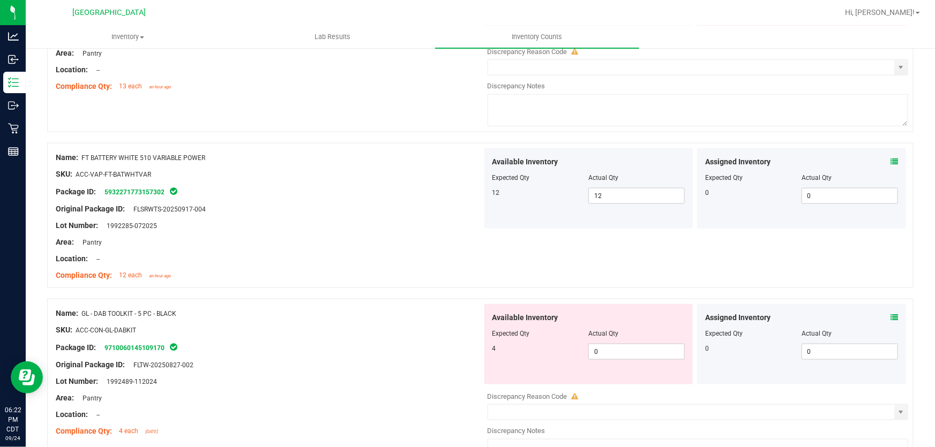
click at [346, 216] on div at bounding box center [269, 217] width 426 height 5
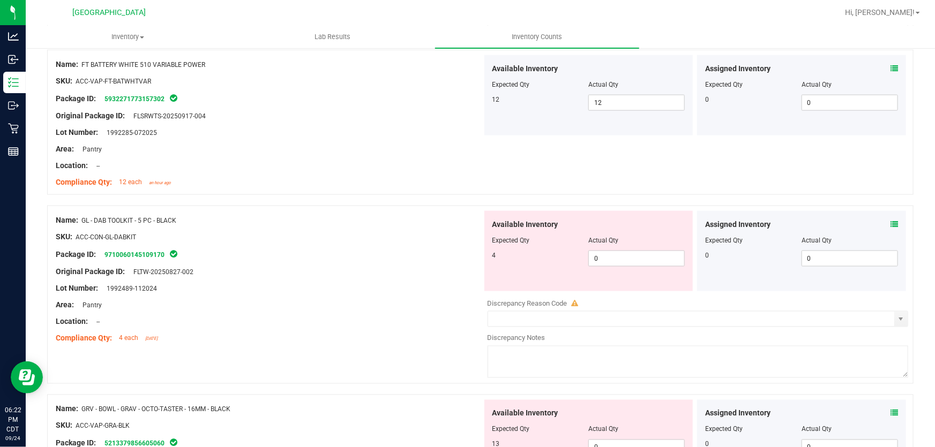
scroll to position [2775, 0]
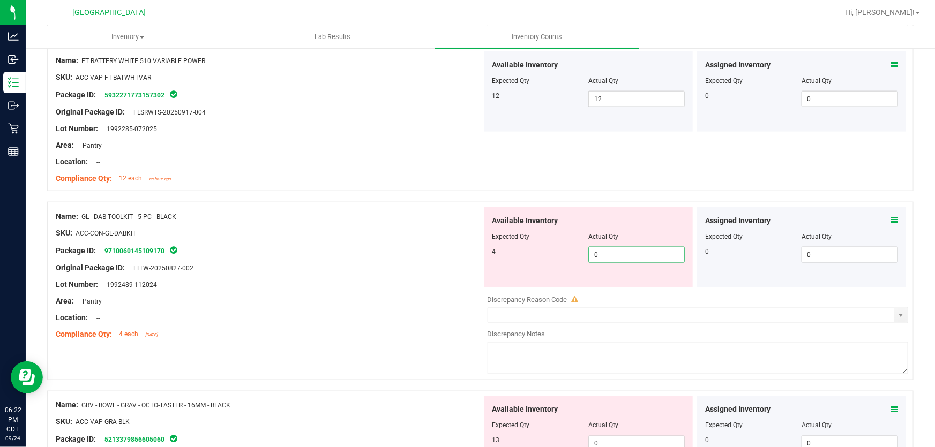
drag, startPoint x: 611, startPoint y: 256, endPoint x: 419, endPoint y: 276, distance: 192.8
click at [419, 276] on div "Name: GL - DAB TOOLKIT - 5 PC - BLACK SKU: ACC-CON-GL-DABKIT Package ID: 971006…" at bounding box center [480, 291] width 866 height 178
click at [423, 279] on div "Lot Number: 1992489-112024" at bounding box center [269, 284] width 426 height 11
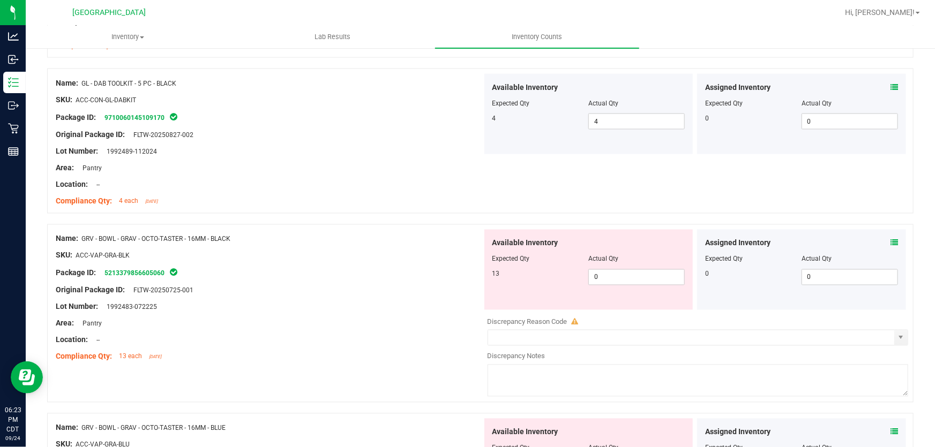
scroll to position [2921, 0]
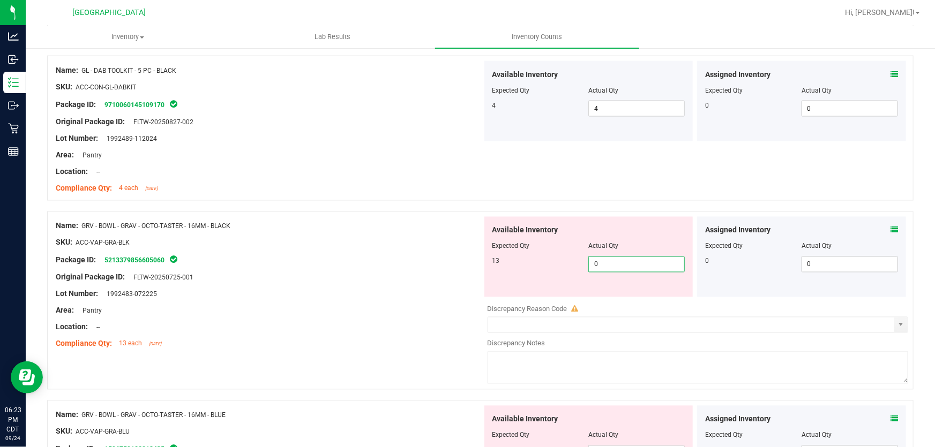
drag, startPoint x: 616, startPoint y: 264, endPoint x: 377, endPoint y: 266, distance: 238.9
click at [378, 266] on div "Name: GRV - BOWL - GRAV - OCTO-TASTER - 16MM - BLACK SKU: ACC-VAP-GRA-BLK Packa…" at bounding box center [480, 301] width 866 height 178
click at [377, 267] on div at bounding box center [269, 269] width 426 height 5
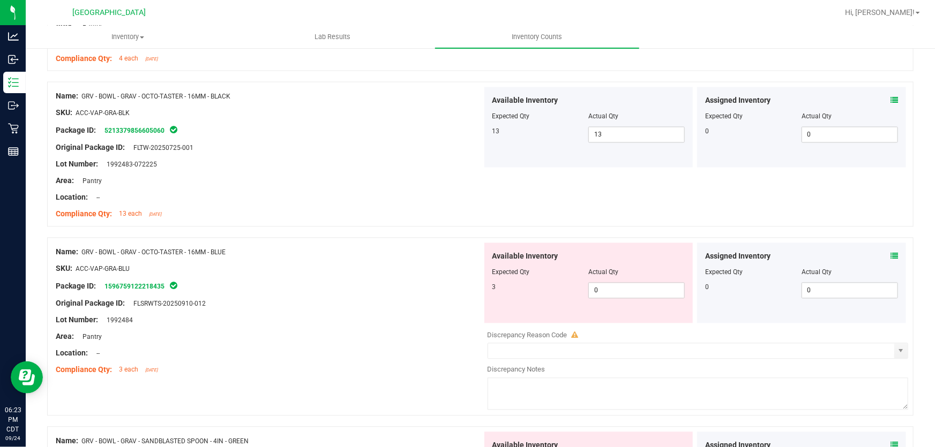
scroll to position [3116, 0]
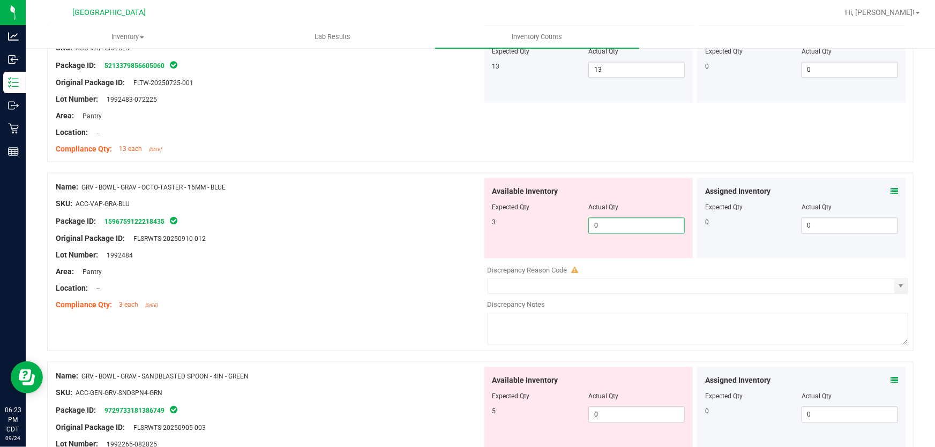
drag, startPoint x: 624, startPoint y: 225, endPoint x: 367, endPoint y: 225, distance: 257.6
click at [367, 225] on div "Name: GRV - BOWL - GRAV - OCTO-TASTER - 16MM - BLUE SKU: ACC-VAP-GRA-BLU Packag…" at bounding box center [480, 261] width 866 height 178
click at [367, 225] on div "Package ID: 1596759122218435" at bounding box center [269, 221] width 426 height 13
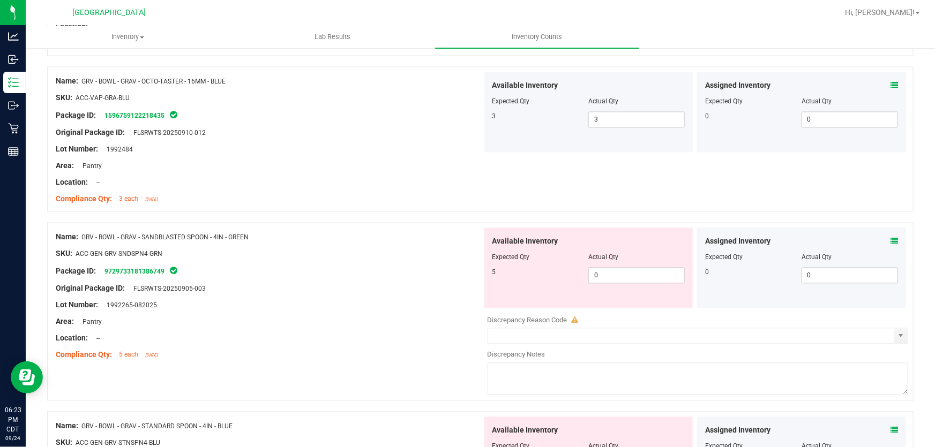
scroll to position [3262, 0]
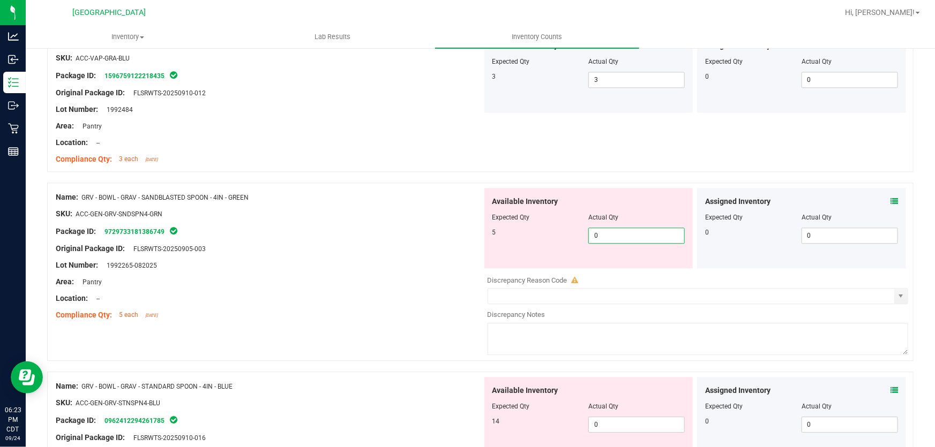
drag, startPoint x: 672, startPoint y: 231, endPoint x: 436, endPoint y: 231, distance: 236.2
click at [437, 231] on div "Name: GRV - BOWL - GRAV - SANDBLASTED SPOON - 4IN - GREEN SKU: ACC-GEN-GRV-SNDS…" at bounding box center [480, 272] width 866 height 178
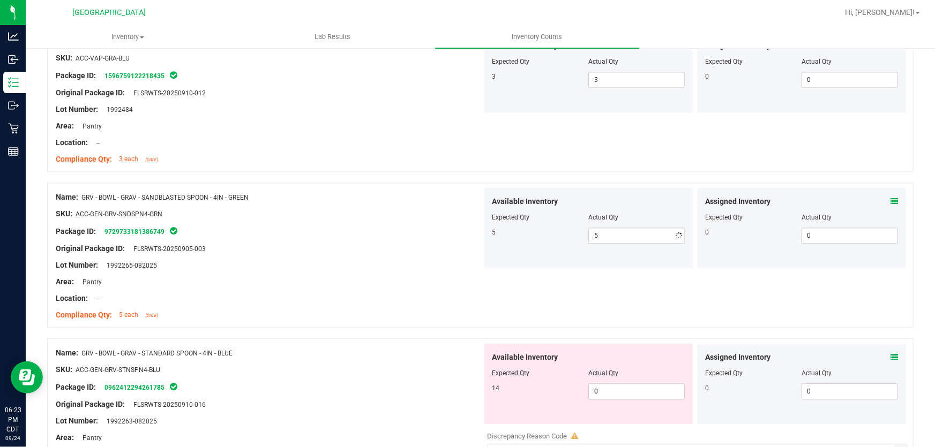
click at [437, 238] on div at bounding box center [269, 240] width 426 height 5
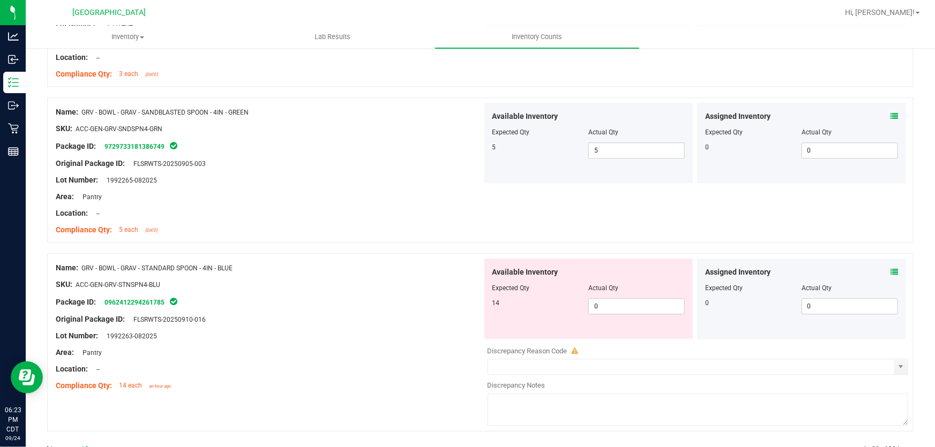
scroll to position [3376, 0]
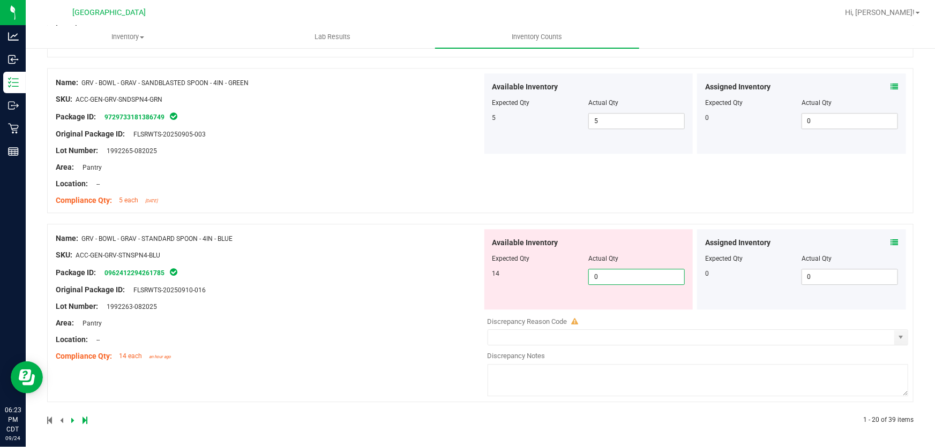
drag, startPoint x: 634, startPoint y: 277, endPoint x: 427, endPoint y: 291, distance: 207.2
click at [427, 291] on div "Name: GRV - BOWL - GRAV - STANDARD SPOON - 4IN - BLUE SKU: ACC-GEN-GRV-STNSPN4-…" at bounding box center [480, 313] width 866 height 178
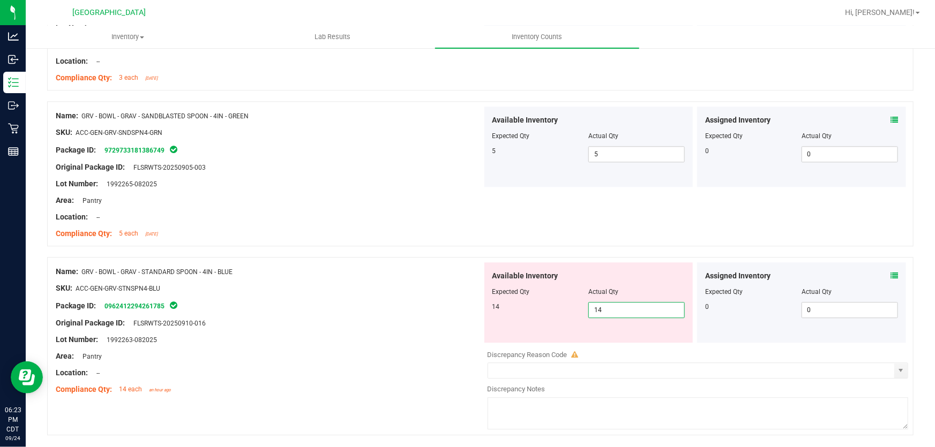
click at [427, 291] on div "Name: GRV - BOWL - GRAV - STANDARD SPOON - 4IN - BLUE SKU: ACC-GEN-GRV-STNSPN4-…" at bounding box center [269, 330] width 426 height 137
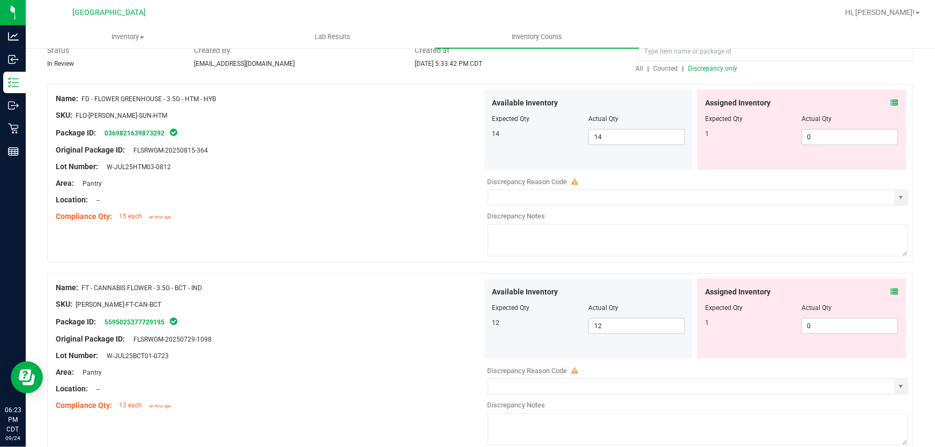
scroll to position [0, 0]
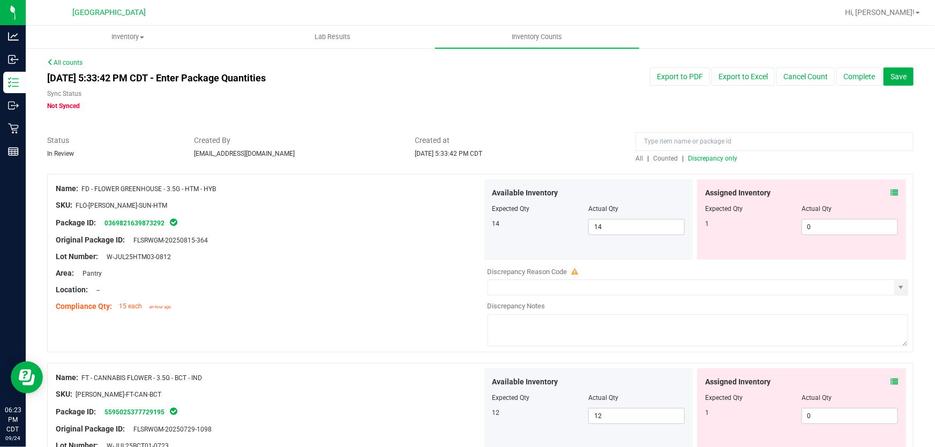
click at [718, 160] on span "Discrepancy only" at bounding box center [712, 158] width 49 height 7
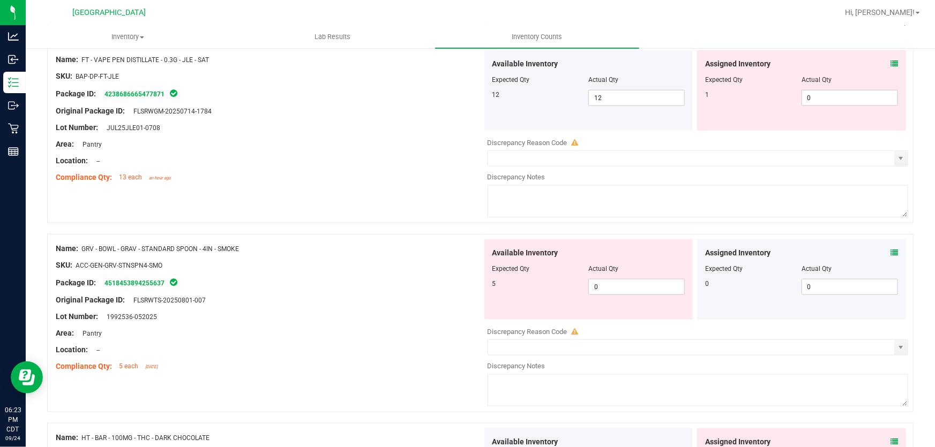
scroll to position [2726, 0]
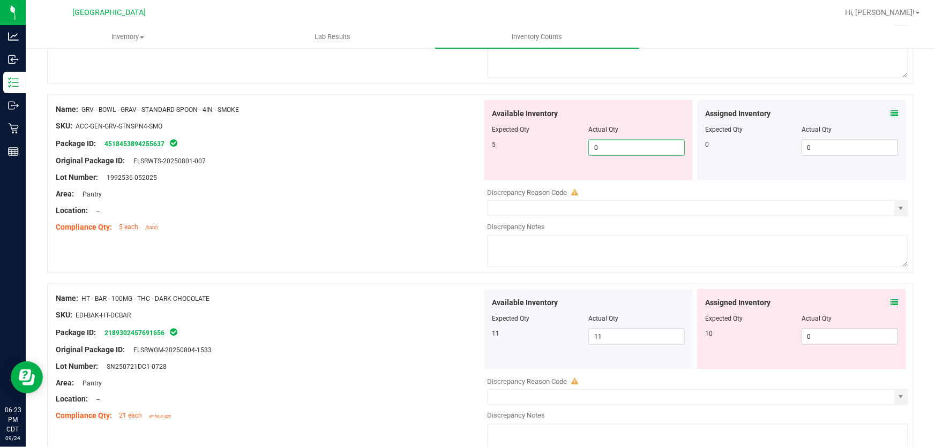
drag, startPoint x: 603, startPoint y: 146, endPoint x: 440, endPoint y: 146, distance: 163.4
click at [440, 146] on div "Name: GRV - BOWL - GRAV - STANDARD SPOON - 4IN - SMOKE SKU: ACC-GEN-GRV-STNSPN4…" at bounding box center [480, 184] width 866 height 178
click at [440, 146] on div "Package ID: 4518453894255637" at bounding box center [269, 143] width 426 height 13
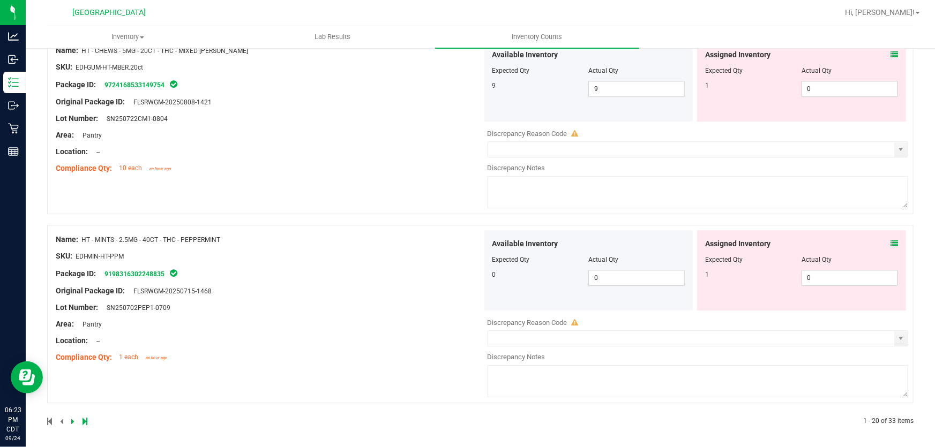
scroll to position [3509, 0]
click at [71, 418] on icon at bounding box center [72, 420] width 3 height 6
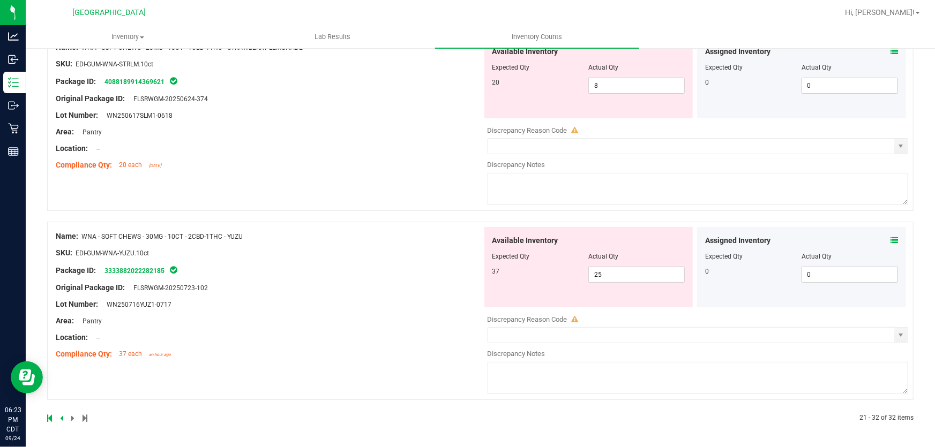
scroll to position [0, 0]
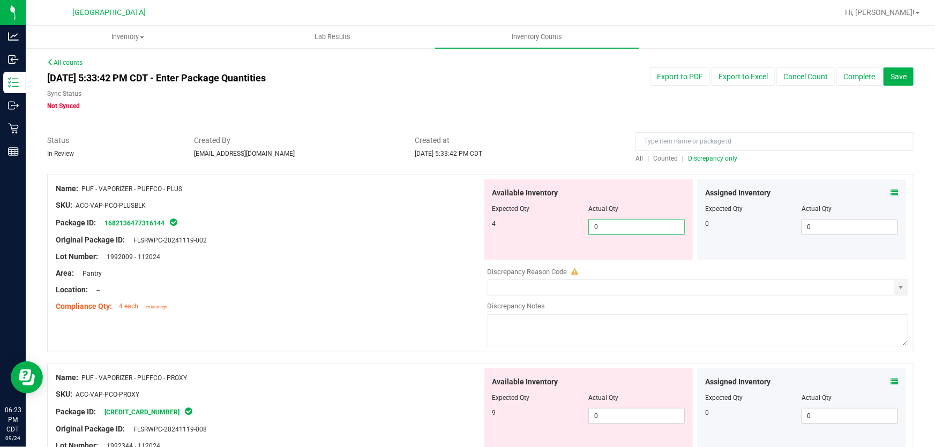
drag, startPoint x: 624, startPoint y: 220, endPoint x: 442, endPoint y: 235, distance: 182.7
click at [442, 235] on div "Name: PUF - VAPORIZER - PUFFCO - PLUS SKU: ACC-VAP-PCO-PLUSBLK Package ID: 1682…" at bounding box center [480, 263] width 866 height 178
click at [442, 235] on div "Original Package ID: FLSRWPC-20241119-002" at bounding box center [269, 240] width 426 height 11
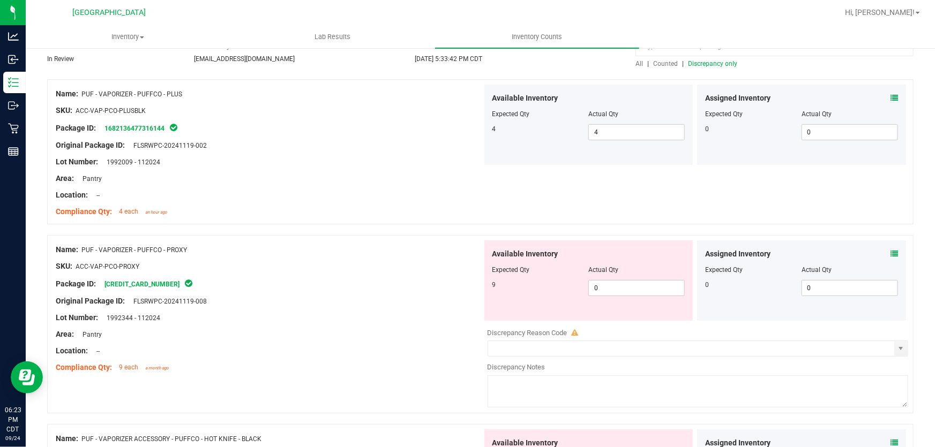
scroll to position [97, 0]
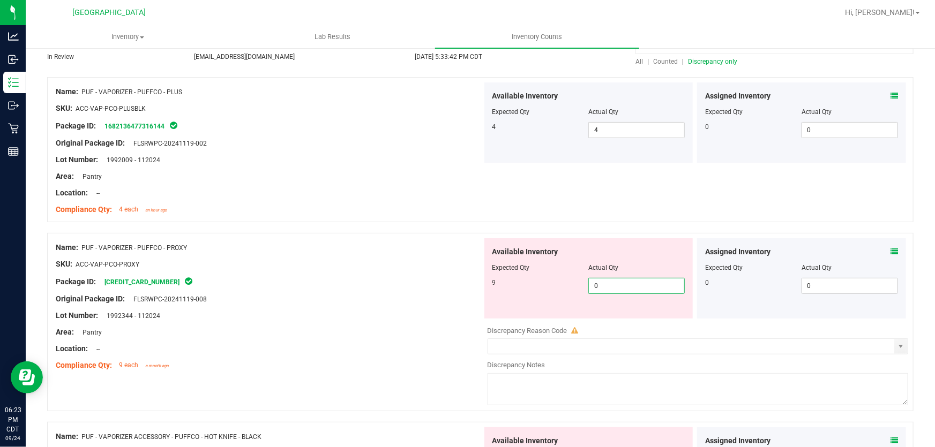
drag, startPoint x: 622, startPoint y: 288, endPoint x: 302, endPoint y: 302, distance: 321.1
click at [302, 302] on div "Name: PUF - VAPORIZER - PUFFCO - PROXY SKU: ACC-VAP-PCO-PROXY Package ID: [CRED…" at bounding box center [480, 322] width 866 height 178
click at [259, 285] on div "Package ID: [CREDIT_CARD_NUMBER]" at bounding box center [269, 281] width 426 height 13
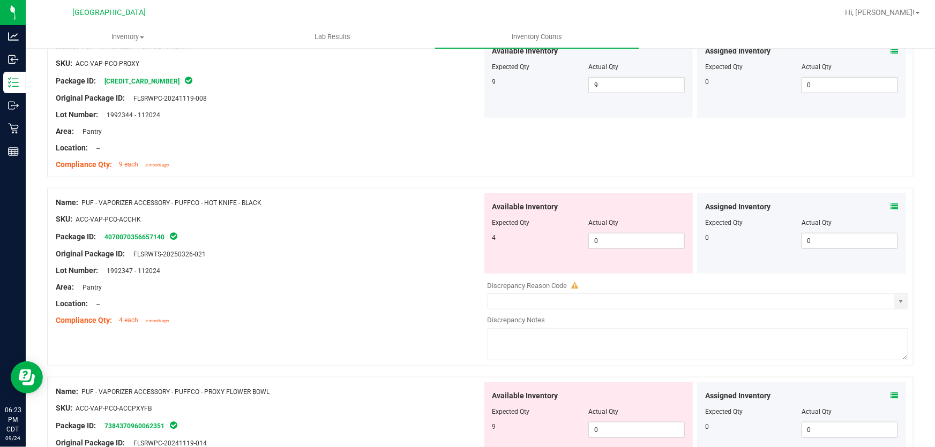
scroll to position [341, 0]
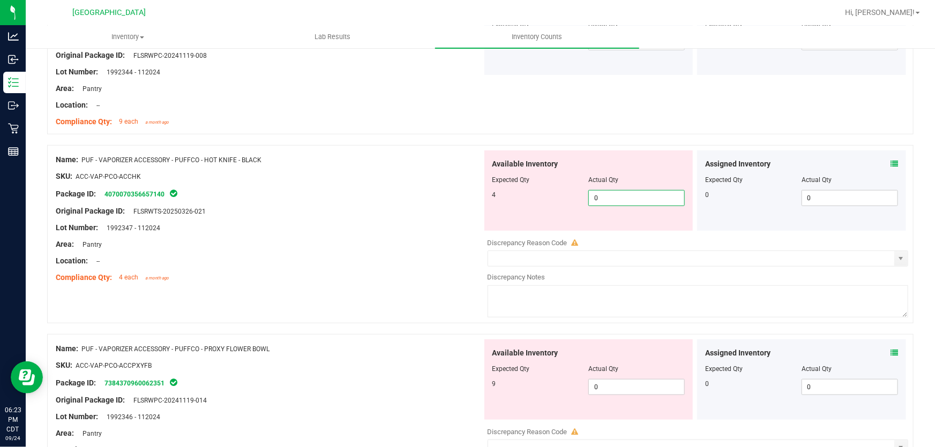
drag, startPoint x: 609, startPoint y: 196, endPoint x: 323, endPoint y: 213, distance: 286.5
click at [323, 213] on div "Name: PUF - VAPORIZER ACCESSORY - PUFFCO - HOT KNIFE - BLACK SKU: ACC-VAP-PCO-A…" at bounding box center [480, 234] width 866 height 178
click at [323, 213] on div "Original Package ID: FLSRWTS-20250326-021" at bounding box center [269, 211] width 426 height 11
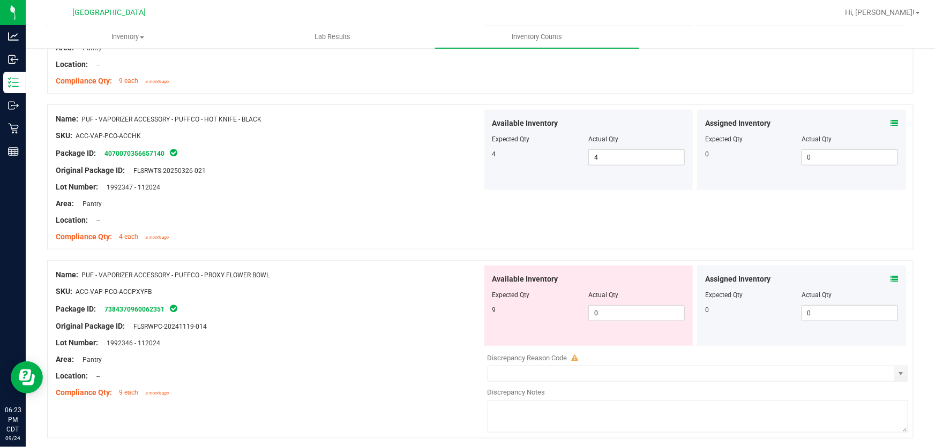
scroll to position [487, 0]
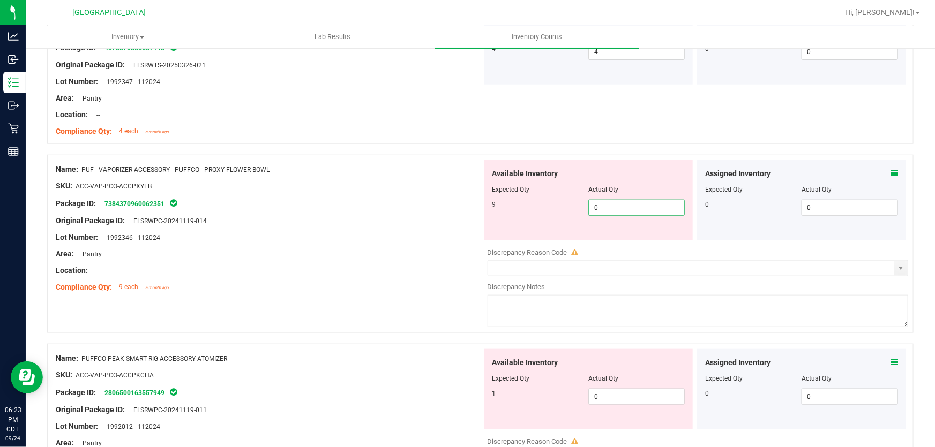
drag, startPoint x: 621, startPoint y: 213, endPoint x: 481, endPoint y: 230, distance: 140.2
click at [484, 230] on div "Available Inventory Expected Qty Actual Qty 9 0 0" at bounding box center [588, 200] width 209 height 80
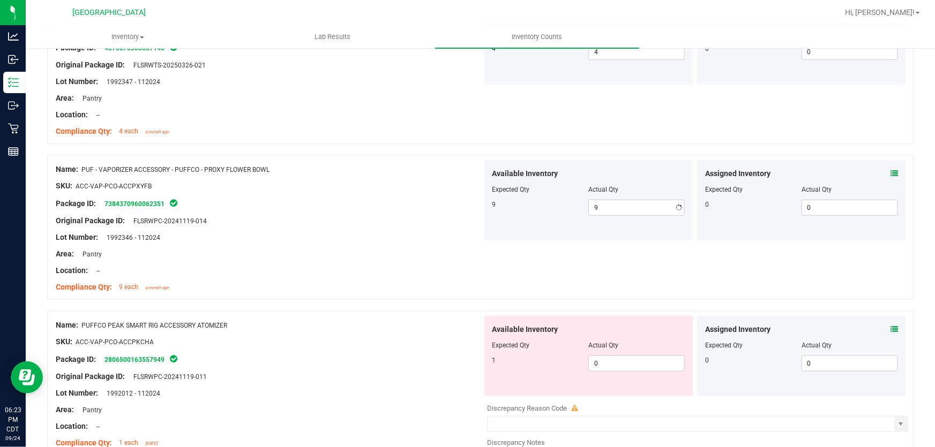
click at [484, 230] on div "Available Inventory Expected Qty Actual Qty 9 9 9" at bounding box center [588, 200] width 209 height 80
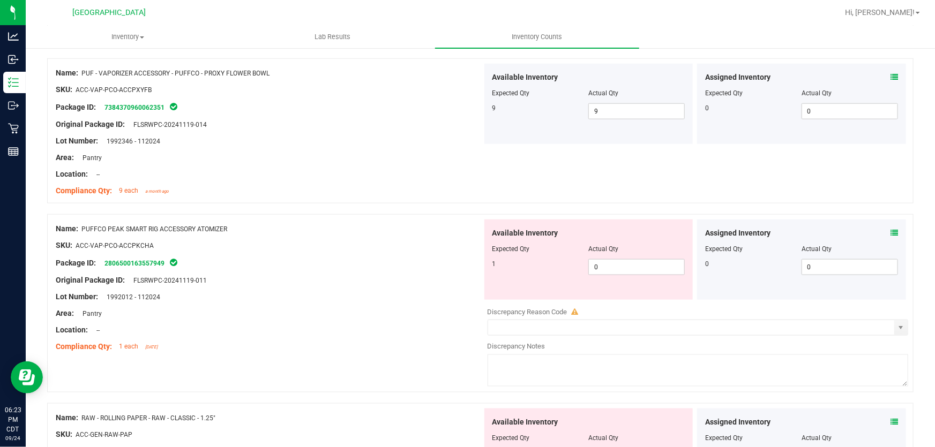
scroll to position [584, 0]
drag, startPoint x: 616, startPoint y: 266, endPoint x: 282, endPoint y: 292, distance: 335.8
click at [282, 292] on div "Name: PUFFCO PEAK SMART RIG ACCESSORY ATOMIZER SKU: ACC-VAP-PCO-ACCPKCHA Packag…" at bounding box center [480, 303] width 866 height 178
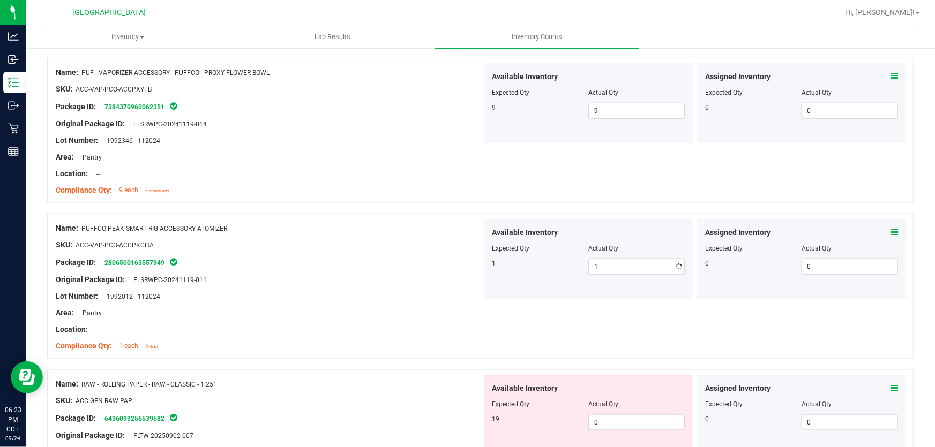
click at [375, 302] on div at bounding box center [269, 304] width 426 height 5
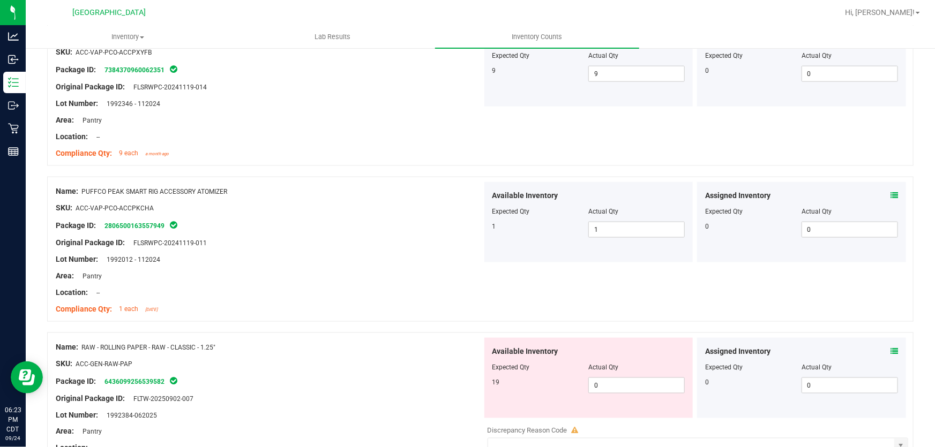
scroll to position [681, 0]
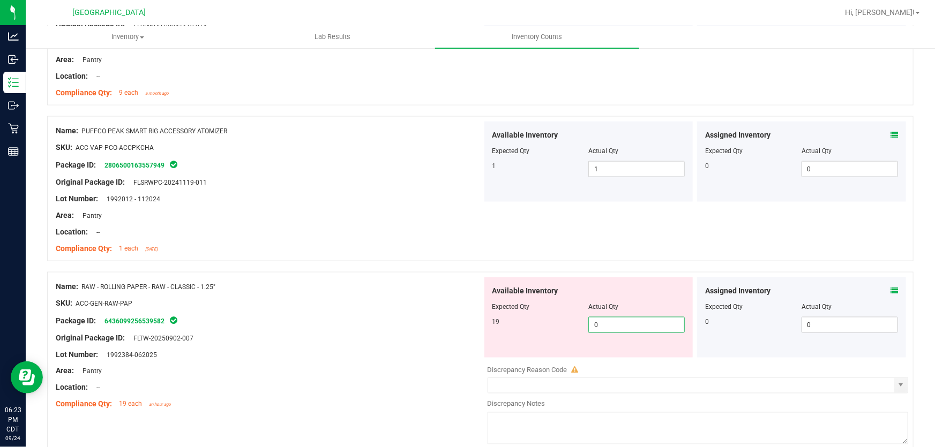
drag, startPoint x: 628, startPoint y: 321, endPoint x: 366, endPoint y: 321, distance: 261.4
click at [366, 321] on div "Name: RAW - ROLLING PAPER - RAW - CLASSIC - 1.25" SKU: ACC-GEN-RAW-PAP Package …" at bounding box center [480, 361] width 866 height 178
click at [366, 321] on div "Package ID: 6436099256539582" at bounding box center [269, 320] width 426 height 13
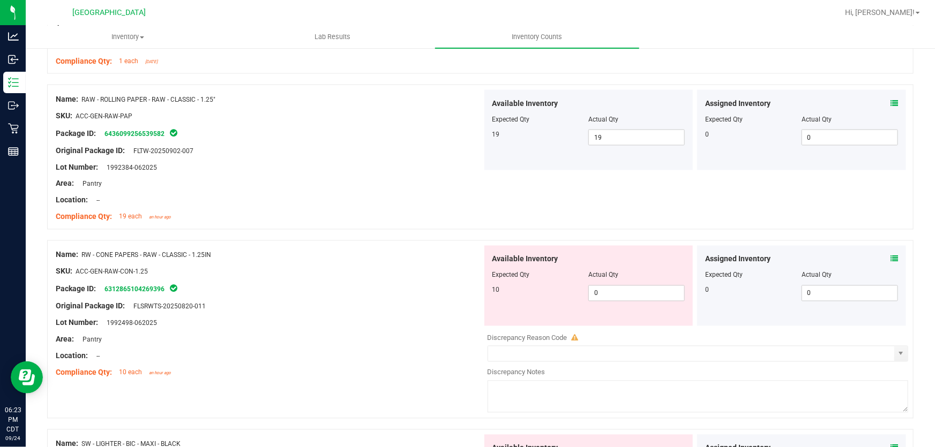
scroll to position [876, 0]
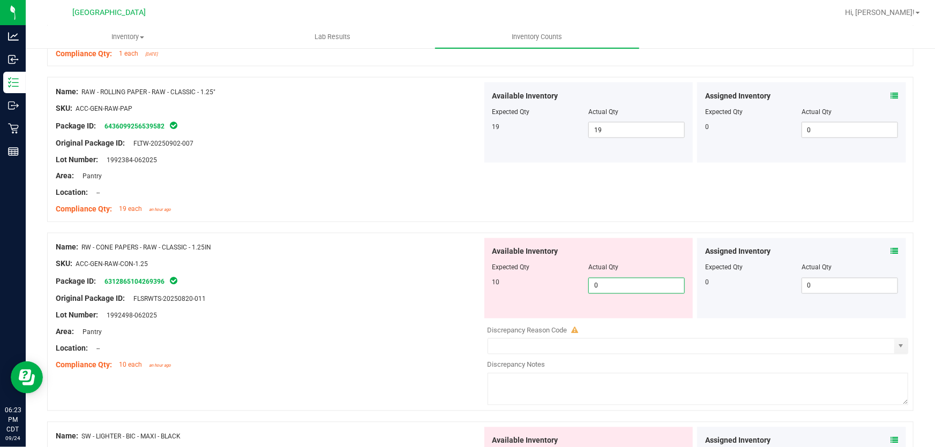
drag, startPoint x: 622, startPoint y: 285, endPoint x: 479, endPoint y: 285, distance: 143.5
click at [482, 284] on div "Available Inventory Expected Qty Actual Qty 10 0 0" at bounding box center [588, 278] width 213 height 80
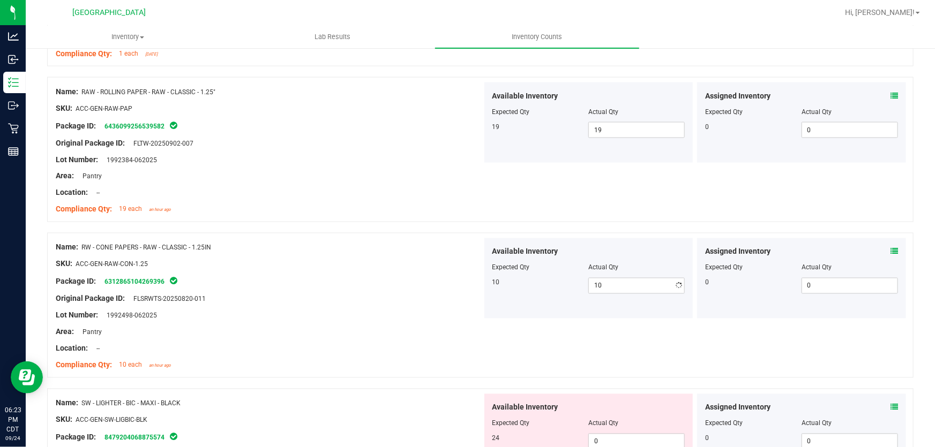
click at [482, 285] on div "Available Inventory Expected Qty Actual Qty 10 10 10" at bounding box center [588, 278] width 213 height 80
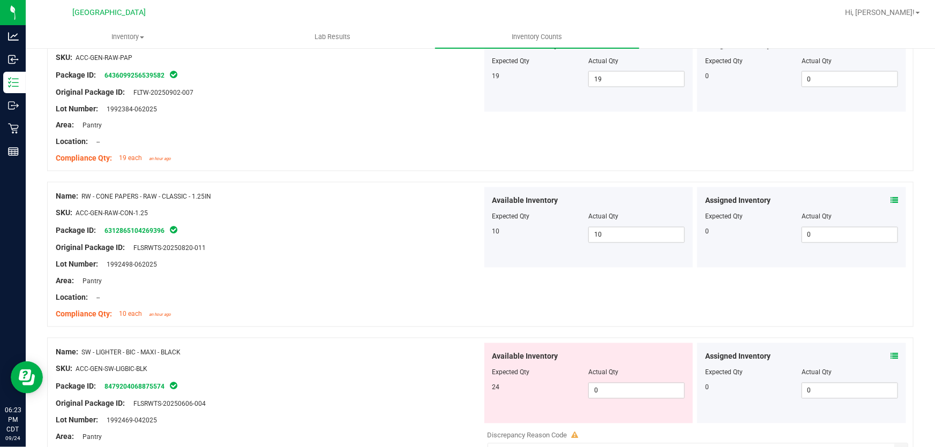
scroll to position [1022, 0]
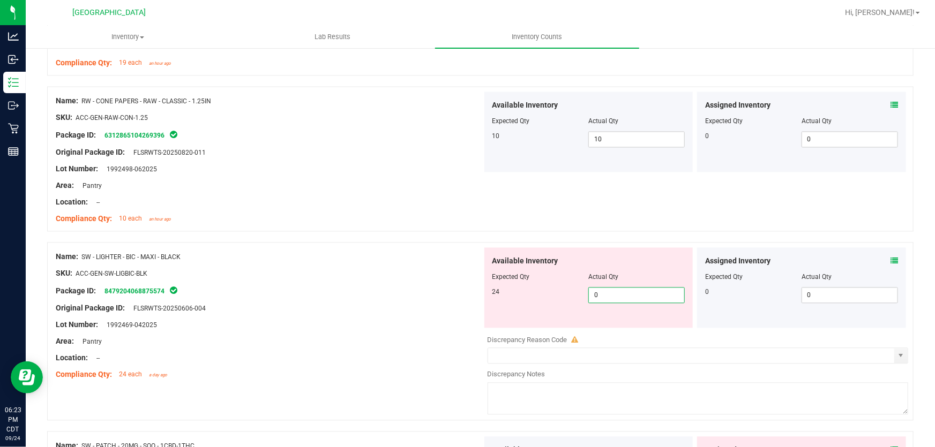
drag, startPoint x: 618, startPoint y: 297, endPoint x: 503, endPoint y: 320, distance: 116.5
click at [503, 320] on div "Available Inventory Expected Qty Actual Qty 24 0 0" at bounding box center [588, 288] width 209 height 80
click at [503, 320] on div "Available Inventory Expected Qty Actual Qty 24 24 24" at bounding box center [588, 288] width 209 height 80
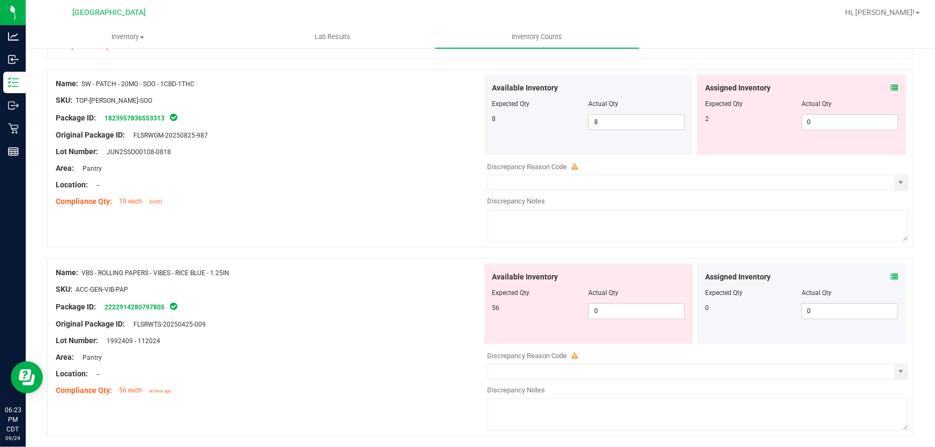
scroll to position [1363, 0]
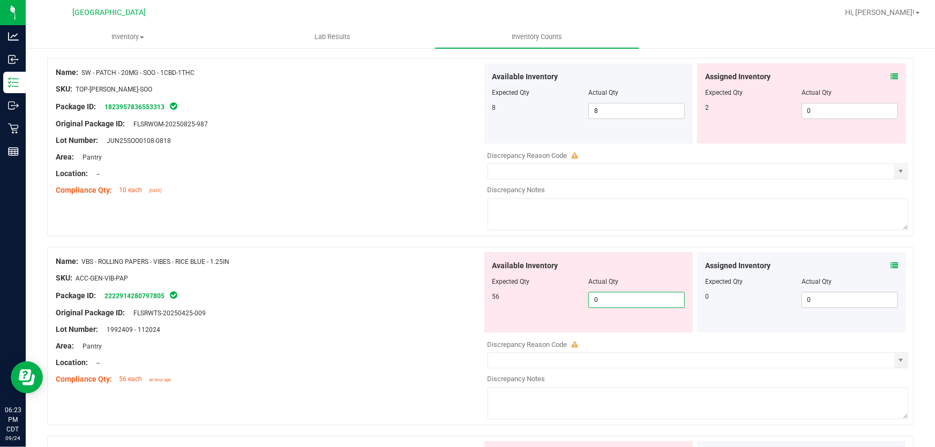
drag, startPoint x: 641, startPoint y: 300, endPoint x: 350, endPoint y: 288, distance: 291.1
click at [357, 290] on div "Name: VBS - ROLLING PAPERS - VIBES - RICE BLUE - 1.25IN SKU: ACC-GEN-VIB-PAP Pa…" at bounding box center [480, 336] width 866 height 178
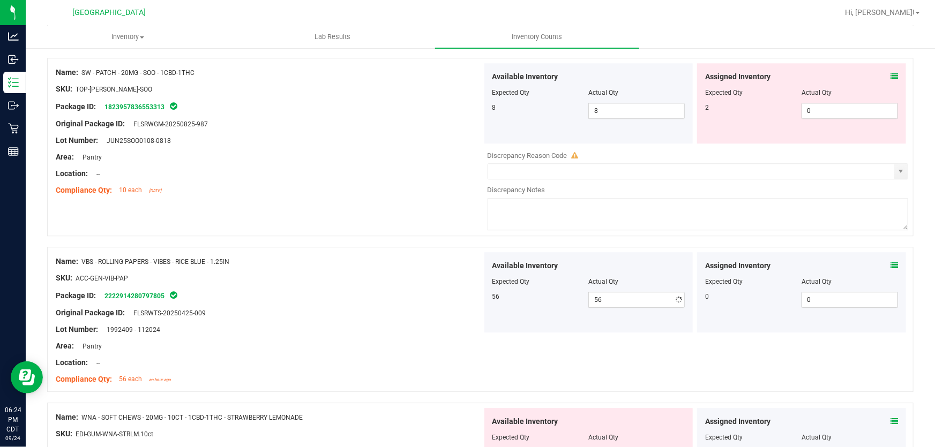
click at [350, 298] on div "Package ID: 2222914280797805" at bounding box center [269, 295] width 426 height 13
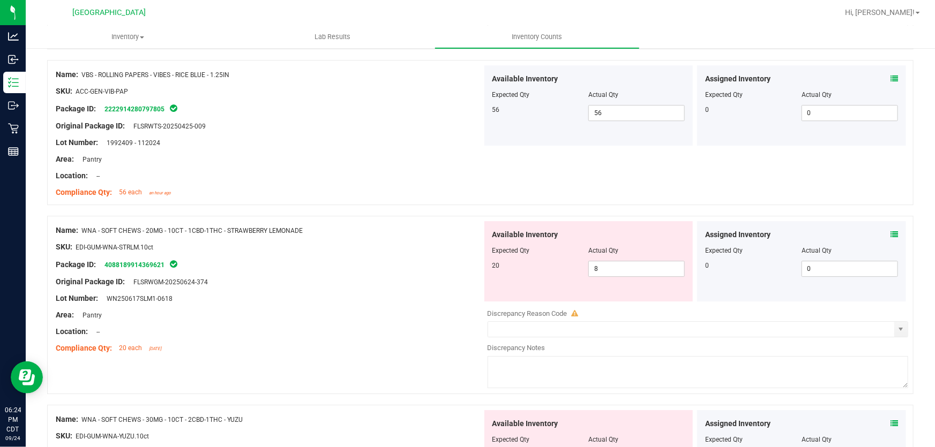
scroll to position [1558, 0]
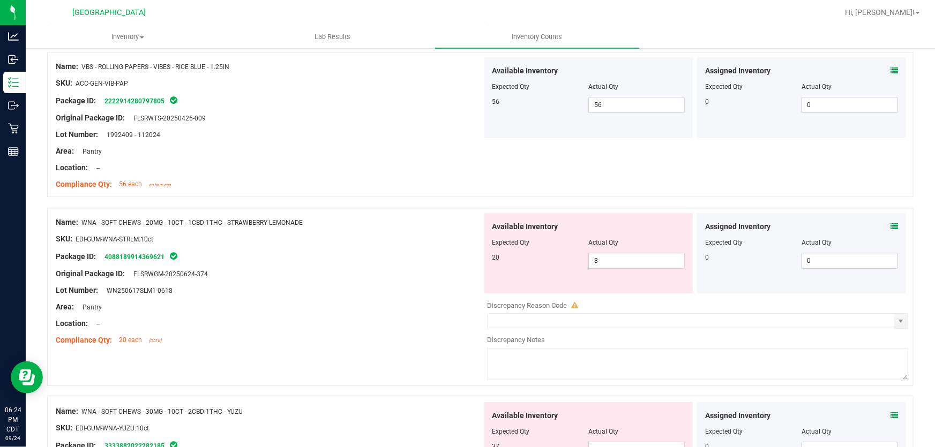
click at [890, 225] on icon at bounding box center [893, 226] width 7 height 7
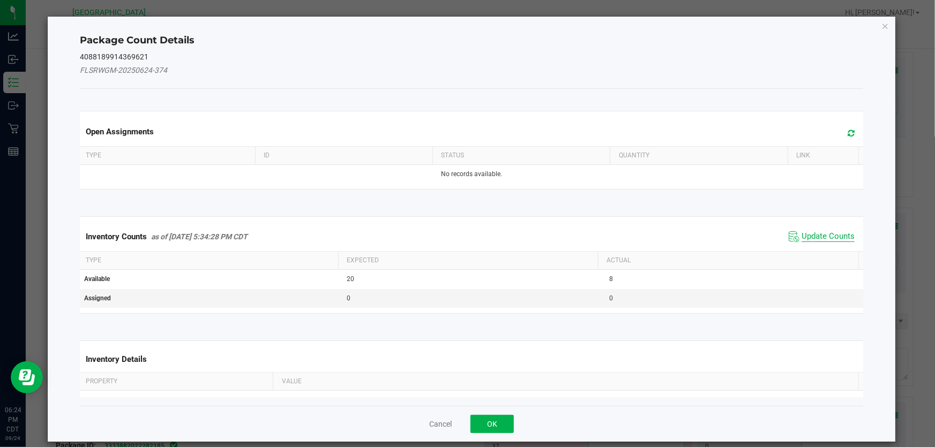
click at [829, 231] on span "Update Counts" at bounding box center [827, 236] width 53 height 11
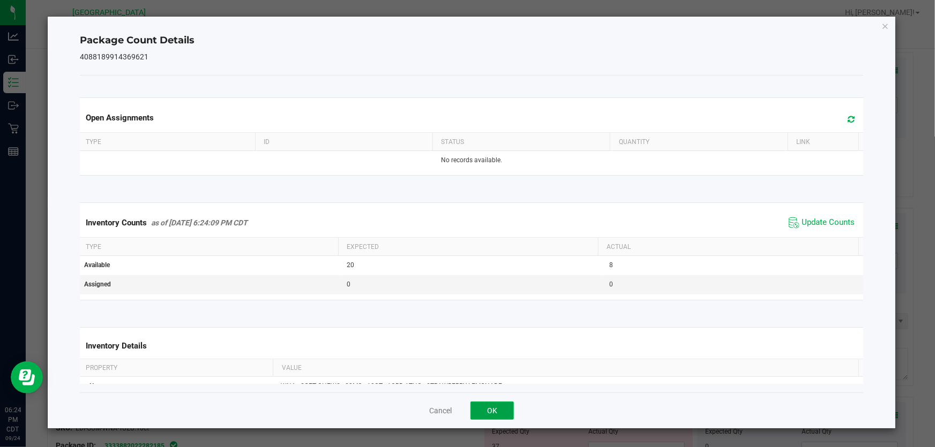
click at [480, 409] on button "OK" at bounding box center [491, 411] width 43 height 18
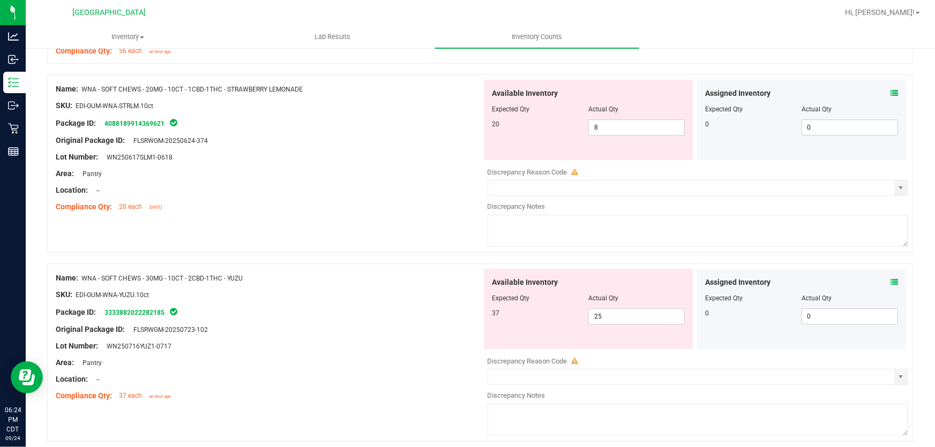
scroll to position [1704, 0]
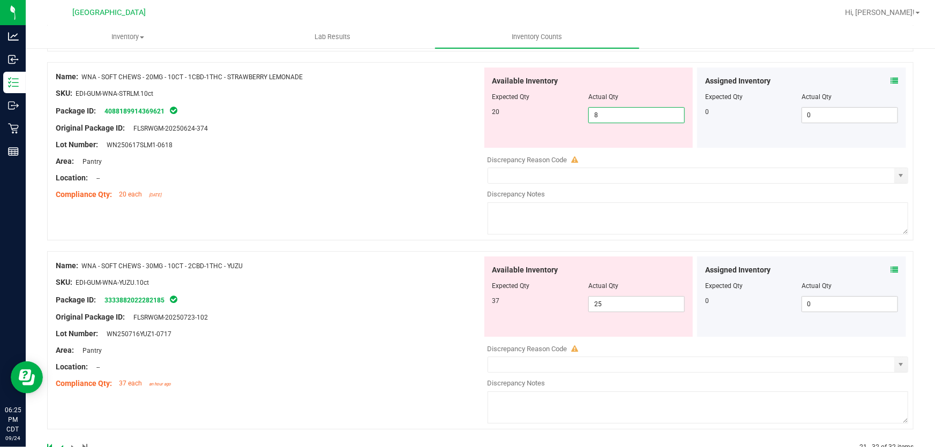
drag, startPoint x: 623, startPoint y: 116, endPoint x: 415, endPoint y: 128, distance: 209.2
click at [415, 127] on div "Name: WNA - SOFT CHEWS - 20MG - 10CT - 1CBD-1THC - STRAWBERRY LEMONADE SKU: EDI…" at bounding box center [480, 151] width 866 height 178
click at [413, 128] on div "Original Package ID: FLSRWGM-20250624-374" at bounding box center [269, 128] width 426 height 11
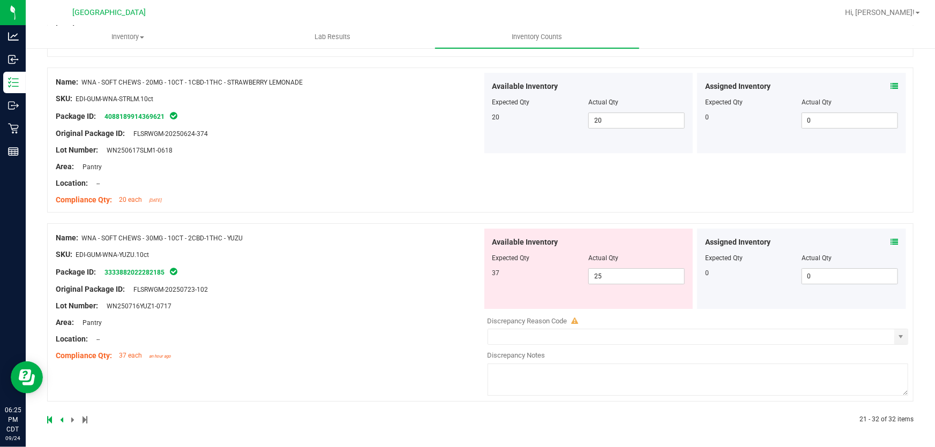
click at [890, 243] on icon at bounding box center [893, 241] width 7 height 7
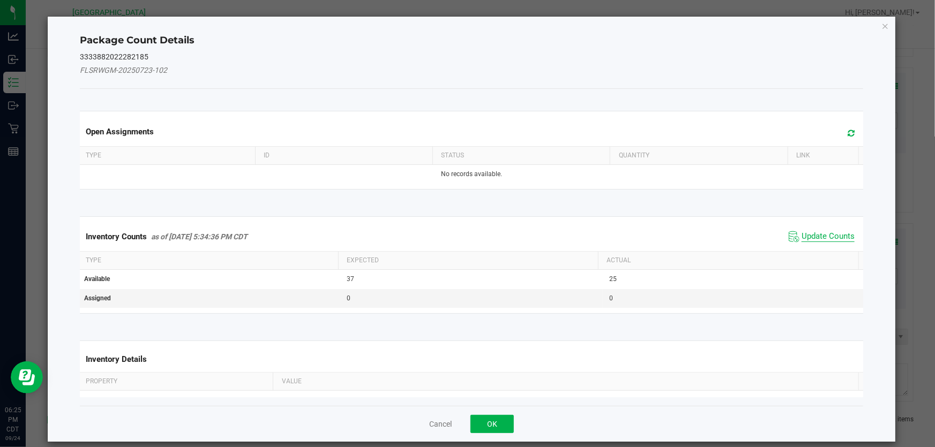
click at [815, 231] on span "Update Counts" at bounding box center [827, 236] width 53 height 11
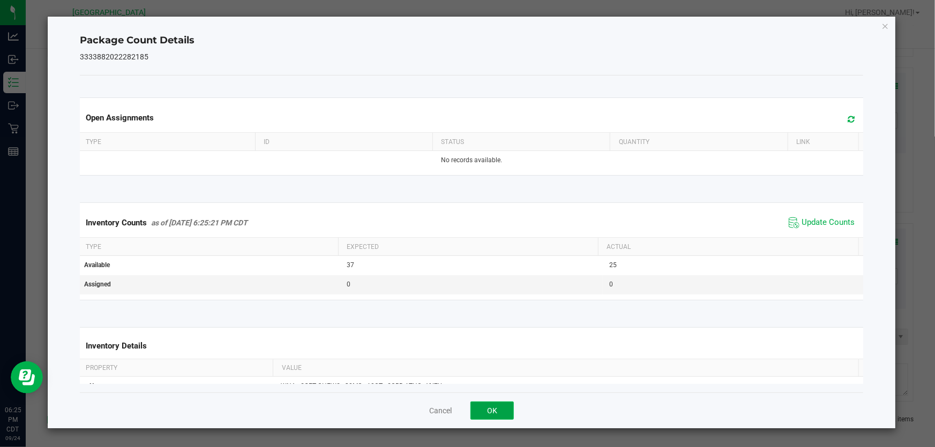
click at [487, 412] on button "OK" at bounding box center [491, 411] width 43 height 18
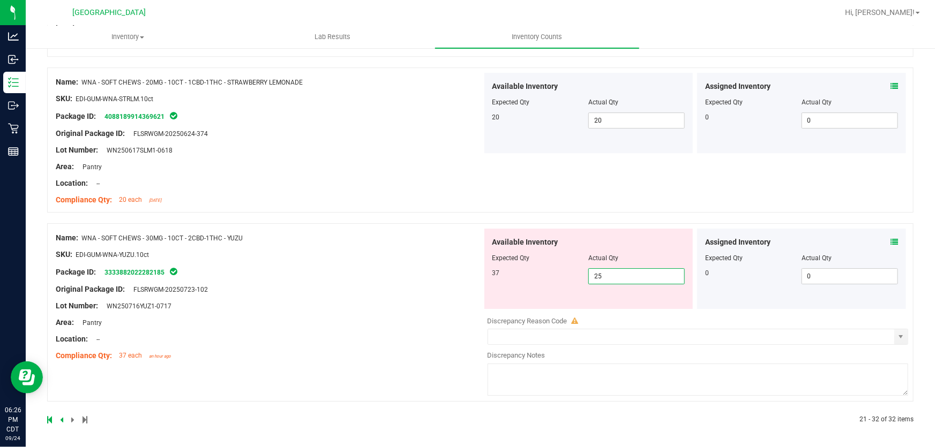
drag, startPoint x: 611, startPoint y: 274, endPoint x: 315, endPoint y: 269, distance: 295.7
click at [315, 269] on div "Name: WNA - SOFT CHEWS - 30MG - 10CT - 2CBD-1THC - YUZU SKU: EDI-GUM-WNA-YUZU.1…" at bounding box center [480, 312] width 866 height 178
click at [315, 269] on div "Name: WNA - SOFT CHEWS - 30MG - 10CT - 2CBD-1THC - YUZU SKU: EDI-GUM-WNA-YUZU.1…" at bounding box center [269, 297] width 426 height 137
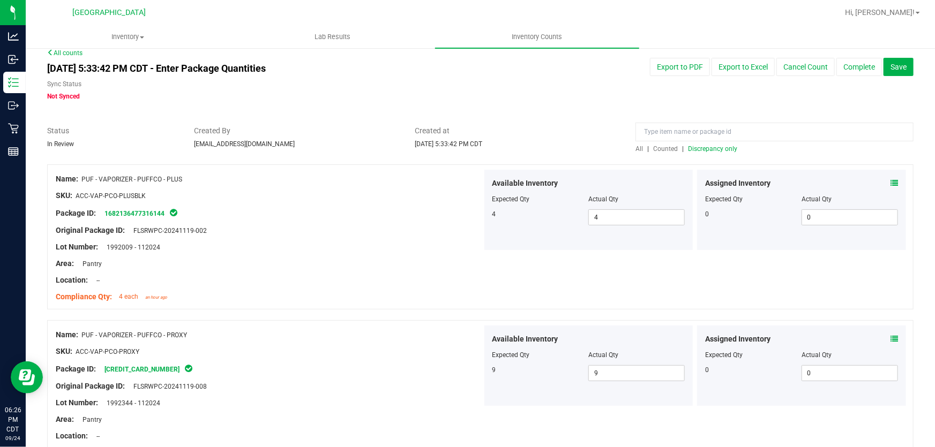
scroll to position [0, 0]
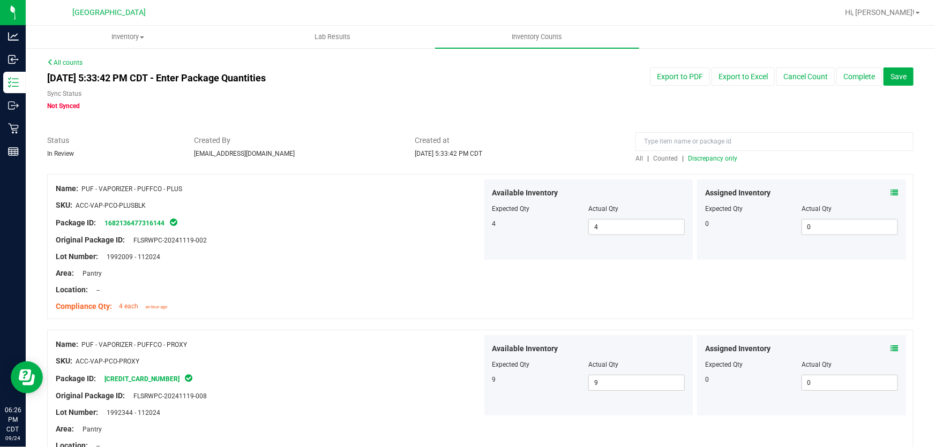
click at [719, 157] on span "Discrepancy only" at bounding box center [712, 158] width 49 height 7
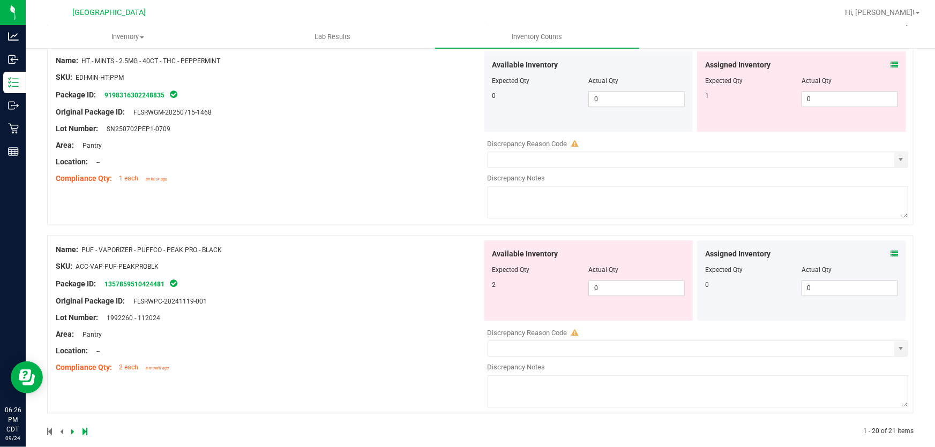
scroll to position [3542, 0]
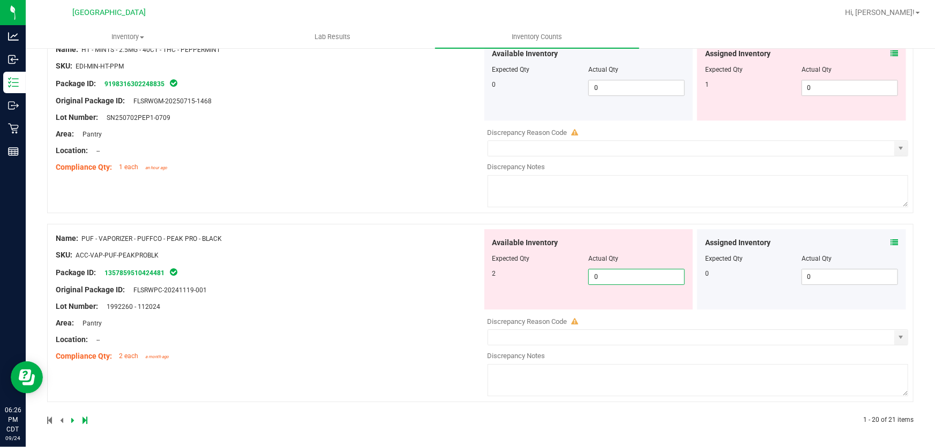
drag, startPoint x: 618, startPoint y: 279, endPoint x: 424, endPoint y: 314, distance: 197.1
click at [424, 314] on div "Name: PUF - VAPORIZER - PUFFCO - PEAK PRO - BLACK SKU: ACC-VAP-PUF-PEAKPROBLK P…" at bounding box center [480, 313] width 866 height 178
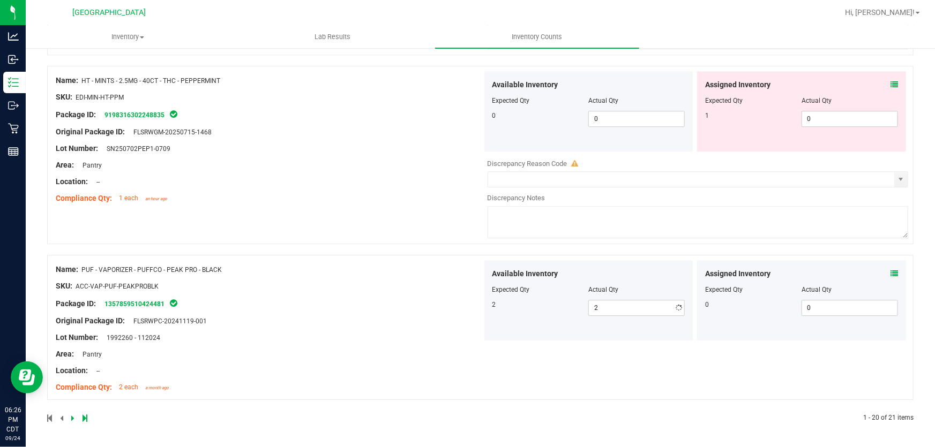
scroll to position [3509, 0]
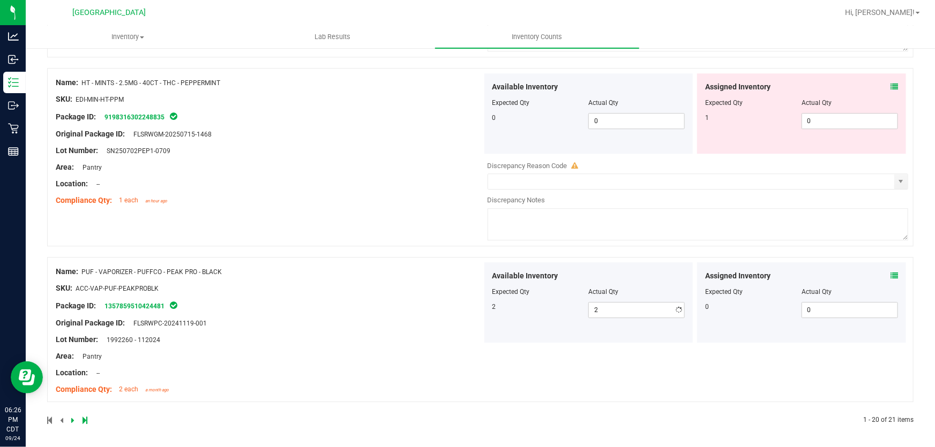
click at [423, 314] on div "Name: PUF - VAPORIZER - PUFFCO - PEAK PRO - BLACK SKU: ACC-VAP-PUF-PEAKPROBLK P…" at bounding box center [269, 330] width 426 height 137
click at [71, 421] on icon at bounding box center [72, 420] width 3 height 6
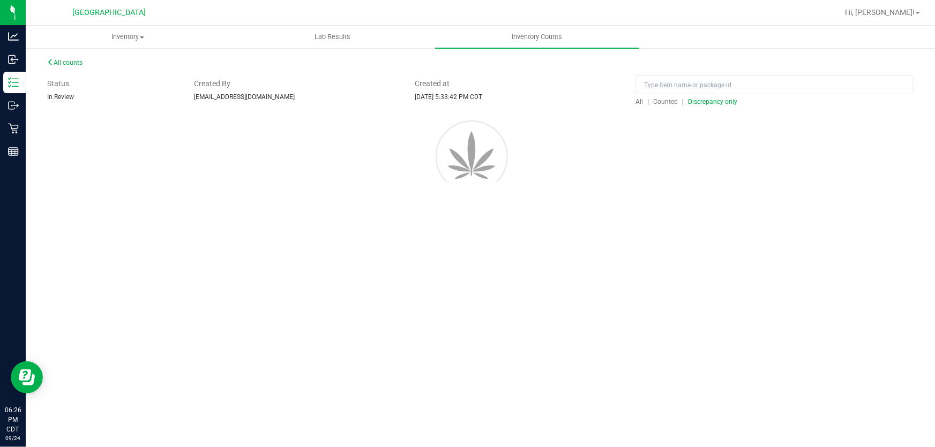
scroll to position [0, 0]
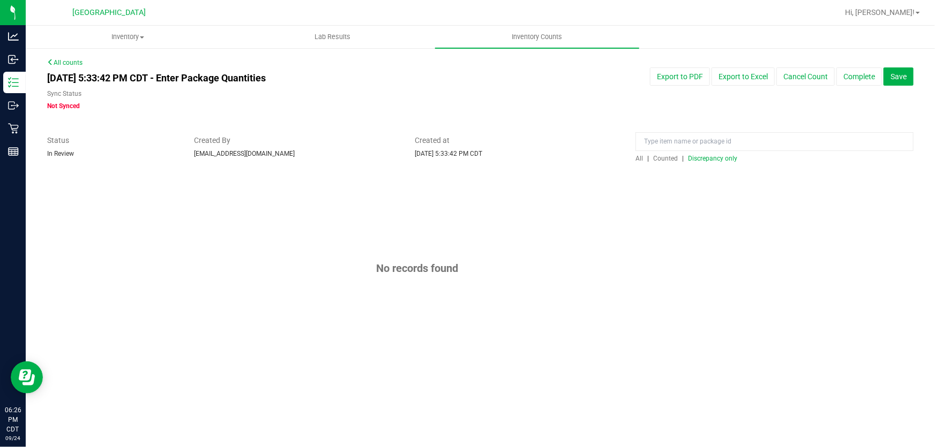
click at [698, 161] on span "Discrepancy only" at bounding box center [712, 158] width 49 height 7
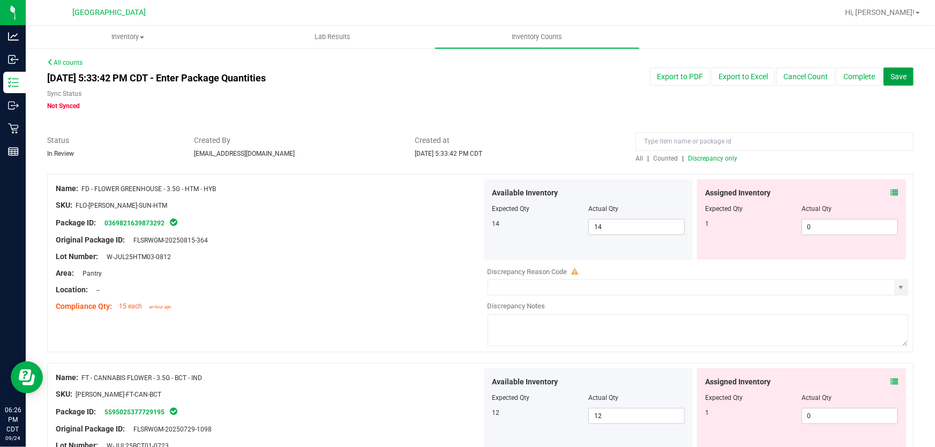
click at [889, 83] on button "Save" at bounding box center [898, 76] width 30 height 18
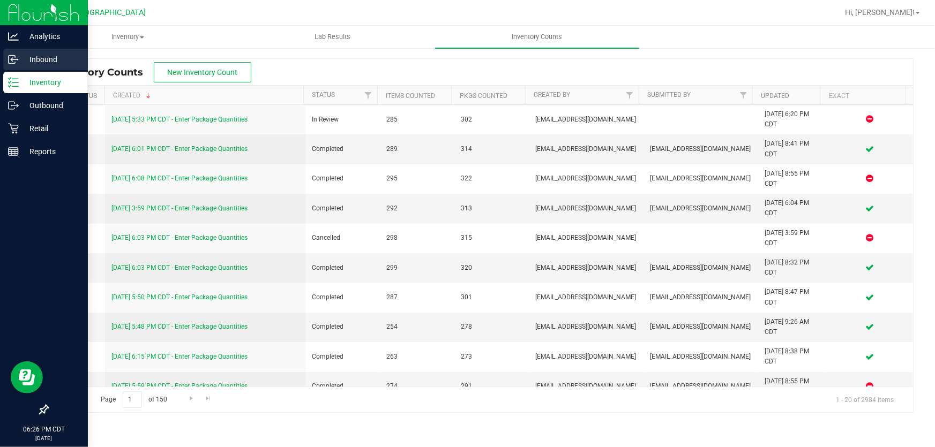
click at [27, 62] on p "Inbound" at bounding box center [51, 59] width 64 height 13
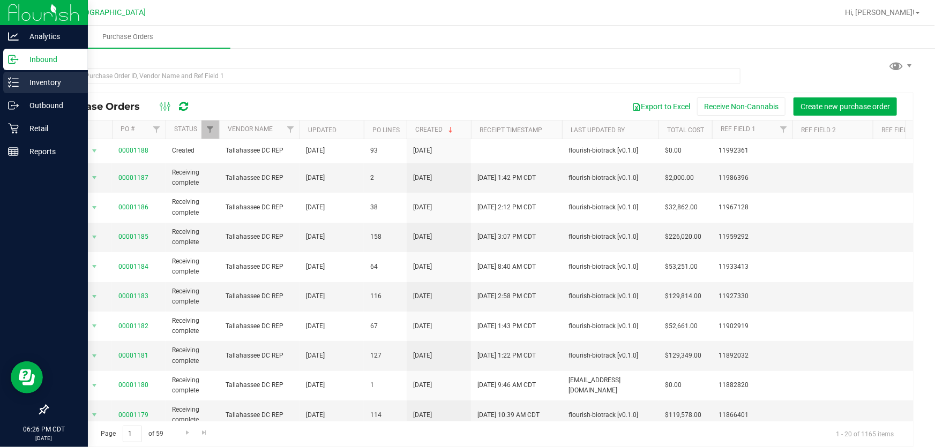
click at [40, 92] on div "Inventory" at bounding box center [45, 82] width 85 height 21
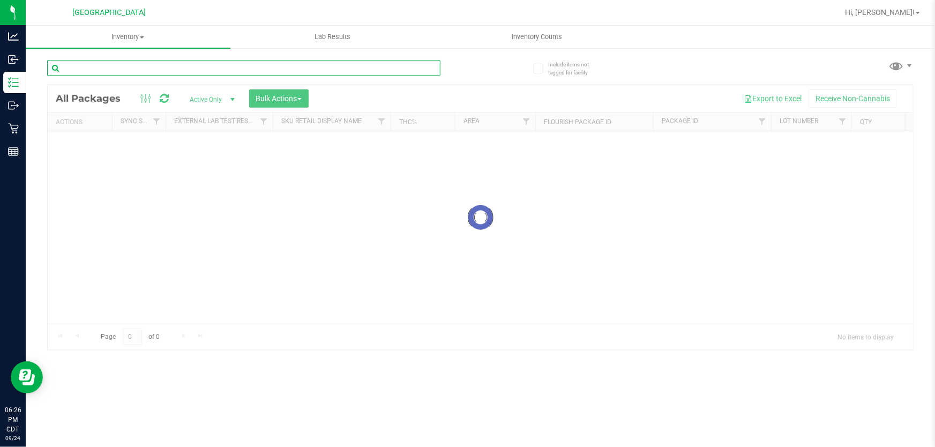
click at [218, 65] on input "text" at bounding box center [243, 68] width 393 height 16
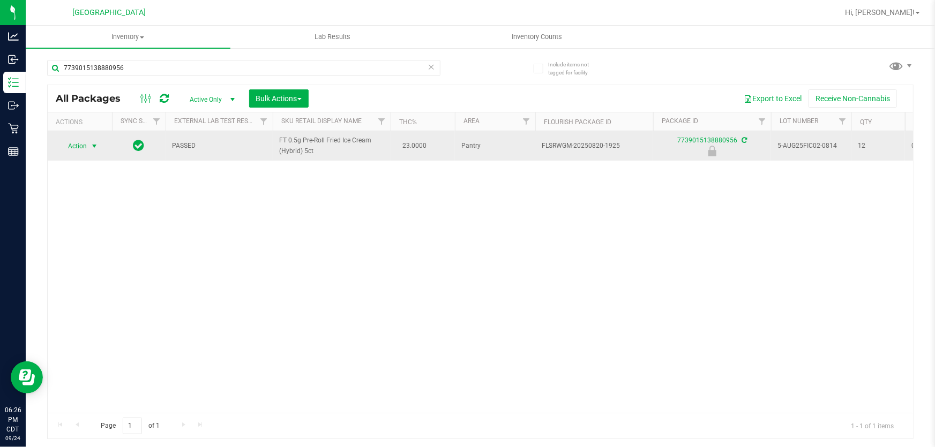
click at [89, 149] on span "select" at bounding box center [94, 146] width 13 height 15
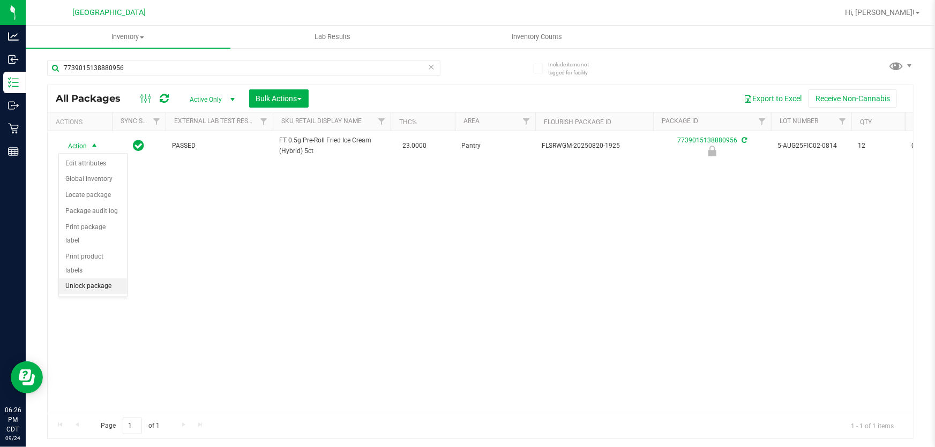
click at [80, 279] on li "Unlock package" at bounding box center [93, 287] width 68 height 16
click at [80, 146] on span "Action" at bounding box center [72, 145] width 29 height 15
click at [117, 274] on li "Print package label" at bounding box center [100, 275] width 82 height 16
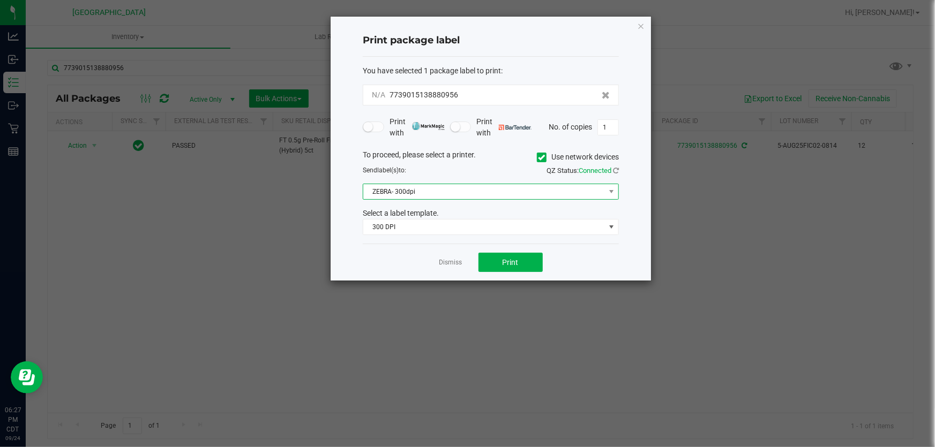
click at [417, 193] on span "ZEBRA- 300dpi" at bounding box center [484, 191] width 242 height 15
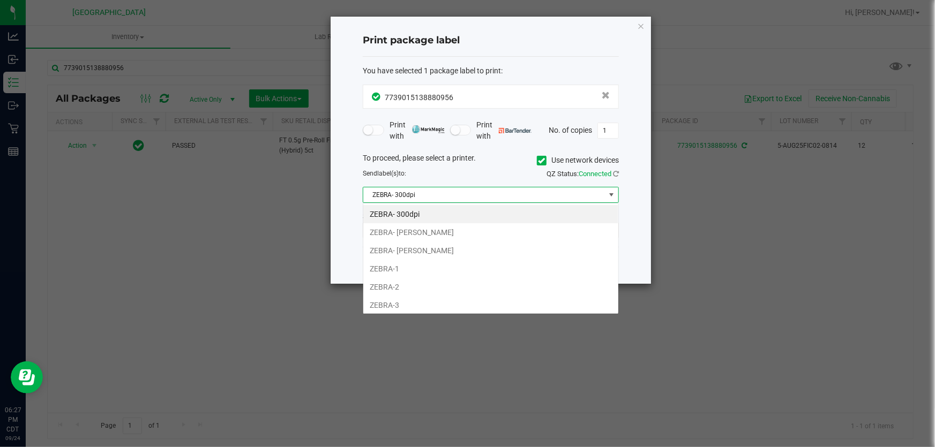
scroll to position [16, 256]
click at [394, 266] on li "ZEBRA-1" at bounding box center [490, 269] width 255 height 18
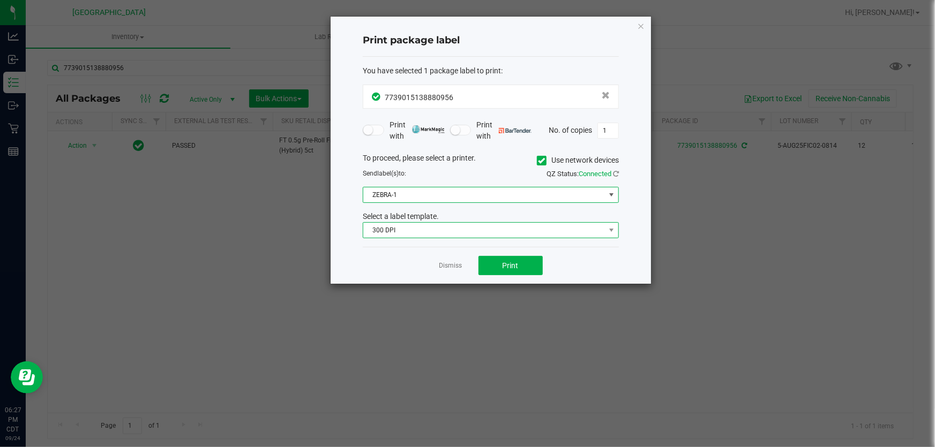
click at [403, 228] on span "300 DPI" at bounding box center [484, 230] width 242 height 15
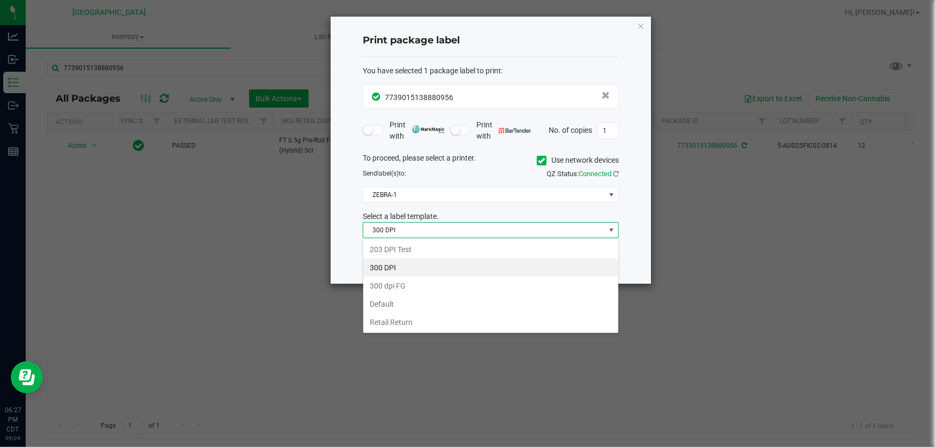
click at [407, 259] on li "300 DPI" at bounding box center [490, 268] width 255 height 18
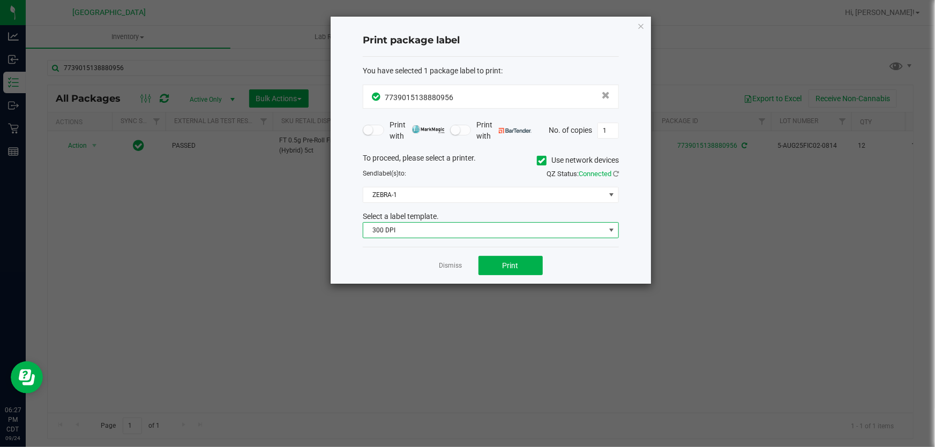
click at [409, 231] on span "300 DPI" at bounding box center [484, 230] width 242 height 15
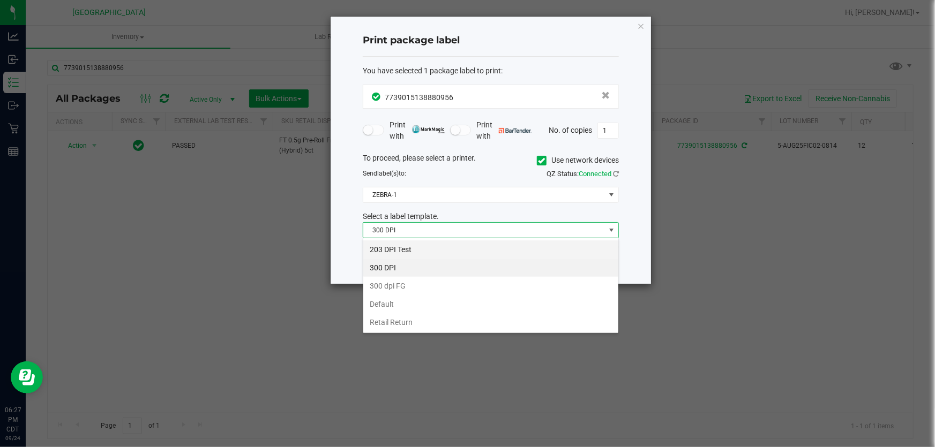
click at [403, 248] on li "203 DPI Test" at bounding box center [490, 249] width 255 height 18
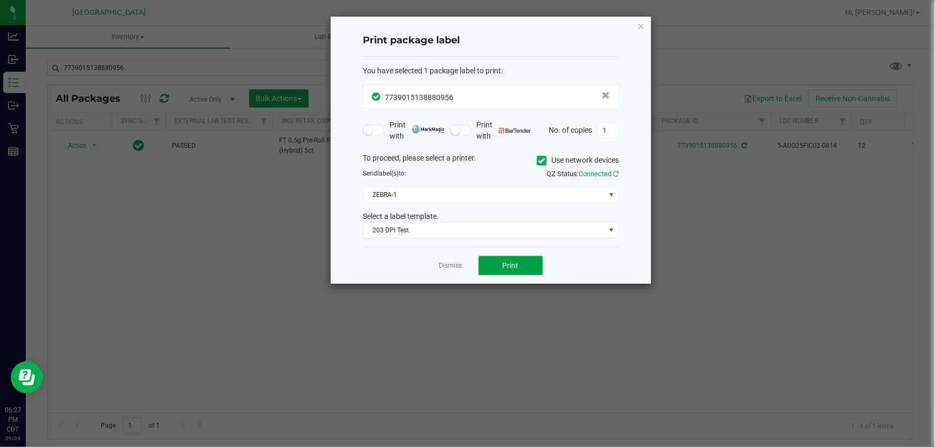
click at [495, 260] on button "Print" at bounding box center [510, 265] width 64 height 19
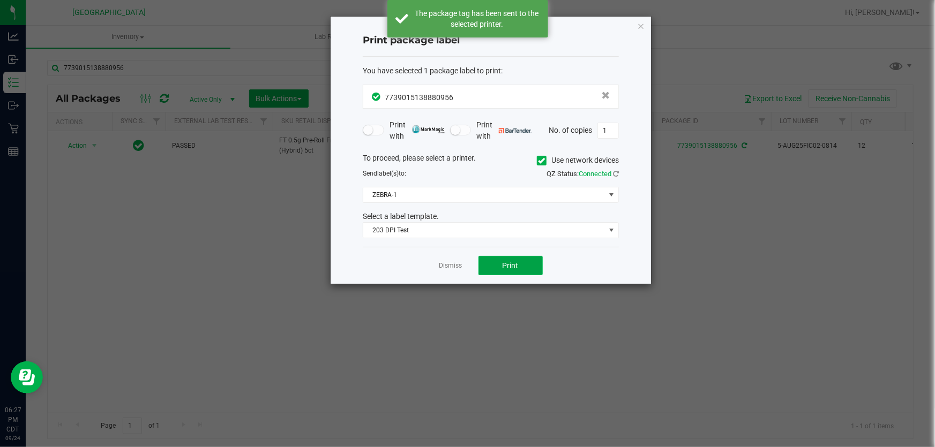
click at [495, 260] on button "Print" at bounding box center [510, 265] width 64 height 19
